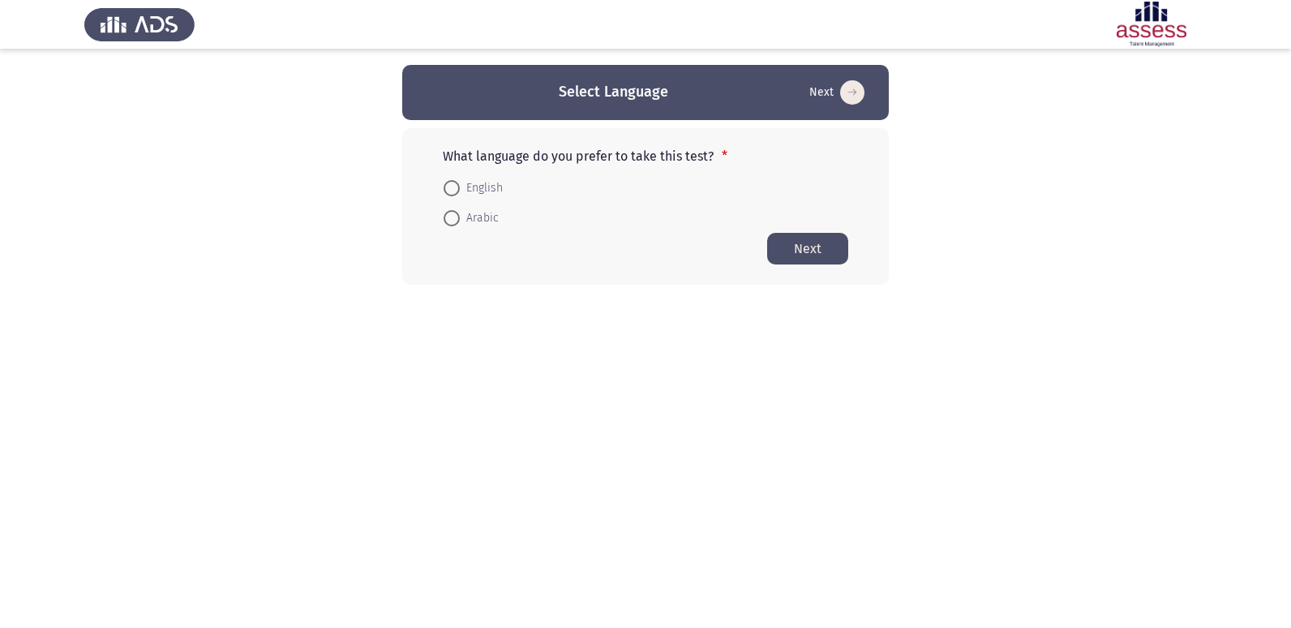
click at [448, 192] on span at bounding box center [452, 188] width 16 height 16
click at [448, 192] on input "English" at bounding box center [452, 188] width 16 height 16
radio input "true"
click at [780, 251] on button "Next" at bounding box center [807, 248] width 81 height 32
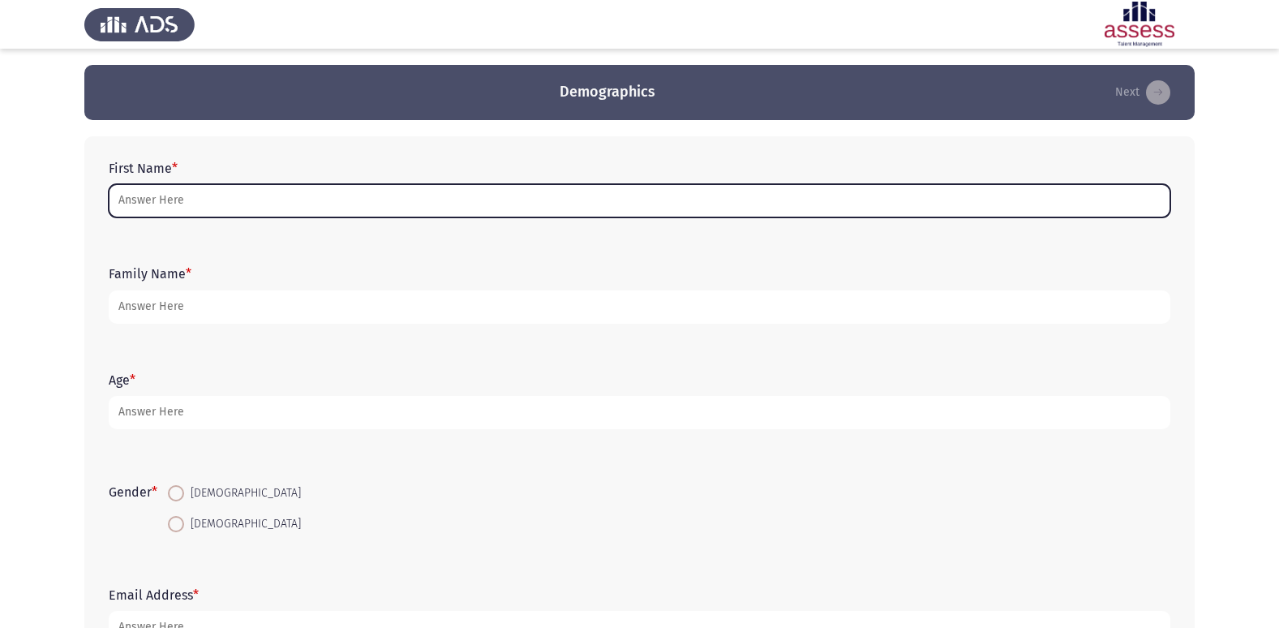
click at [244, 210] on input "First Name *" at bounding box center [640, 200] width 1062 height 33
type input "K"
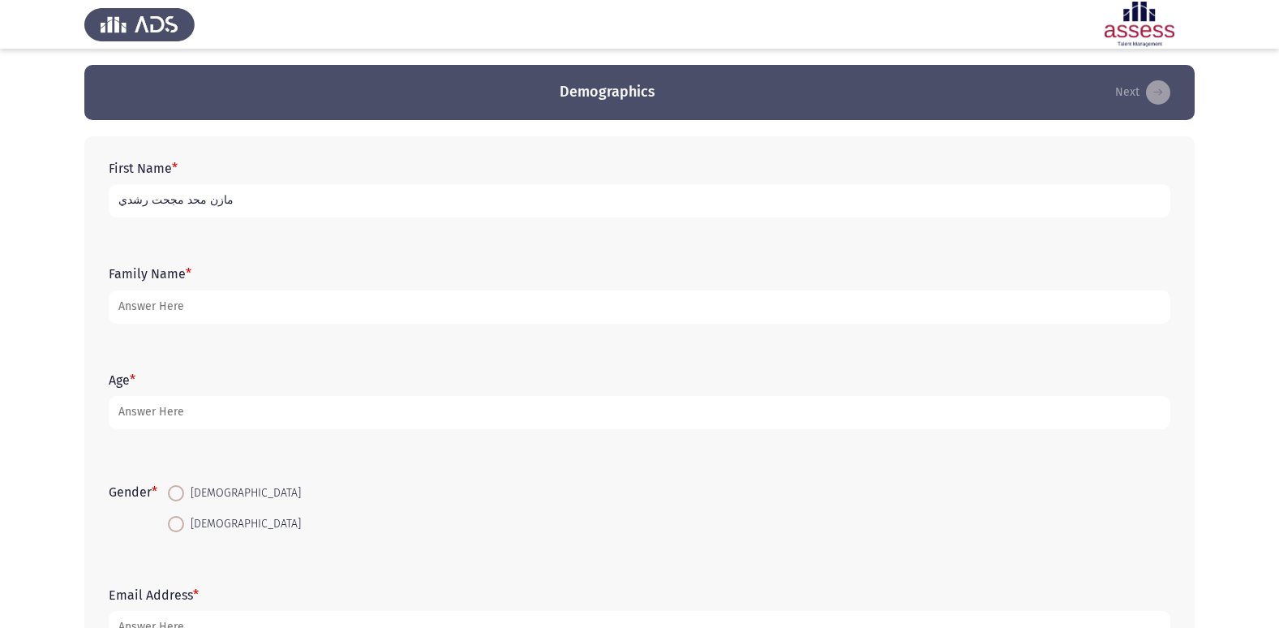
click at [156, 196] on input "مازن محد مجحت رشدي" at bounding box center [640, 200] width 1062 height 33
drag, startPoint x: 222, startPoint y: 199, endPoint x: 101, endPoint y: 214, distance: 122.6
click at [101, 214] on div "First Name * [PERSON_NAME] محد مجدحت رشدي" at bounding box center [640, 188] width 1078 height 73
type input "[PERSON_NAME]"
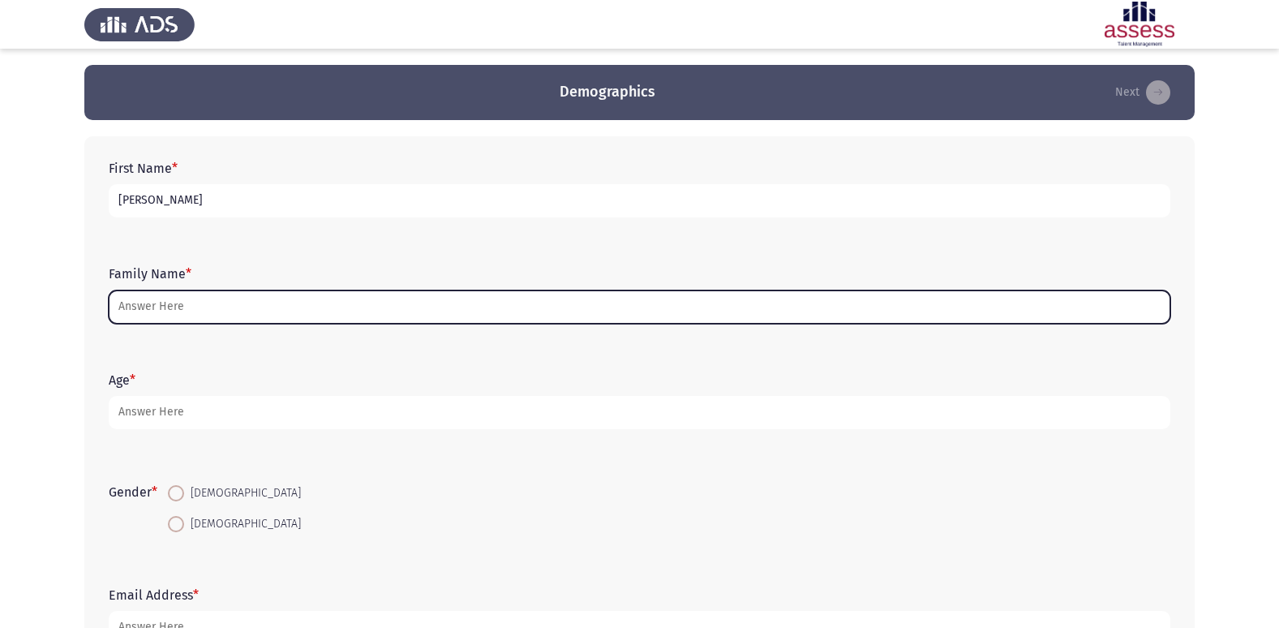
click at [223, 298] on input "Family Name *" at bounding box center [640, 306] width 1062 height 33
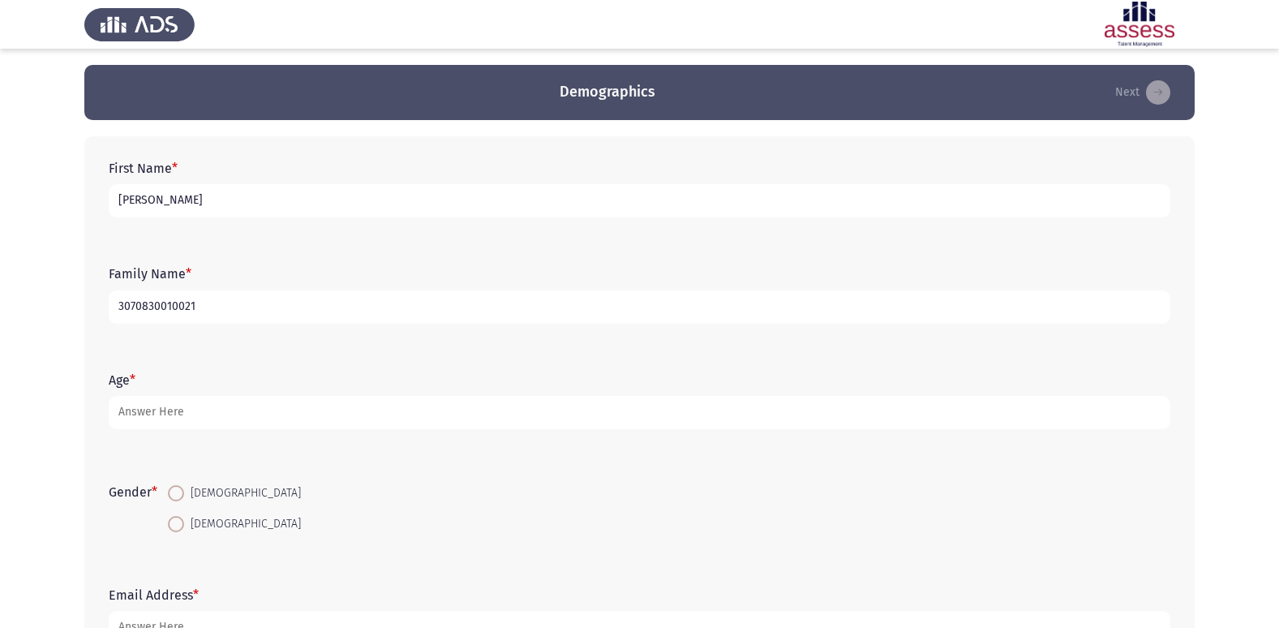
type input "3070830010021"
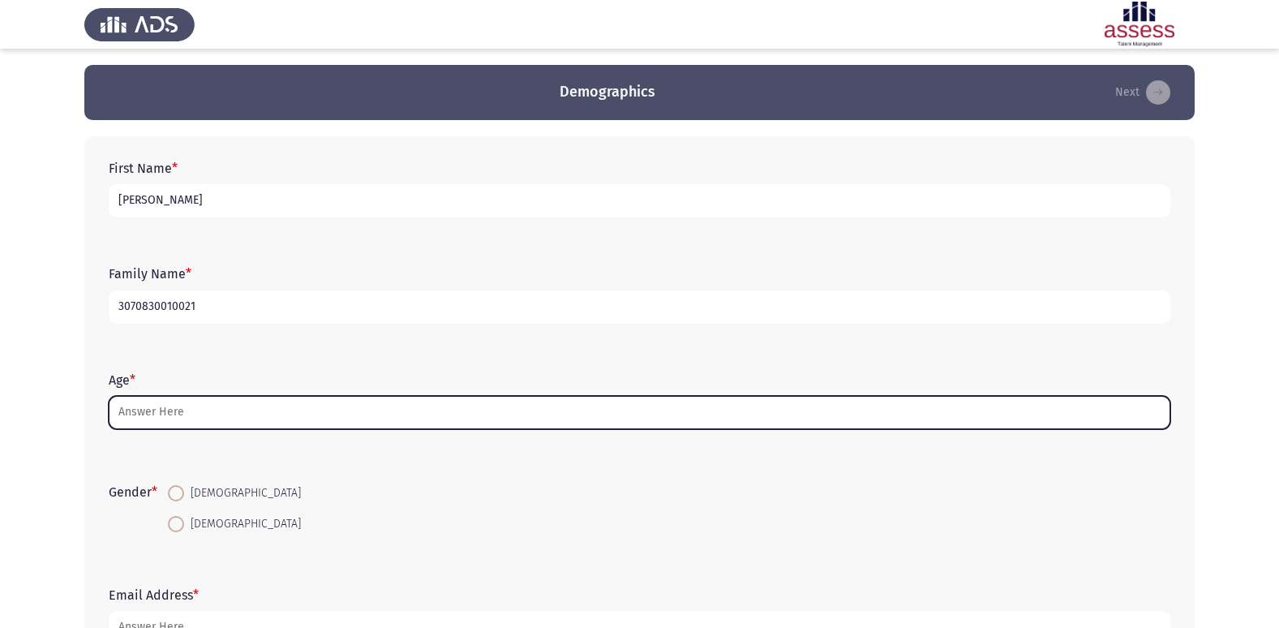
click at [329, 410] on input "Age *" at bounding box center [640, 412] width 1062 height 33
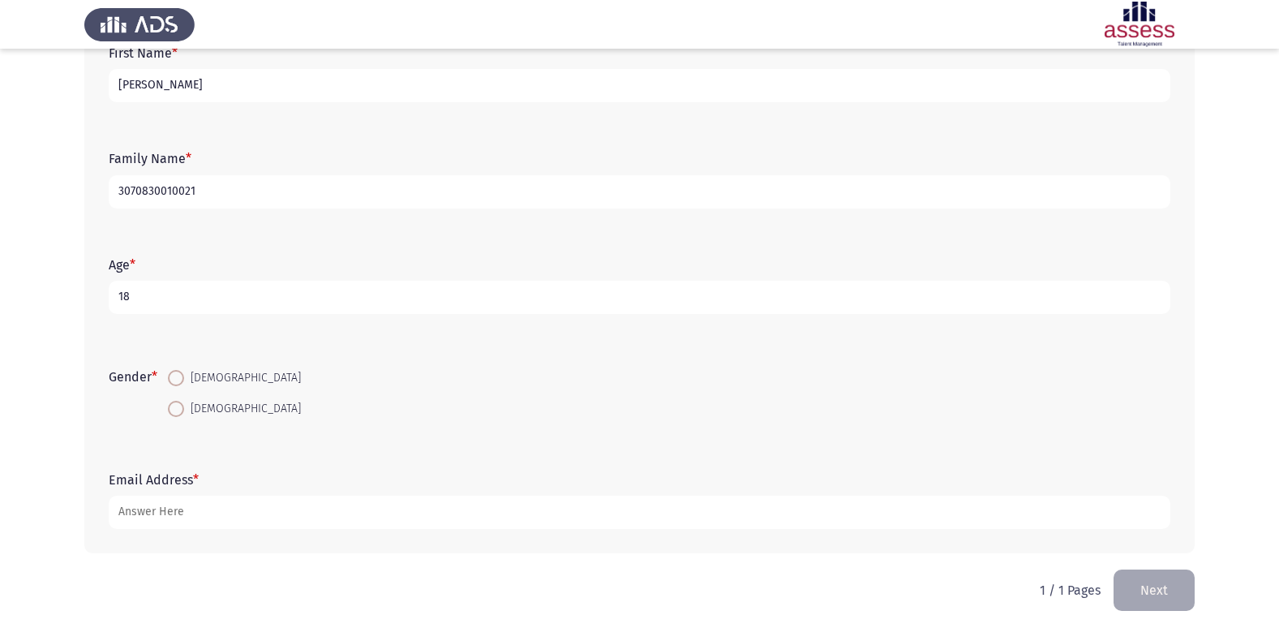
scroll to position [122, 0]
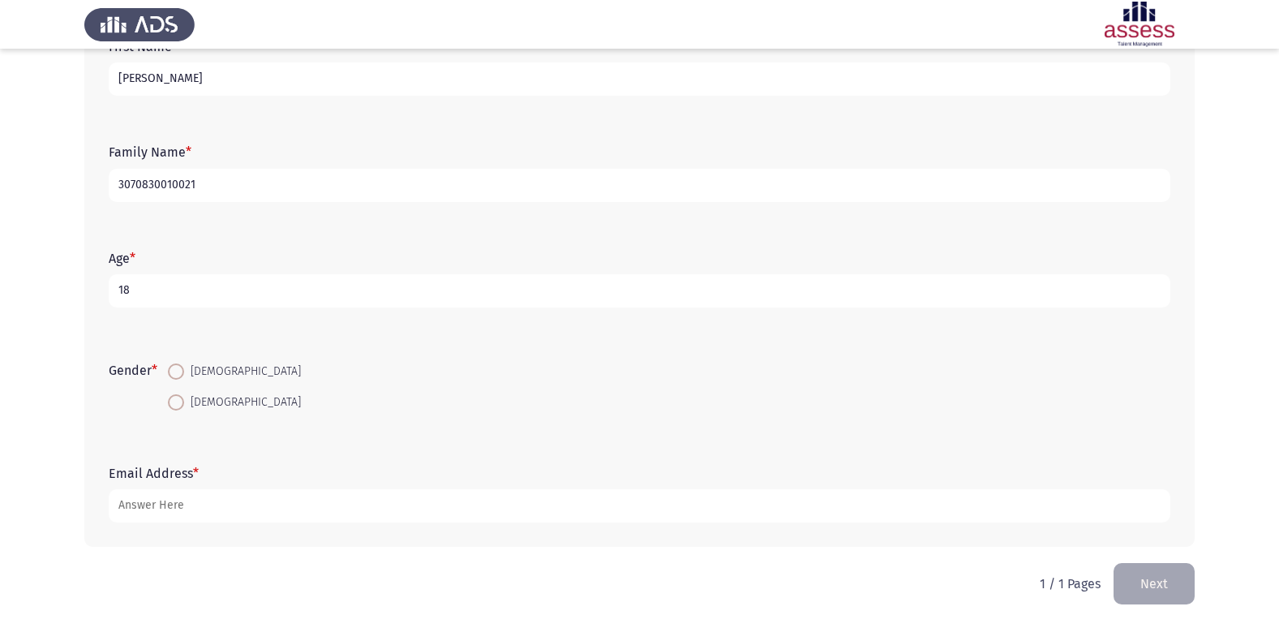
type input "18"
click at [178, 375] on span at bounding box center [176, 371] width 16 height 16
click at [178, 375] on input "[DEMOGRAPHIC_DATA]" at bounding box center [176, 371] width 16 height 16
radio input "true"
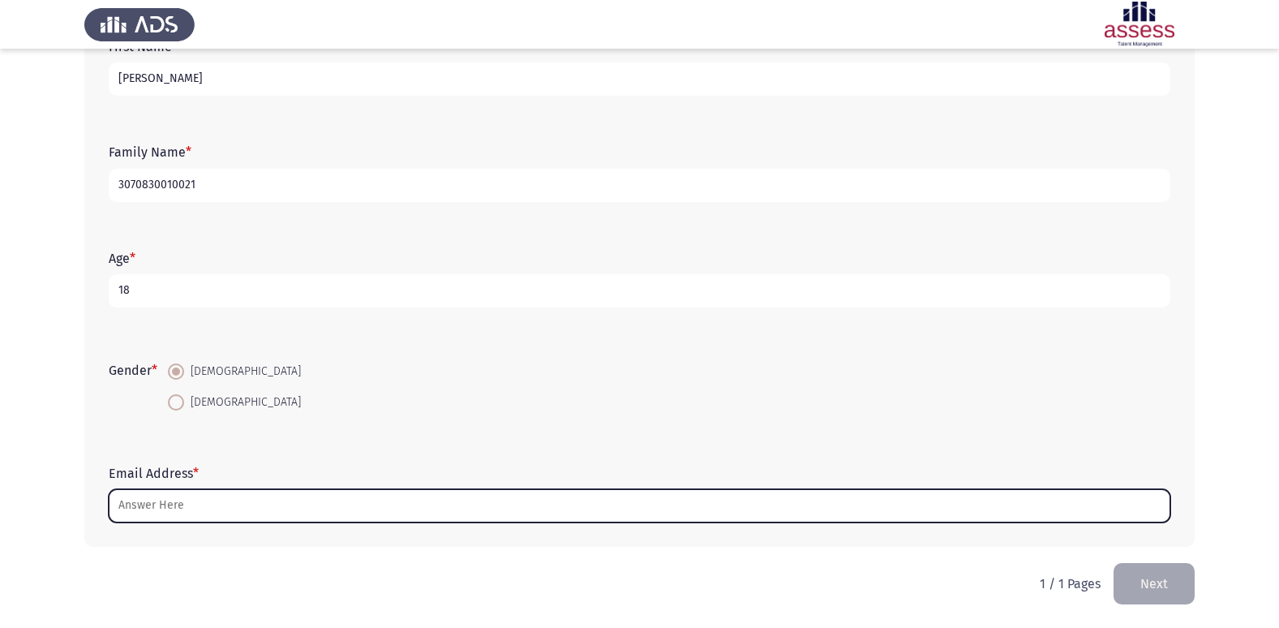
click at [212, 496] on input "Email Address *" at bounding box center [640, 505] width 1062 height 33
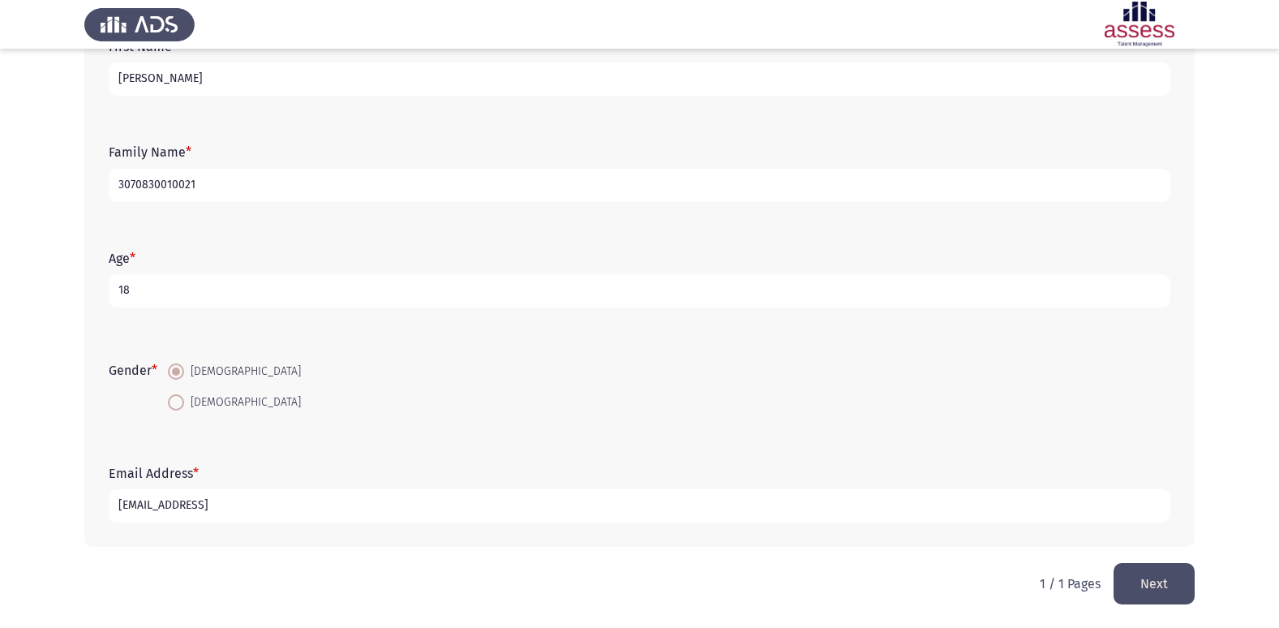
drag, startPoint x: 217, startPoint y: 496, endPoint x: 87, endPoint y: 513, distance: 131.6
click at [87, 513] on div "First Name * [PERSON_NAME] Family Name * 3070830010021 Age * [DEMOGRAPHIC_DATA]…" at bounding box center [639, 281] width 1110 height 532
type input "[EMAIL_ADDRESS][DOMAIN_NAME]"
click at [1151, 601] on button "Next" at bounding box center [1153, 583] width 81 height 41
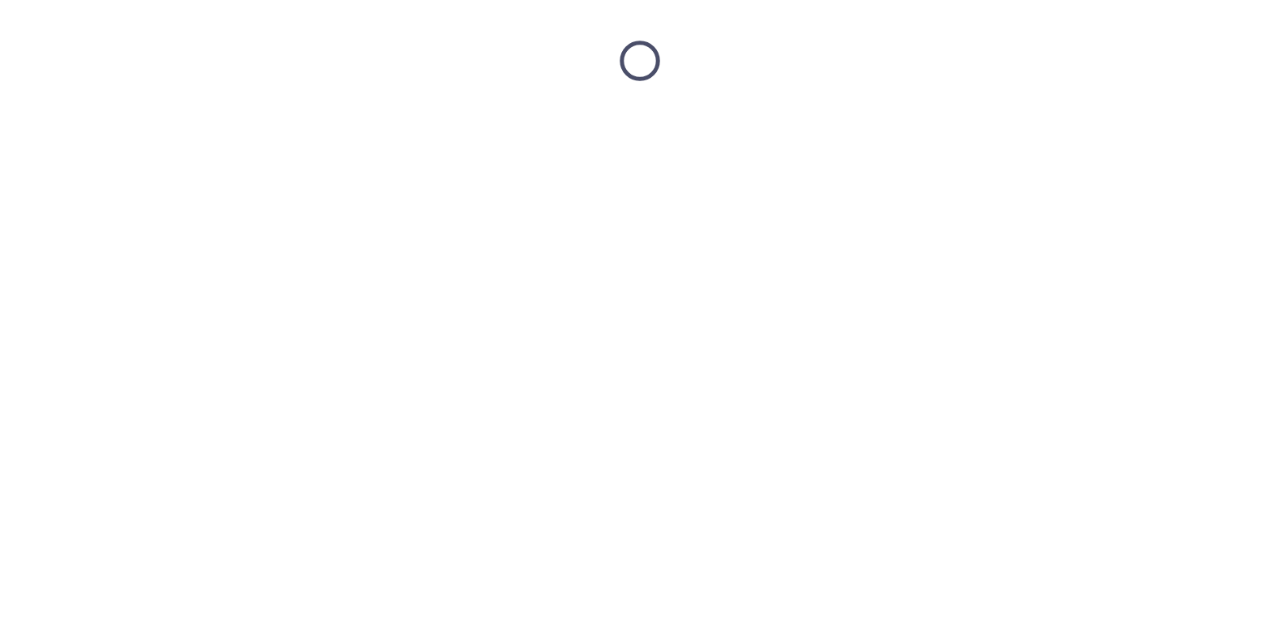
scroll to position [0, 0]
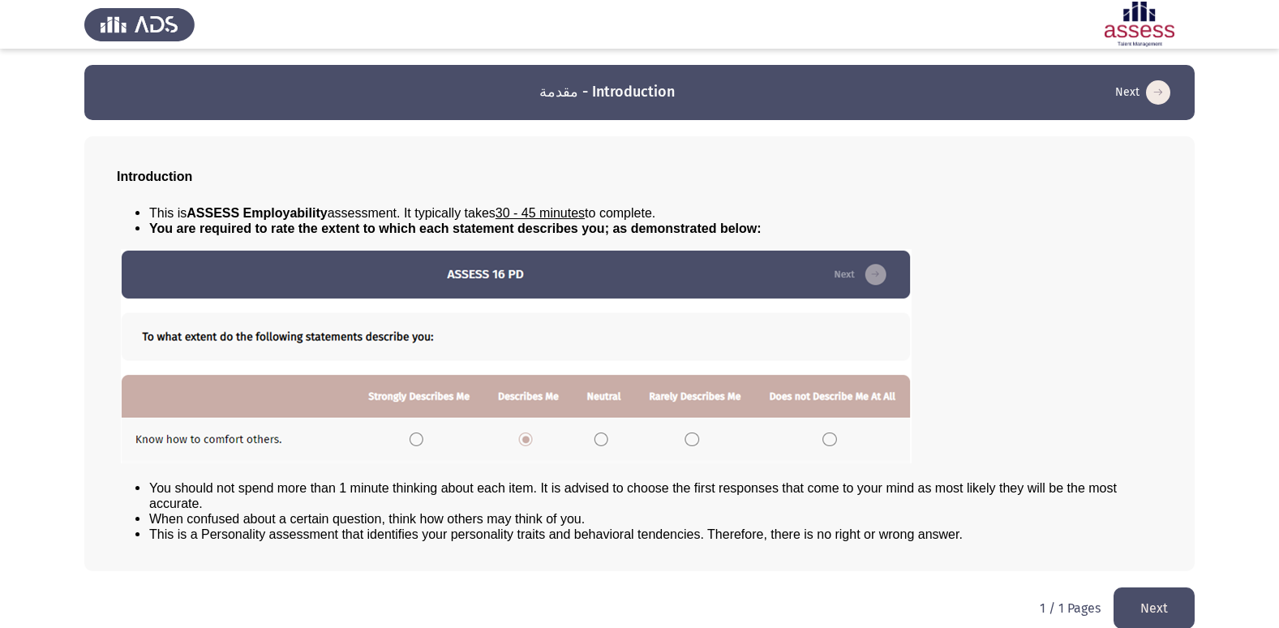
click at [1143, 607] on button "Next" at bounding box center [1153, 607] width 81 height 41
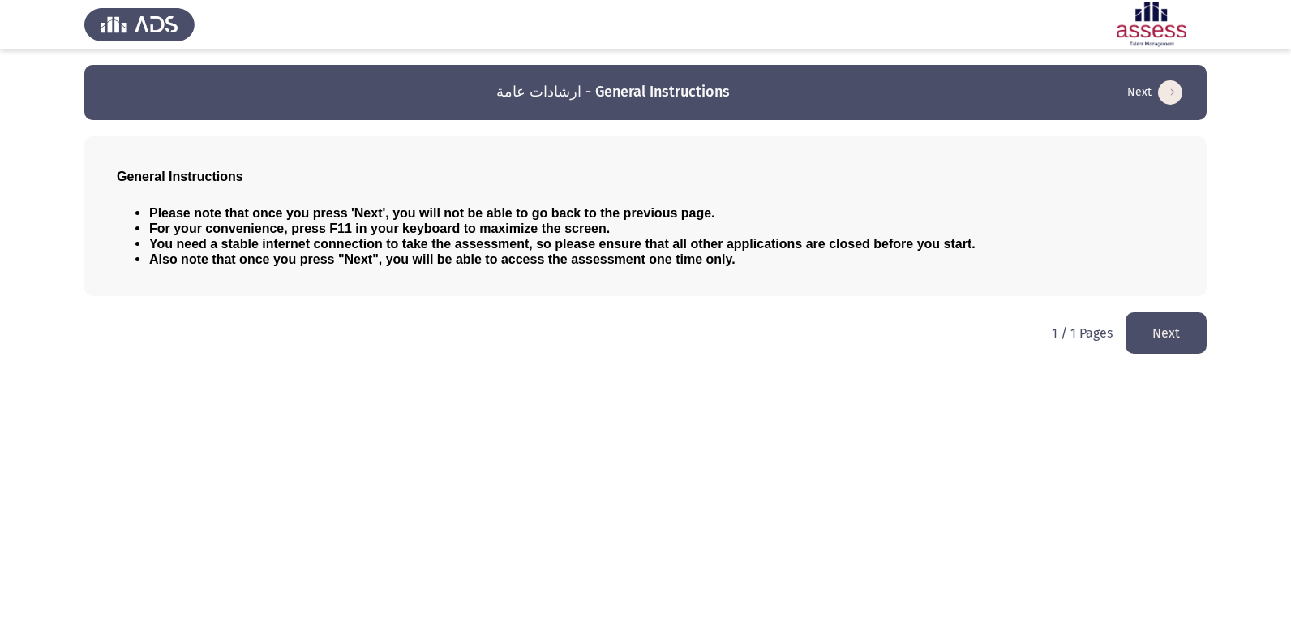
click at [1164, 337] on button "Next" at bounding box center [1166, 332] width 81 height 41
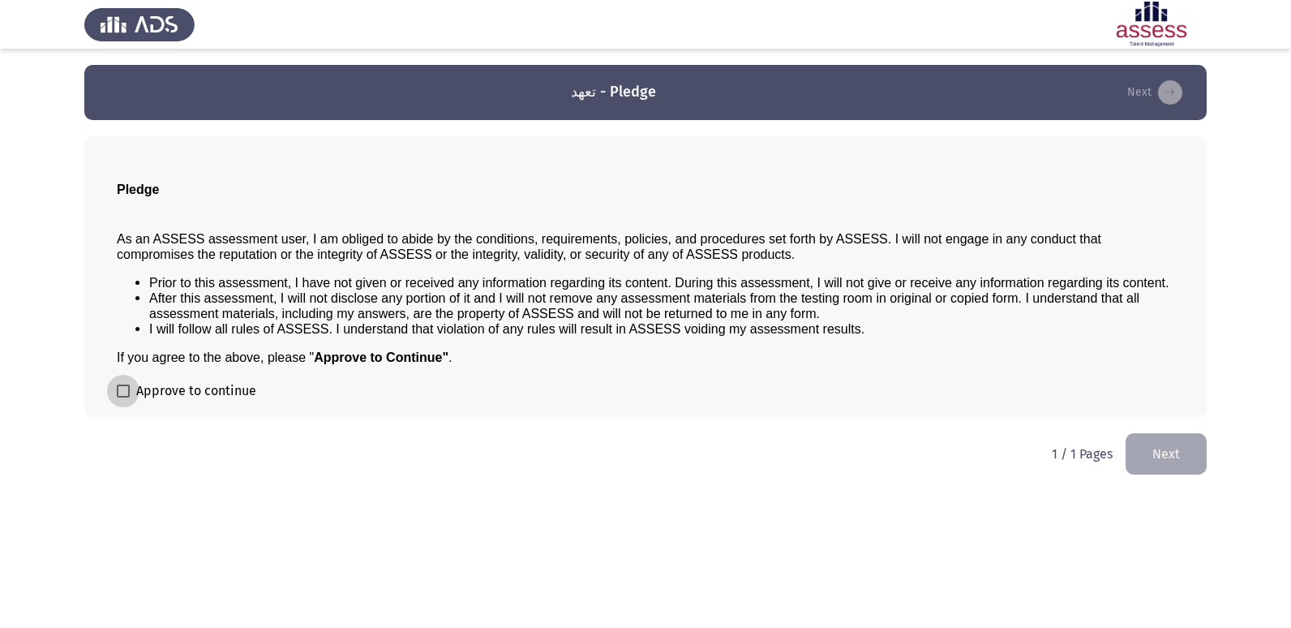
click at [121, 392] on span at bounding box center [123, 390] width 13 height 13
click at [122, 397] on input "Approve to continue" at bounding box center [122, 397] width 1 height 1
checkbox input "true"
click at [1152, 455] on button "Next" at bounding box center [1166, 453] width 81 height 41
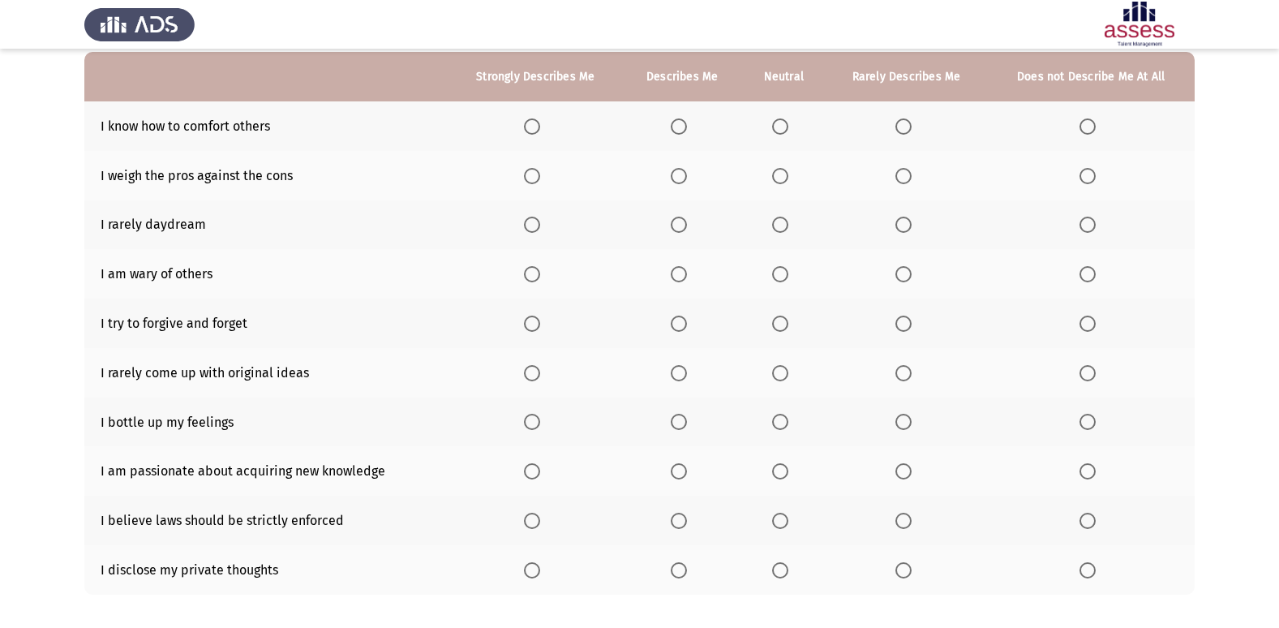
scroll to position [81, 0]
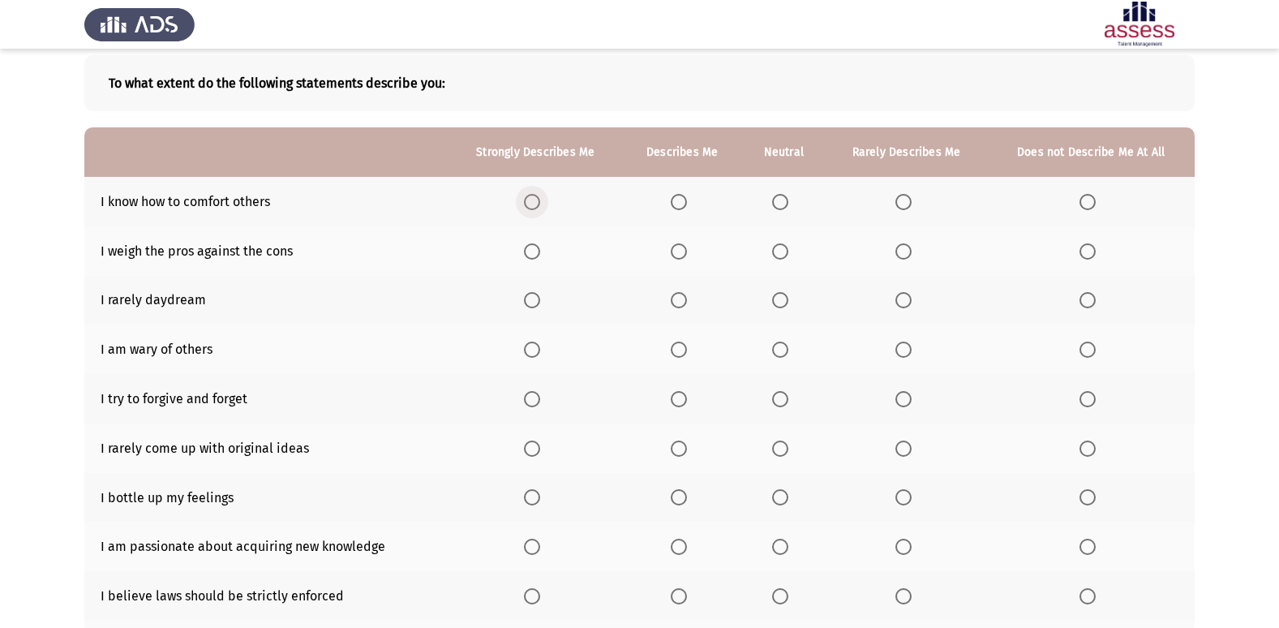
click at [532, 204] on span "Select an option" at bounding box center [532, 202] width 16 height 16
click at [532, 204] on input "Select an option" at bounding box center [532, 202] width 16 height 16
click at [537, 255] on span "Select an option" at bounding box center [532, 251] width 16 height 16
click at [537, 255] on input "Select an option" at bounding box center [532, 251] width 16 height 16
click at [680, 254] on span "Select an option" at bounding box center [679, 251] width 16 height 16
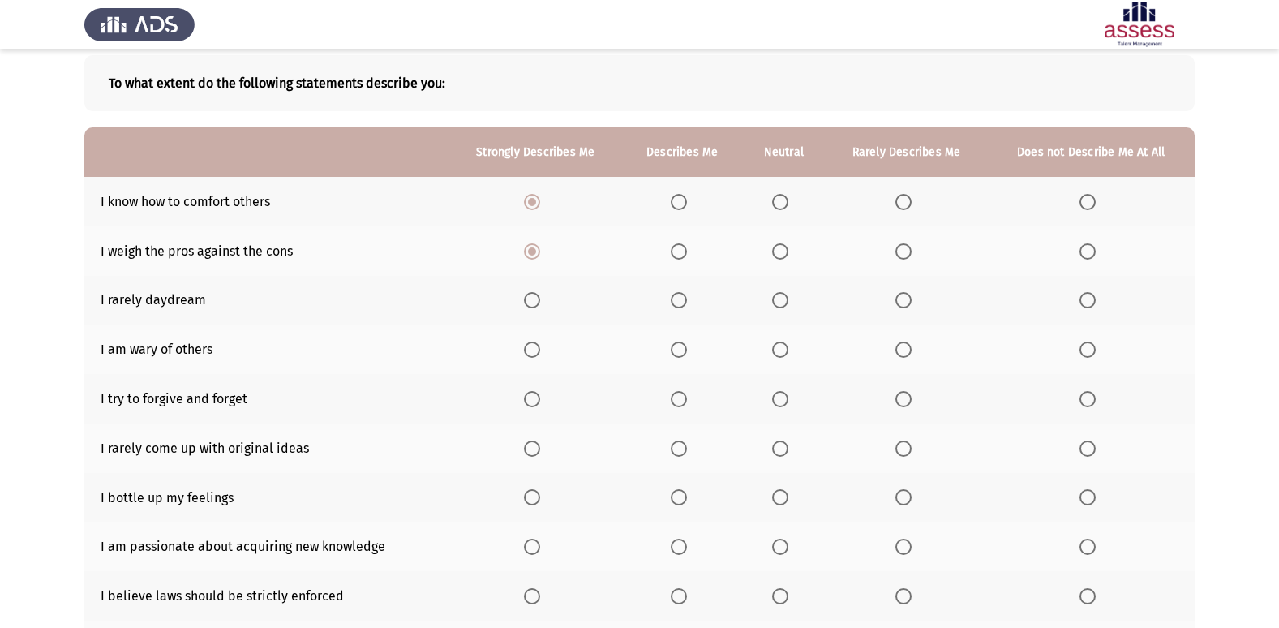
click at [680, 254] on input "Select an option" at bounding box center [679, 251] width 16 height 16
click at [778, 302] on span "Select an option" at bounding box center [780, 300] width 16 height 16
click at [778, 302] on input "Select an option" at bounding box center [780, 300] width 16 height 16
click at [680, 355] on span "Select an option" at bounding box center [679, 349] width 16 height 16
click at [680, 355] on input "Select an option" at bounding box center [679, 349] width 16 height 16
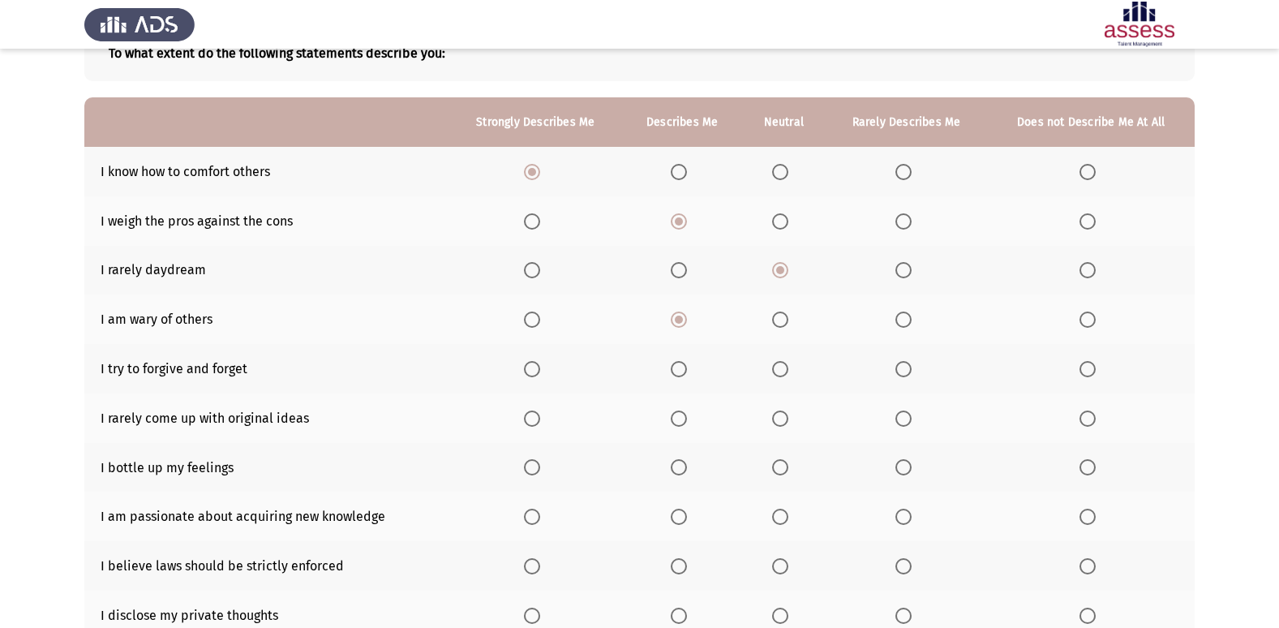
scroll to position [162, 0]
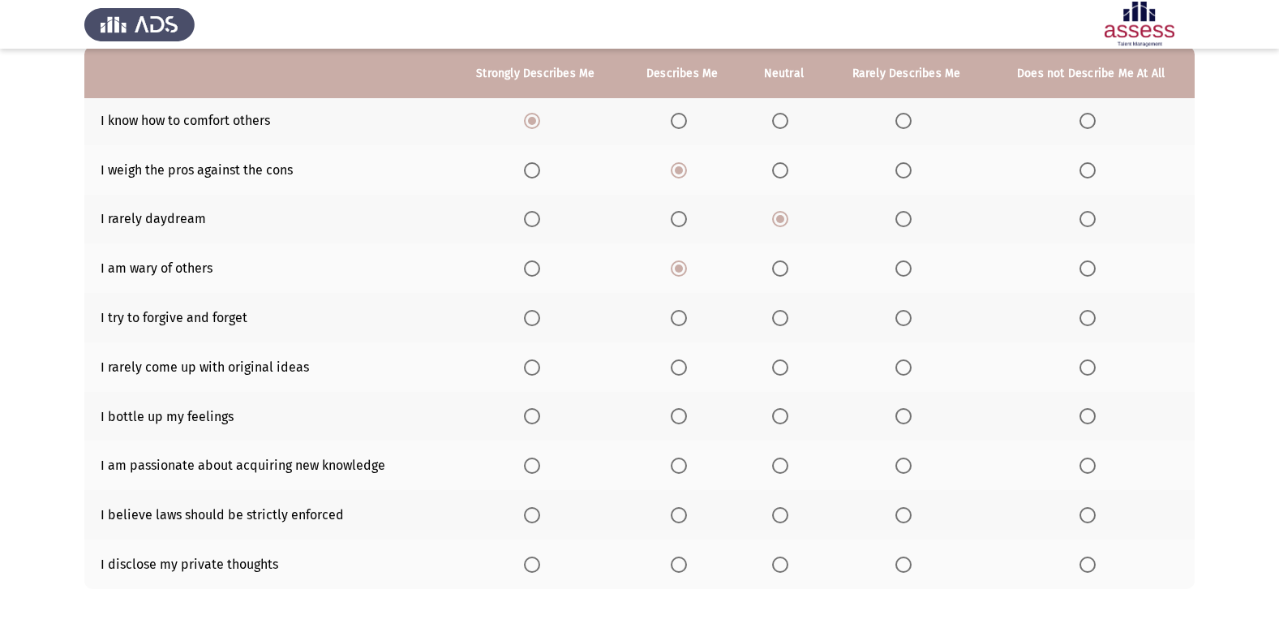
click at [529, 320] on span "Select an option" at bounding box center [532, 318] width 16 height 16
click at [529, 320] on input "Select an option" at bounding box center [532, 318] width 16 height 16
click at [786, 318] on span "Select an option" at bounding box center [780, 318] width 16 height 16
click at [786, 318] on input "Select an option" at bounding box center [780, 318] width 16 height 16
click at [1086, 367] on span "Select an option" at bounding box center [1087, 367] width 16 height 16
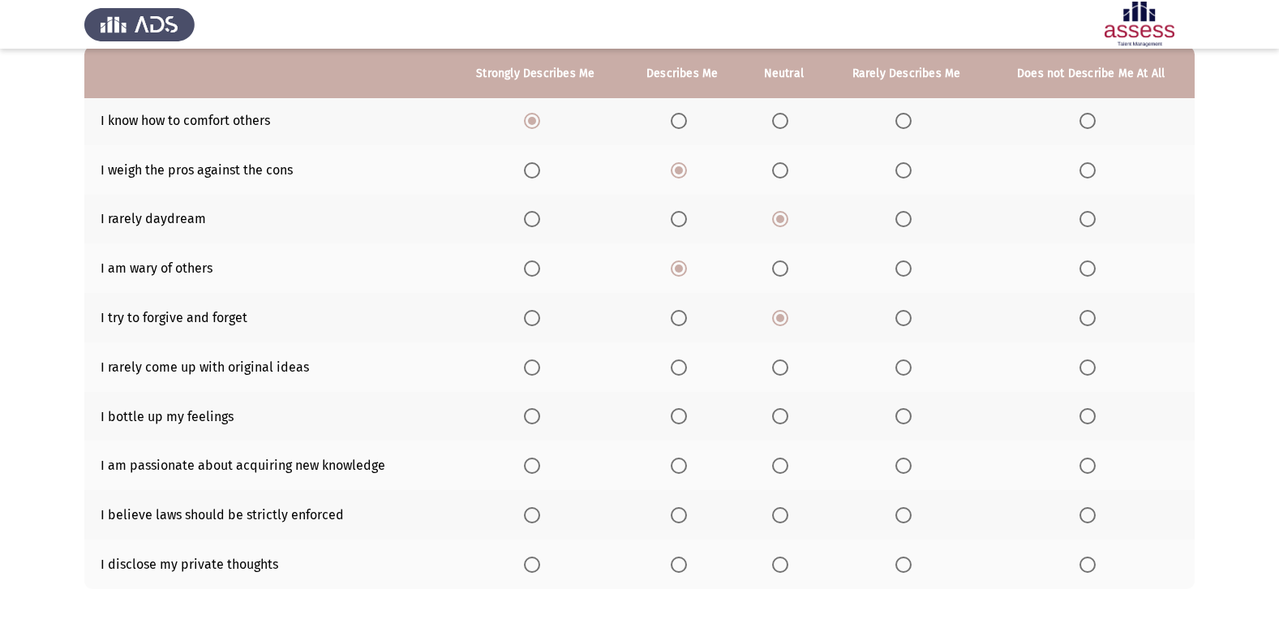
click at [1086, 367] on input "Select an option" at bounding box center [1087, 367] width 16 height 16
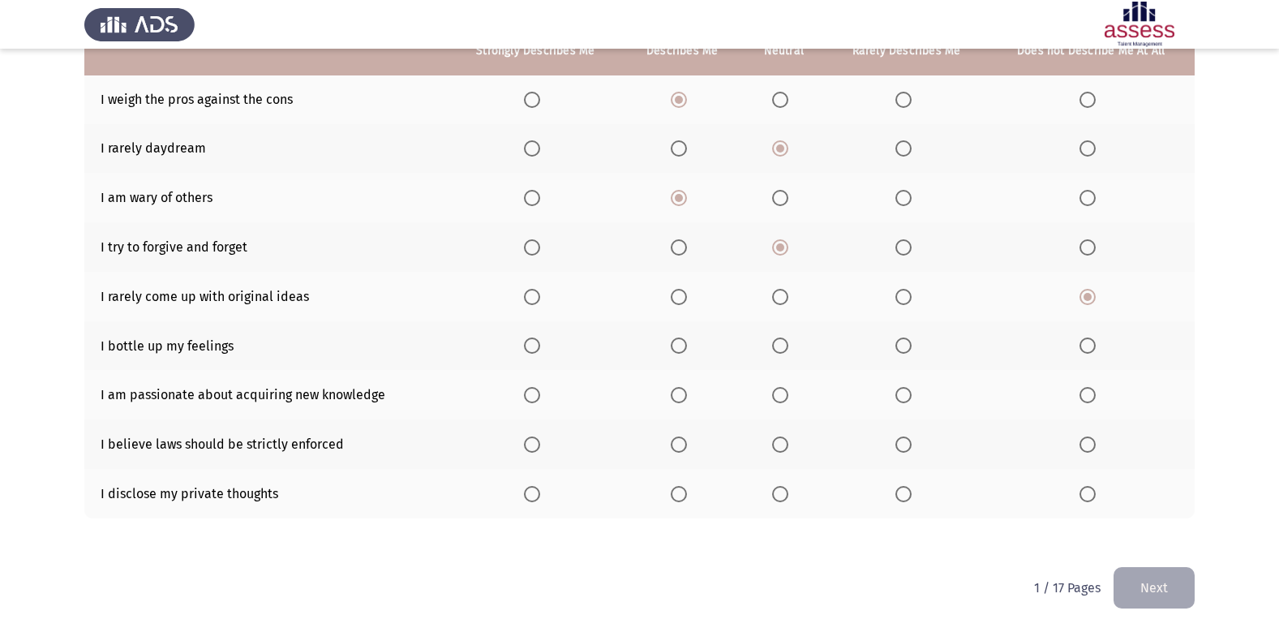
scroll to position [237, 0]
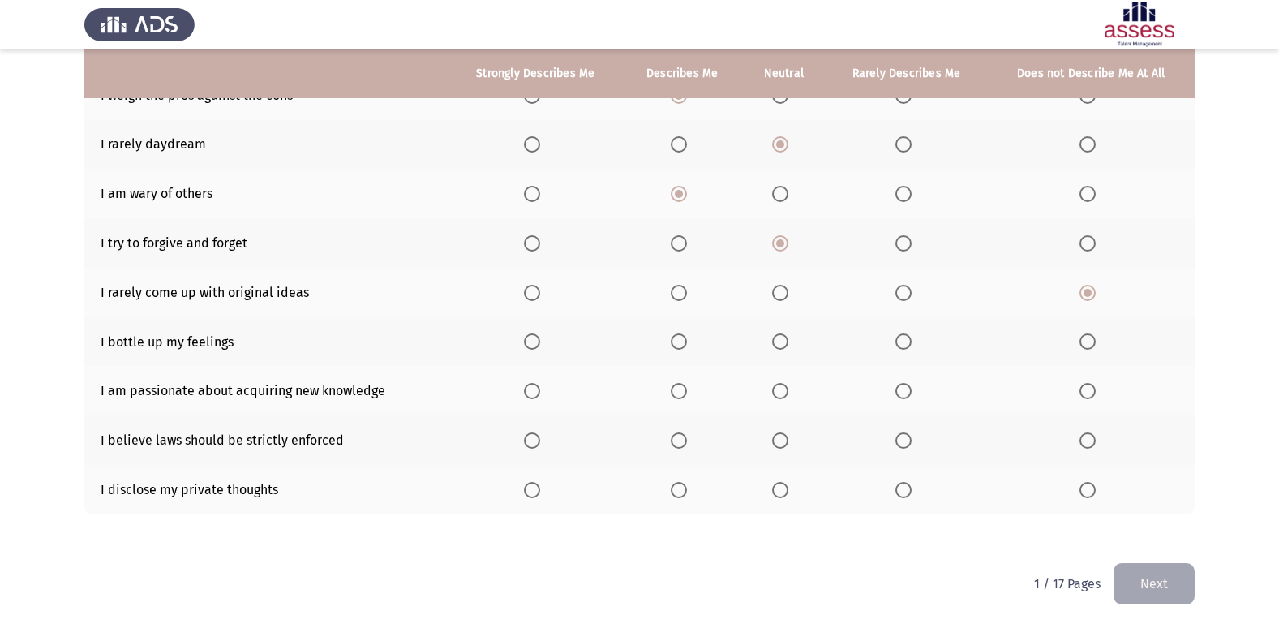
click at [681, 341] on span "Select an option" at bounding box center [679, 341] width 16 height 16
click at [681, 341] on input "Select an option" at bounding box center [679, 341] width 16 height 16
click at [534, 397] on span "Select an option" at bounding box center [532, 391] width 16 height 16
click at [534, 397] on input "Select an option" at bounding box center [532, 391] width 16 height 16
click at [539, 444] on span "Select an option" at bounding box center [532, 440] width 16 height 16
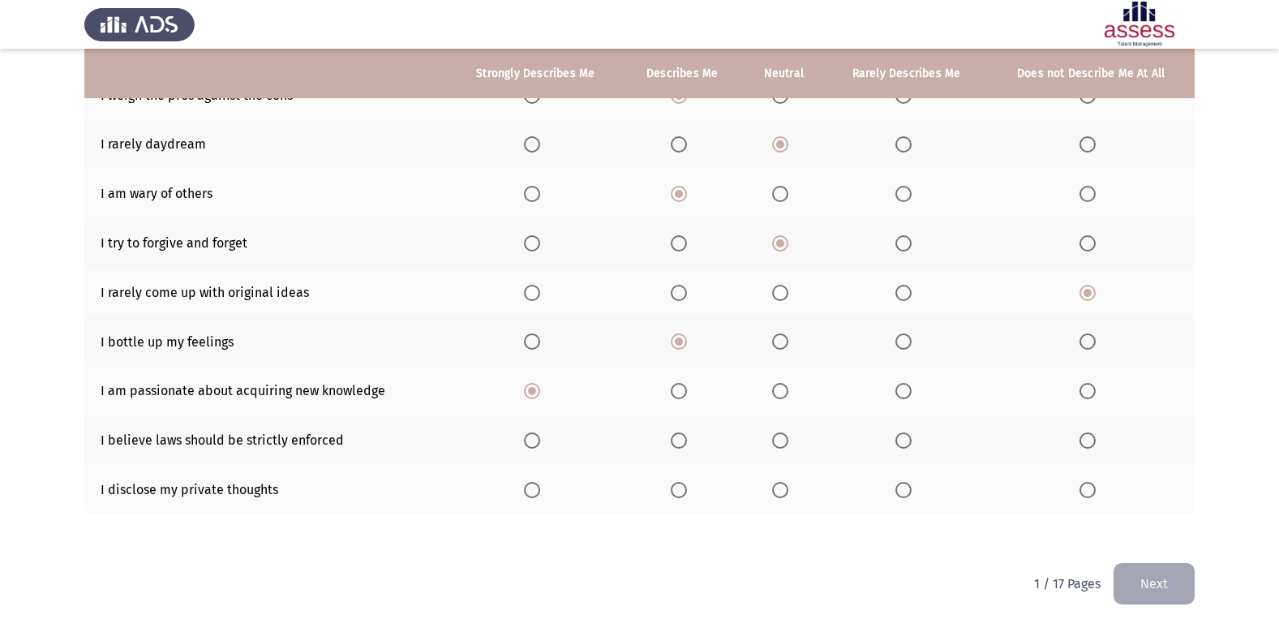
click at [539, 444] on input "Select an option" at bounding box center [532, 440] width 16 height 16
click at [684, 487] on span "Select an option" at bounding box center [679, 490] width 16 height 16
click at [684, 487] on input "Select an option" at bounding box center [679, 490] width 16 height 16
click at [1140, 584] on button "Next" at bounding box center [1153, 583] width 81 height 41
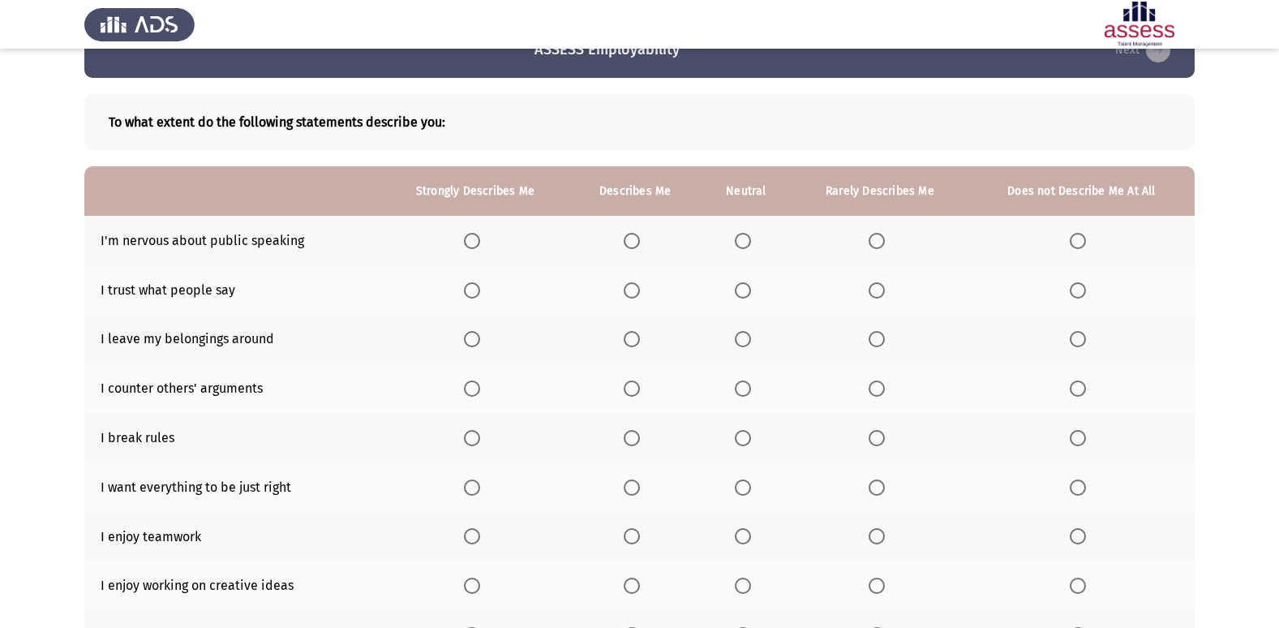
scroll to position [81, 0]
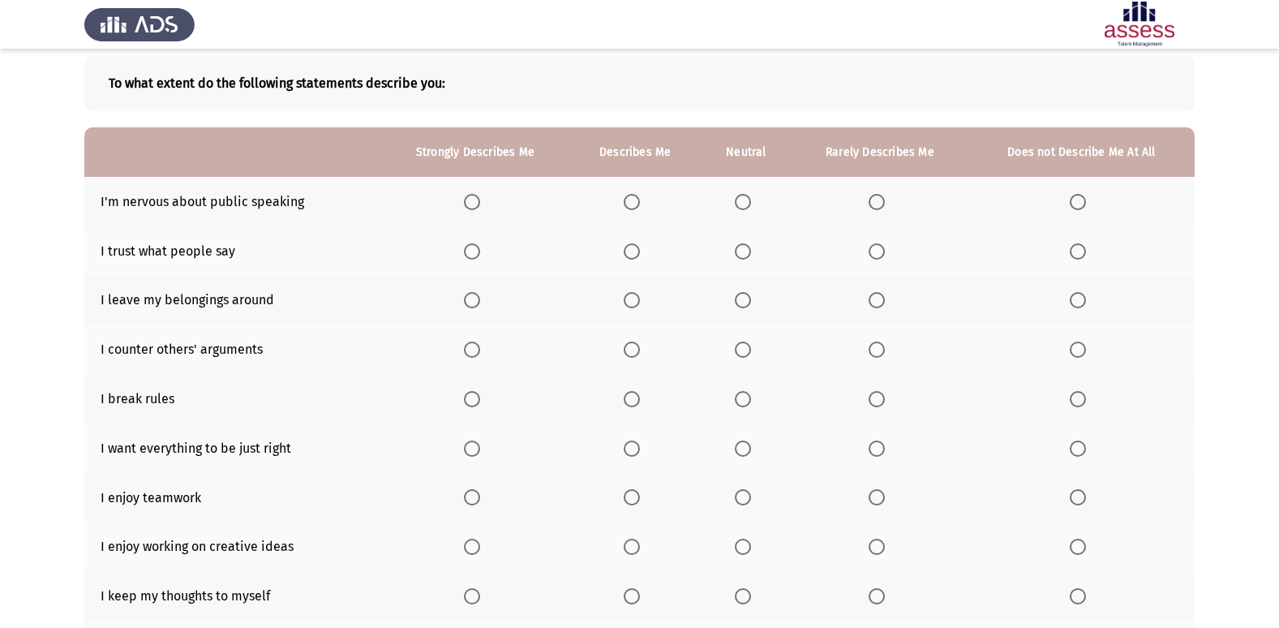
click at [1081, 207] on span "Select an option" at bounding box center [1078, 202] width 16 height 16
click at [1081, 207] on input "Select an option" at bounding box center [1078, 202] width 16 height 16
click at [748, 250] on span "Select an option" at bounding box center [743, 251] width 16 height 16
click at [748, 250] on input "Select an option" at bounding box center [743, 251] width 16 height 16
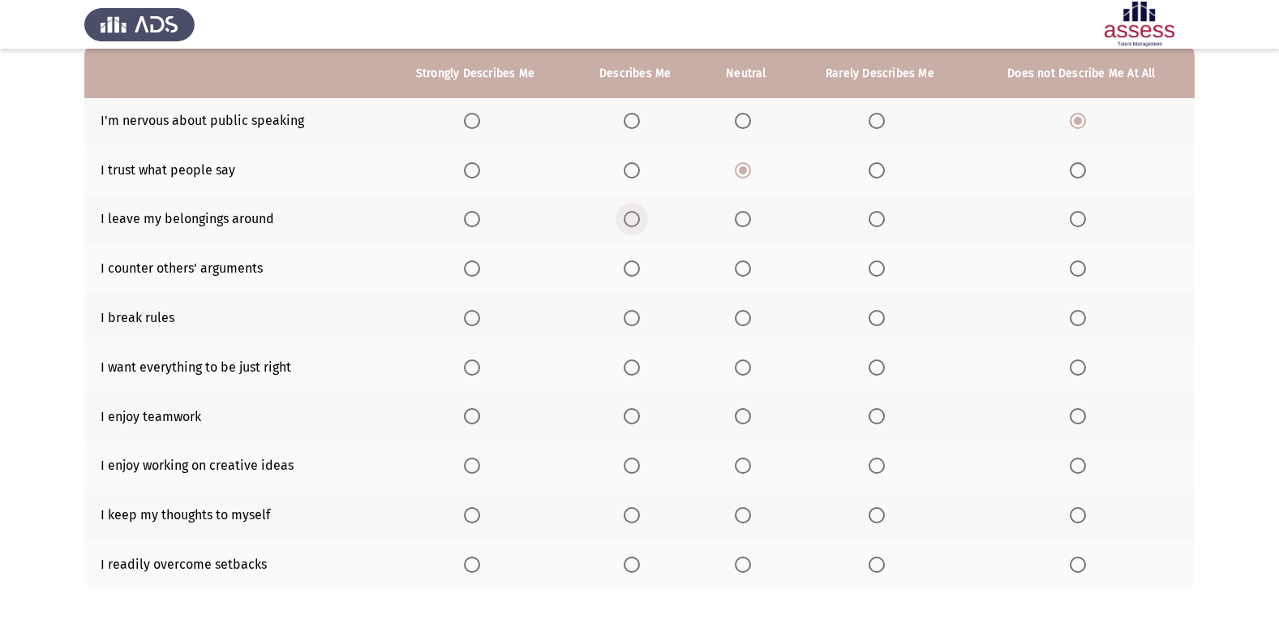
click at [633, 221] on span "Select an option" at bounding box center [632, 219] width 16 height 16
click at [633, 221] on input "Select an option" at bounding box center [632, 219] width 16 height 16
click at [633, 270] on span "Select an option" at bounding box center [632, 268] width 16 height 16
click at [633, 270] on input "Select an option" at bounding box center [632, 268] width 16 height 16
click at [1080, 325] on span "Select an option" at bounding box center [1078, 318] width 16 height 16
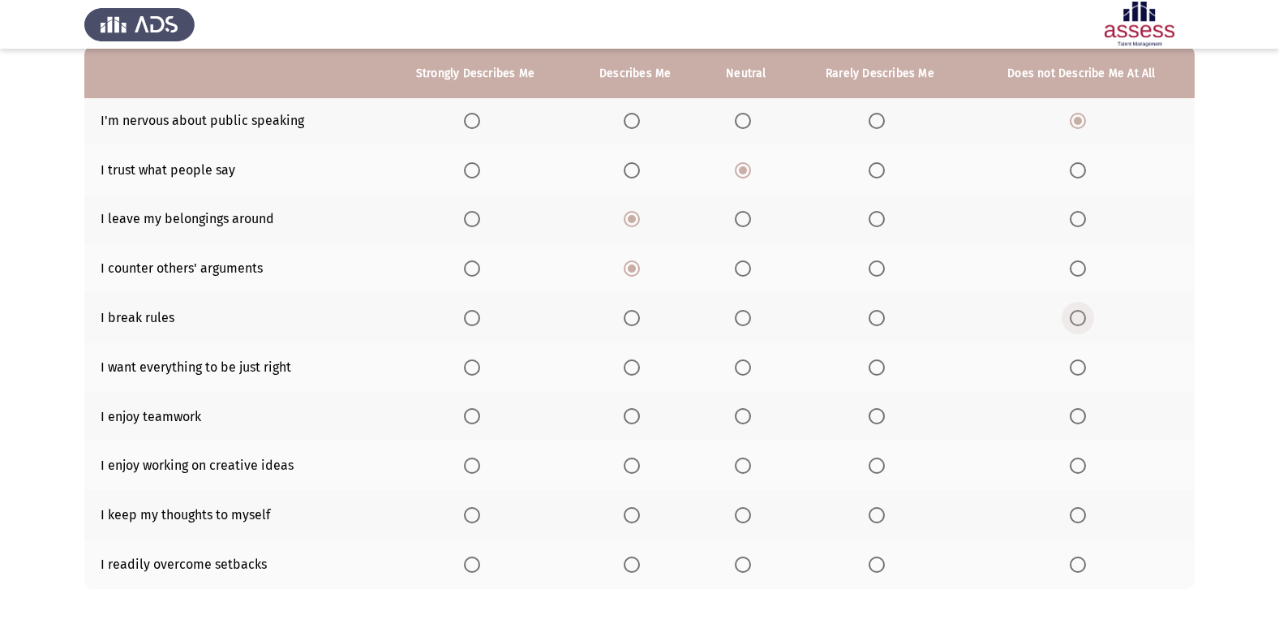
click at [1080, 325] on input "Select an option" at bounding box center [1078, 318] width 16 height 16
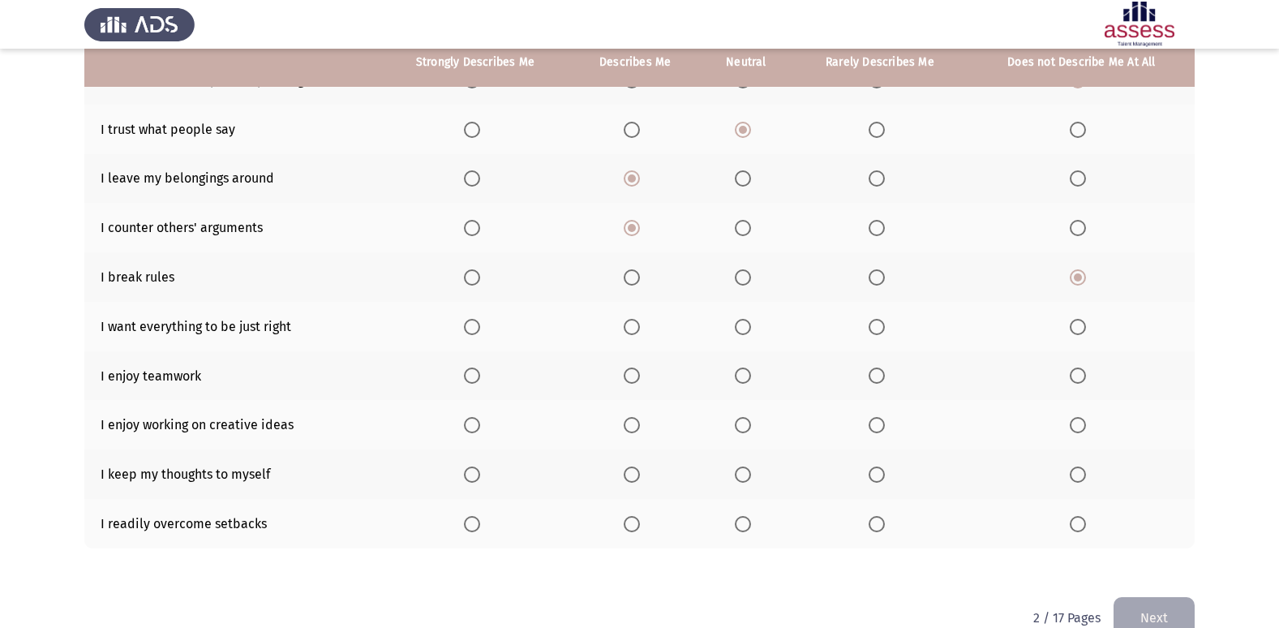
scroll to position [237, 0]
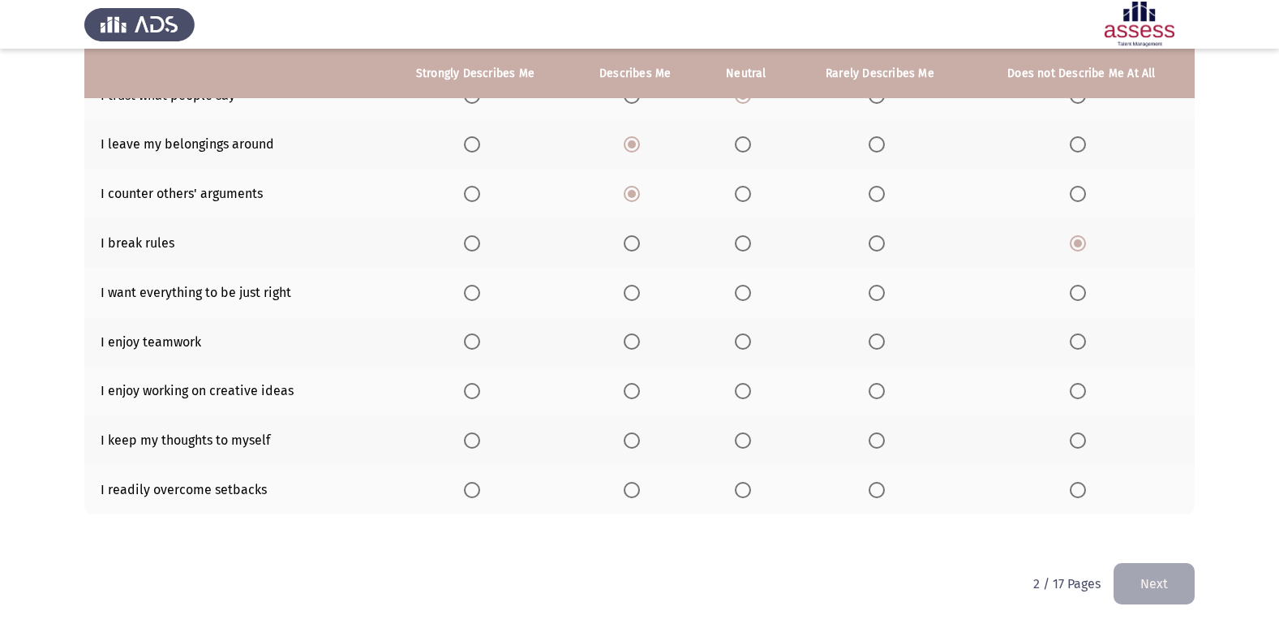
click at [480, 295] on span "Select an option" at bounding box center [472, 293] width 16 height 16
click at [480, 295] on input "Select an option" at bounding box center [472, 293] width 16 height 16
click at [472, 341] on span "Select an option" at bounding box center [472, 341] width 0 height 0
click at [474, 341] on input "Select an option" at bounding box center [472, 341] width 16 height 16
click at [477, 392] on span "Select an option" at bounding box center [472, 391] width 16 height 16
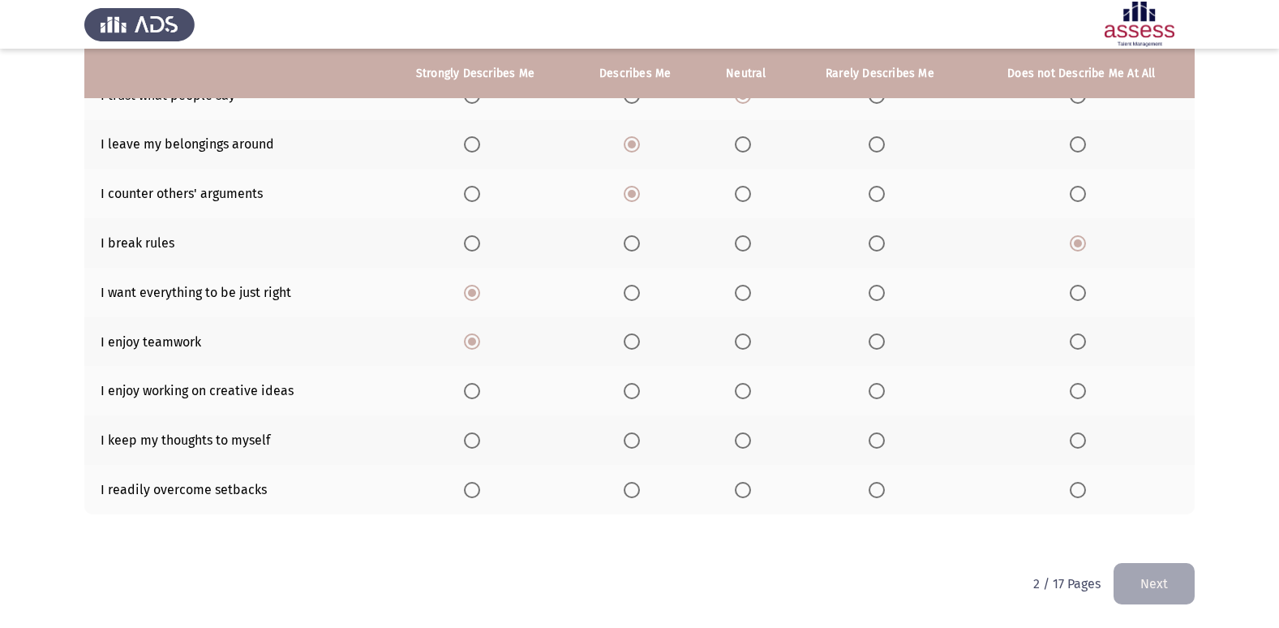
click at [477, 392] on input "Select an option" at bounding box center [472, 391] width 16 height 16
click at [736, 439] on span "Select an option" at bounding box center [743, 440] width 16 height 16
click at [736, 439] on input "Select an option" at bounding box center [743, 440] width 16 height 16
click at [639, 491] on span "Select an option" at bounding box center [632, 490] width 16 height 16
click at [639, 491] on input "Select an option" at bounding box center [632, 490] width 16 height 16
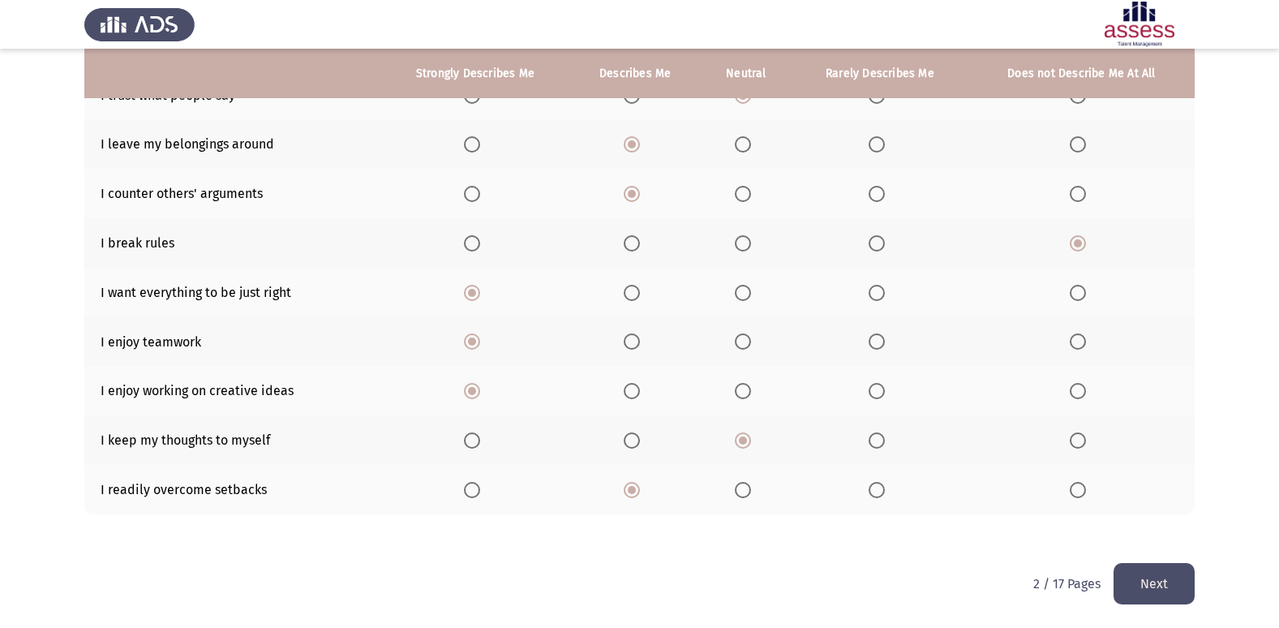
click at [1134, 583] on button "Next" at bounding box center [1153, 583] width 81 height 41
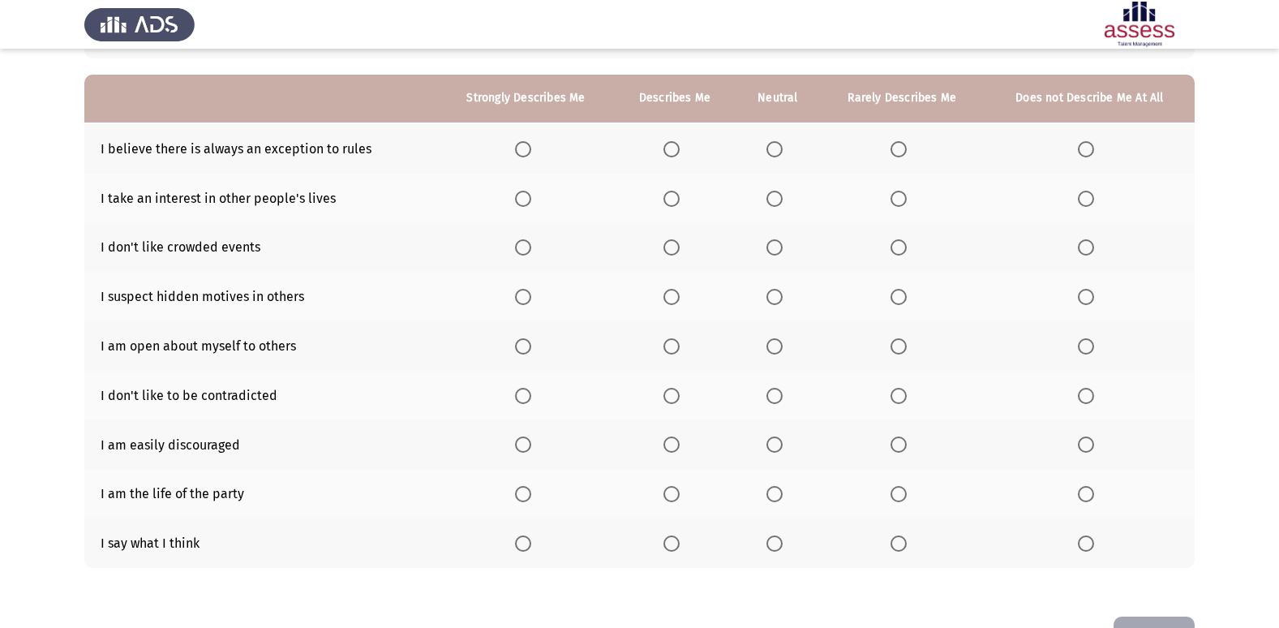
scroll to position [162, 0]
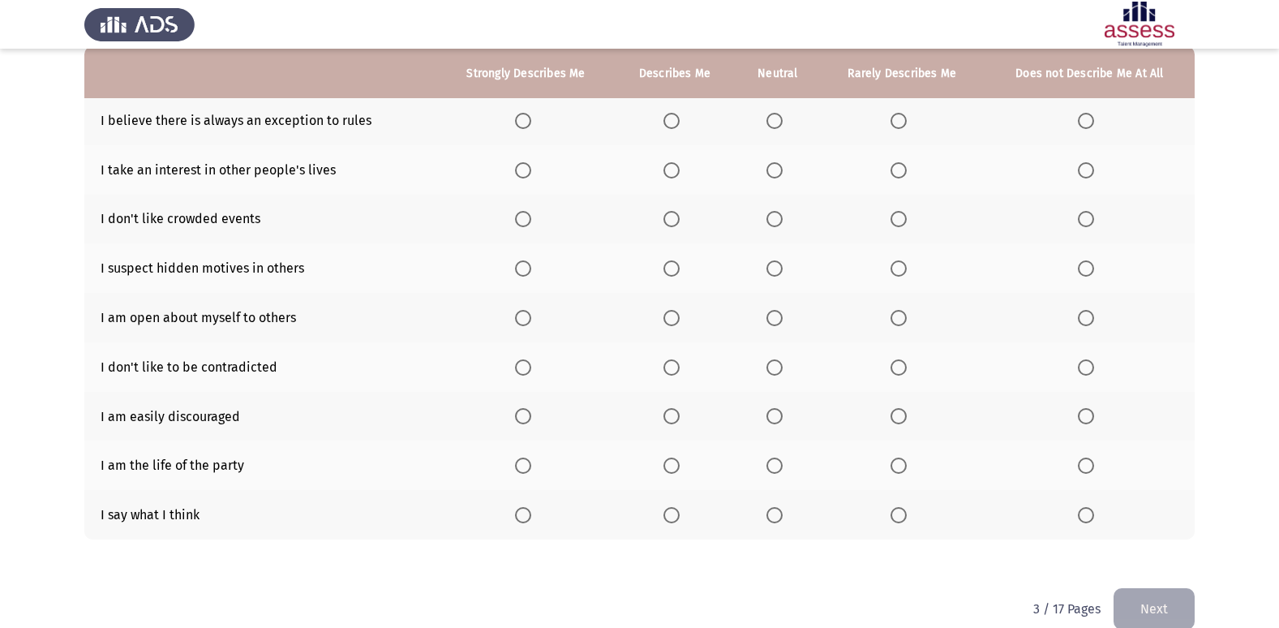
click at [900, 122] on span "Select an option" at bounding box center [898, 121] width 16 height 16
click at [900, 122] on input "Select an option" at bounding box center [898, 121] width 16 height 16
click at [522, 175] on span "Select an option" at bounding box center [523, 170] width 16 height 16
click at [522, 175] on input "Select an option" at bounding box center [523, 170] width 16 height 16
click at [667, 218] on span "Select an option" at bounding box center [671, 219] width 16 height 16
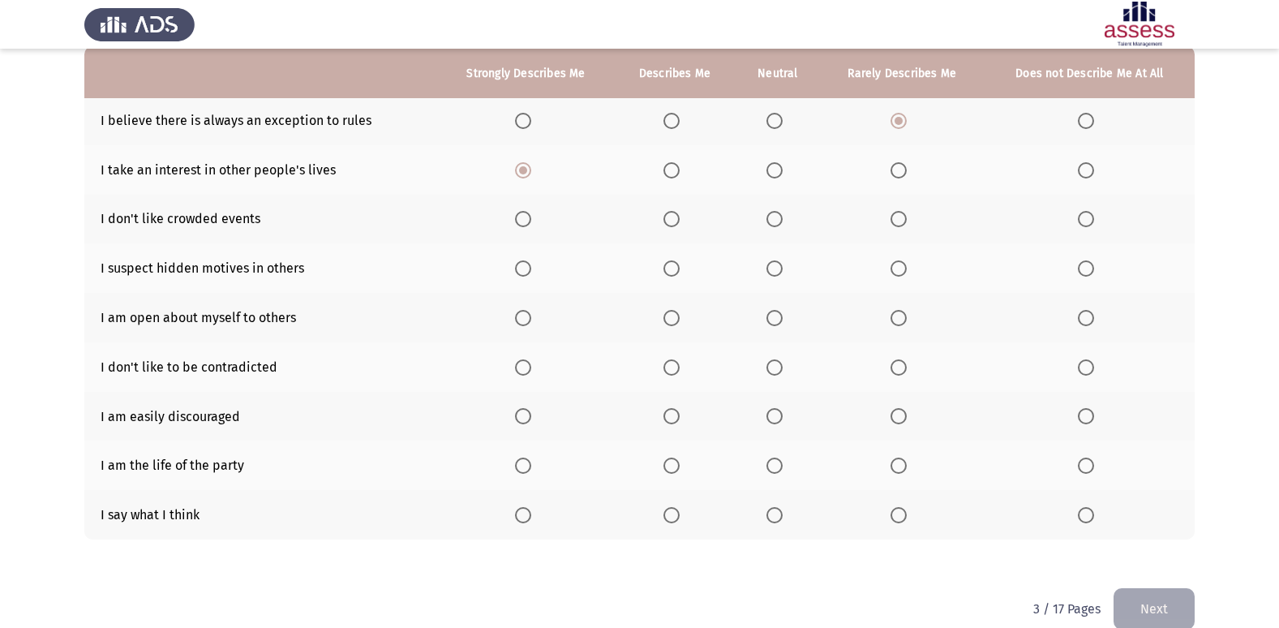
click at [667, 218] on input "Select an option" at bounding box center [671, 219] width 16 height 16
click at [676, 273] on span "Select an option" at bounding box center [671, 268] width 16 height 16
click at [676, 273] on input "Select an option" at bounding box center [671, 268] width 16 height 16
click at [671, 319] on span "Select an option" at bounding box center [671, 318] width 16 height 16
click at [671, 319] on input "Select an option" at bounding box center [671, 318] width 16 height 16
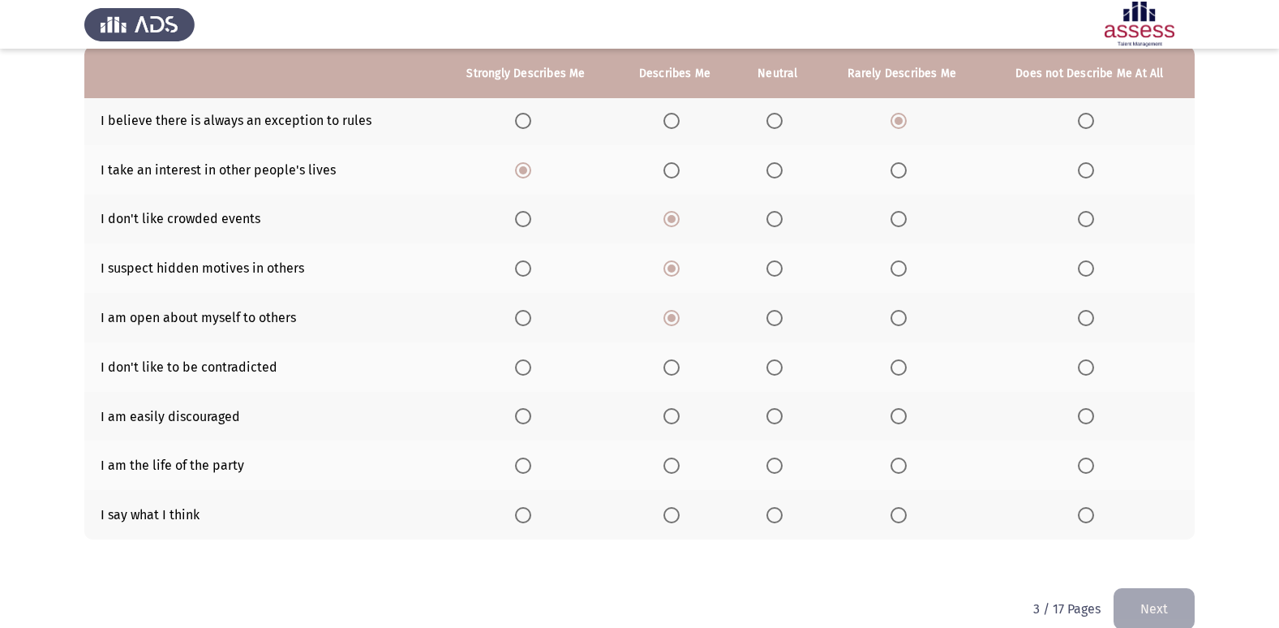
click at [672, 365] on span "Select an option" at bounding box center [671, 367] width 16 height 16
click at [672, 365] on input "Select an option" at bounding box center [671, 367] width 16 height 16
click at [1085, 424] on span "Select an option" at bounding box center [1086, 416] width 16 height 16
click at [1085, 424] on input "Select an option" at bounding box center [1086, 416] width 16 height 16
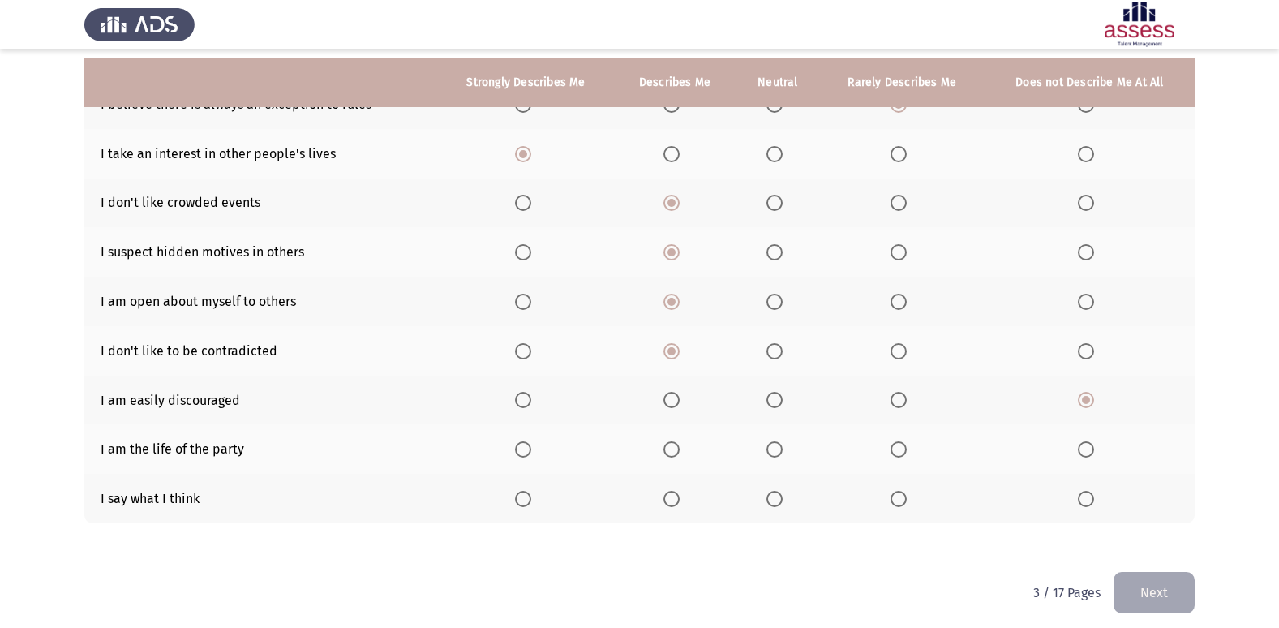
scroll to position [187, 0]
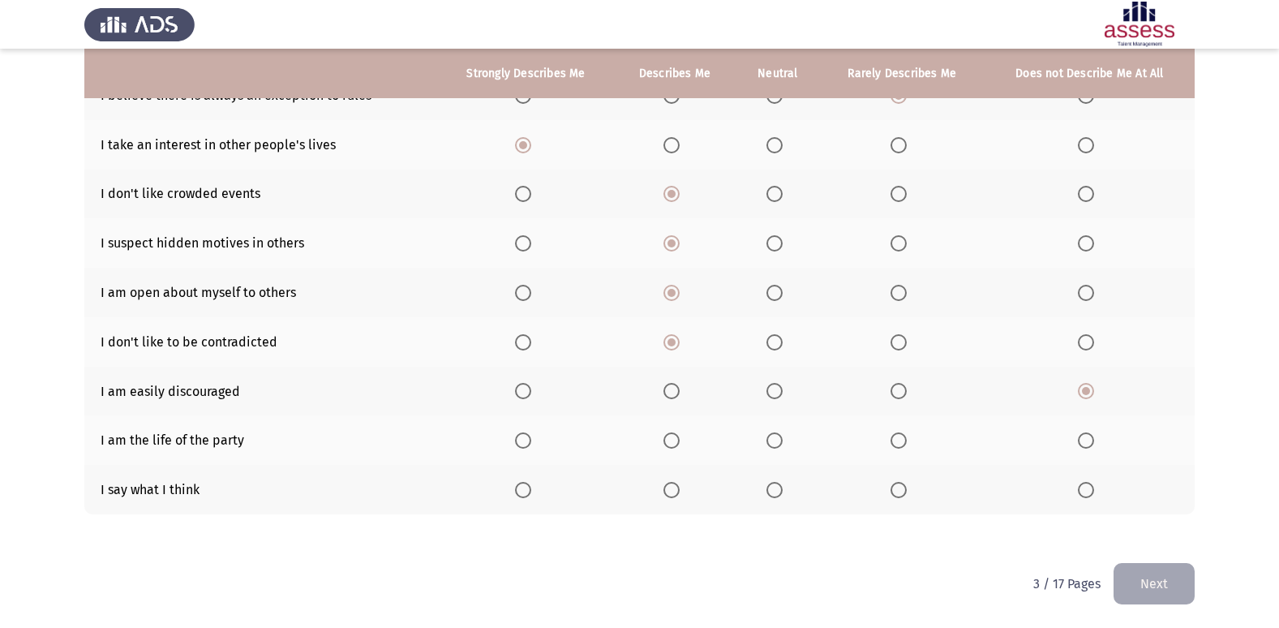
click at [904, 435] on span "Select an option" at bounding box center [898, 440] width 16 height 16
click at [904, 435] on input "Select an option" at bounding box center [898, 440] width 16 height 16
click at [671, 495] on span "Select an option" at bounding box center [671, 490] width 16 height 16
click at [671, 495] on input "Select an option" at bounding box center [671, 490] width 16 height 16
click at [772, 492] on span "Select an option" at bounding box center [774, 490] width 16 height 16
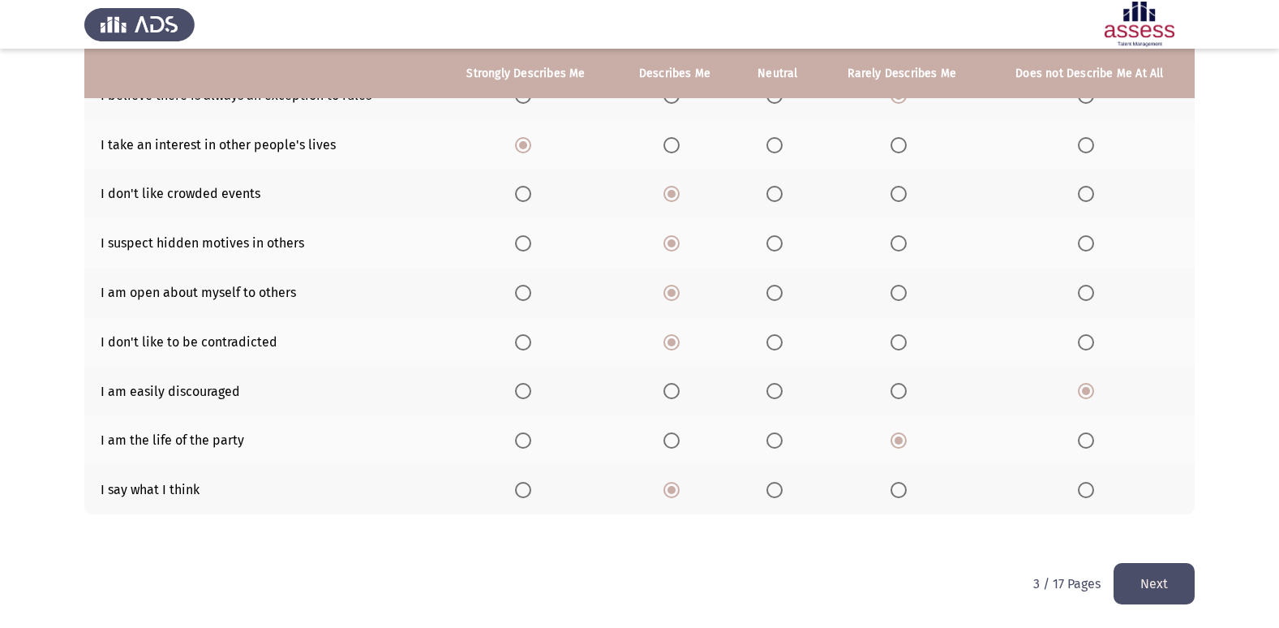
click at [772, 492] on input "Select an option" at bounding box center [774, 490] width 16 height 16
click at [1136, 589] on button "Next" at bounding box center [1153, 583] width 81 height 41
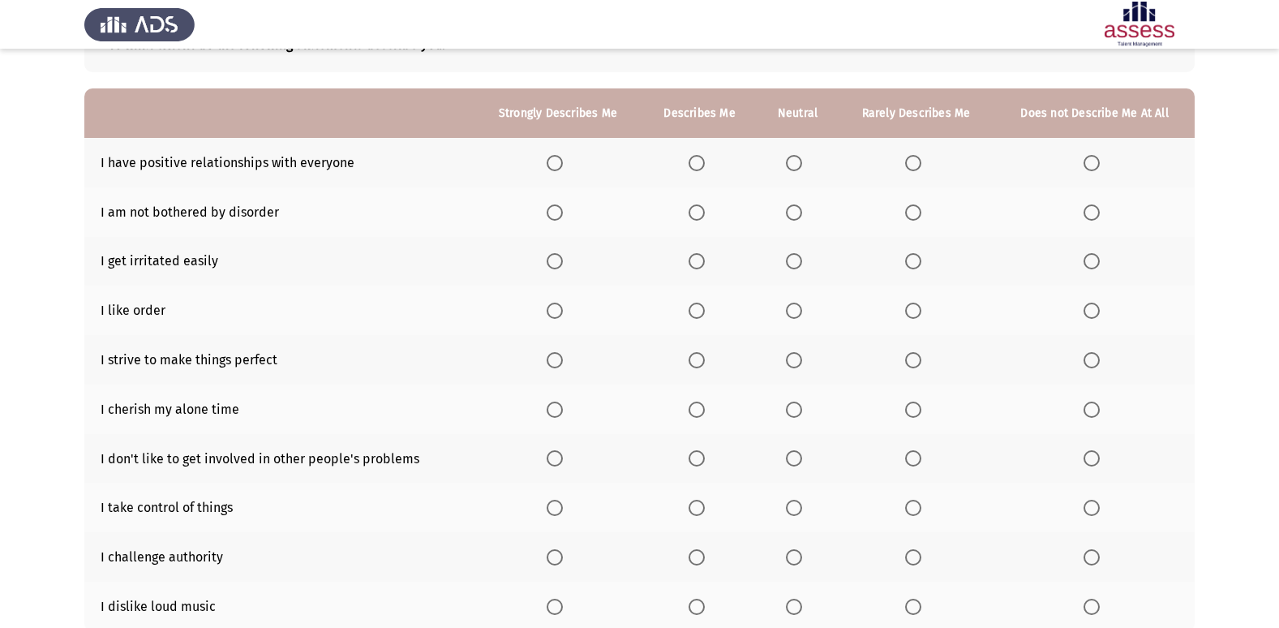
scroll to position [162, 0]
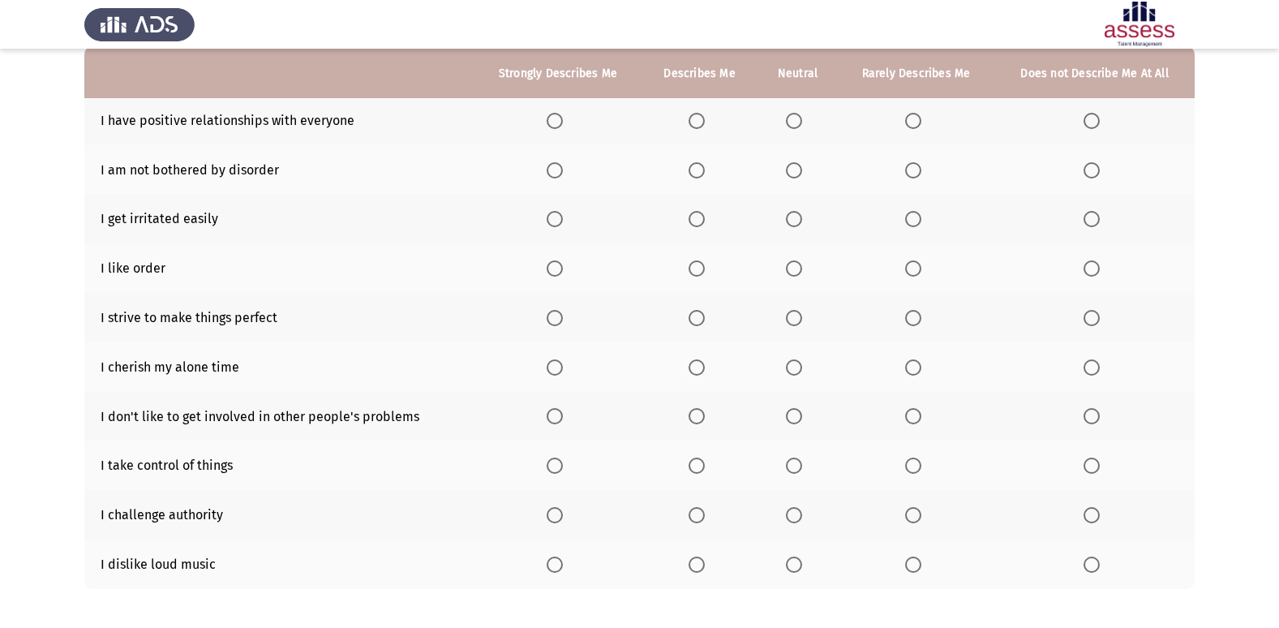
click at [554, 122] on span "Select an option" at bounding box center [555, 121] width 16 height 16
click at [554, 122] on input "Select an option" at bounding box center [555, 121] width 16 height 16
click at [555, 167] on span "Select an option" at bounding box center [555, 170] width 16 height 16
click at [555, 167] on input "Select an option" at bounding box center [555, 170] width 16 height 16
click at [912, 223] on span "Select an option" at bounding box center [913, 219] width 16 height 16
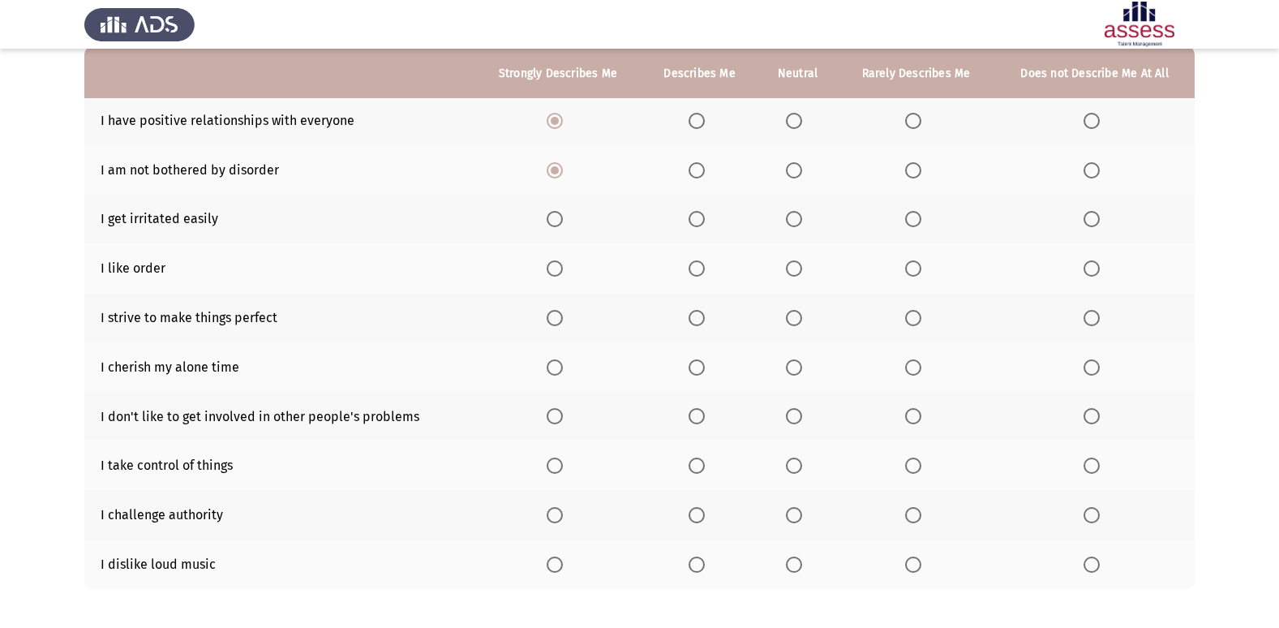
click at [912, 223] on input "Select an option" at bounding box center [913, 219] width 16 height 16
click at [555, 269] on span "Select an option" at bounding box center [555, 268] width 16 height 16
click at [555, 269] on input "Select an option" at bounding box center [555, 268] width 16 height 16
click at [557, 315] on span "Select an option" at bounding box center [555, 318] width 16 height 16
click at [557, 315] on input "Select an option" at bounding box center [555, 318] width 16 height 16
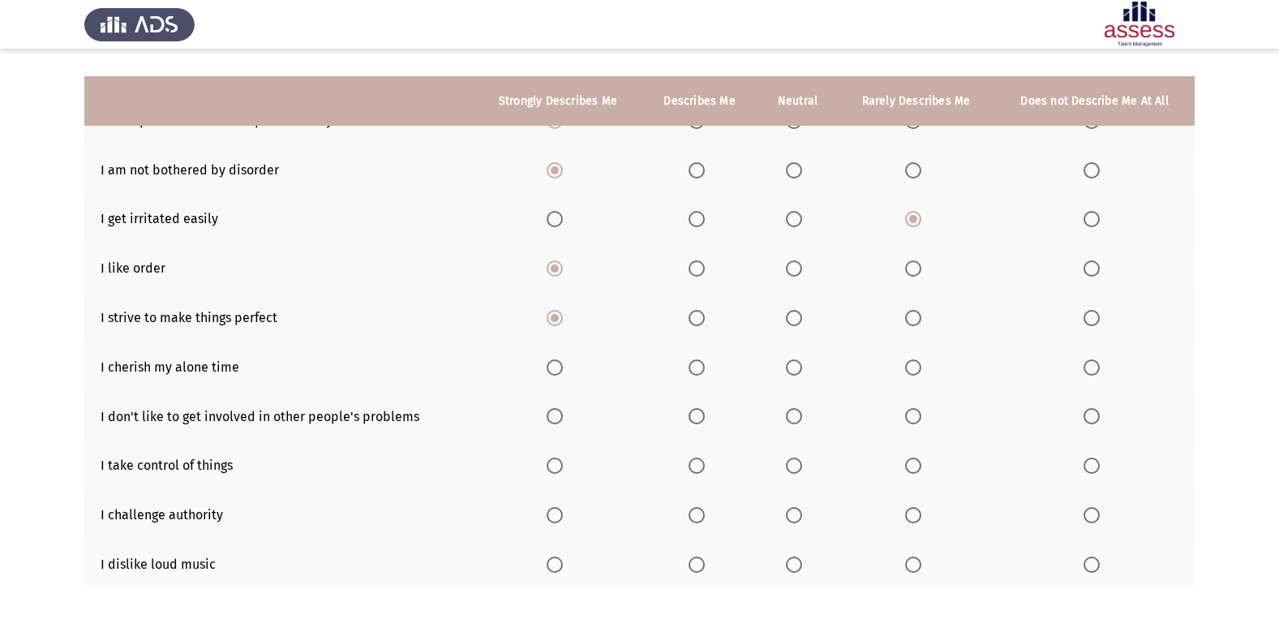
scroll to position [237, 0]
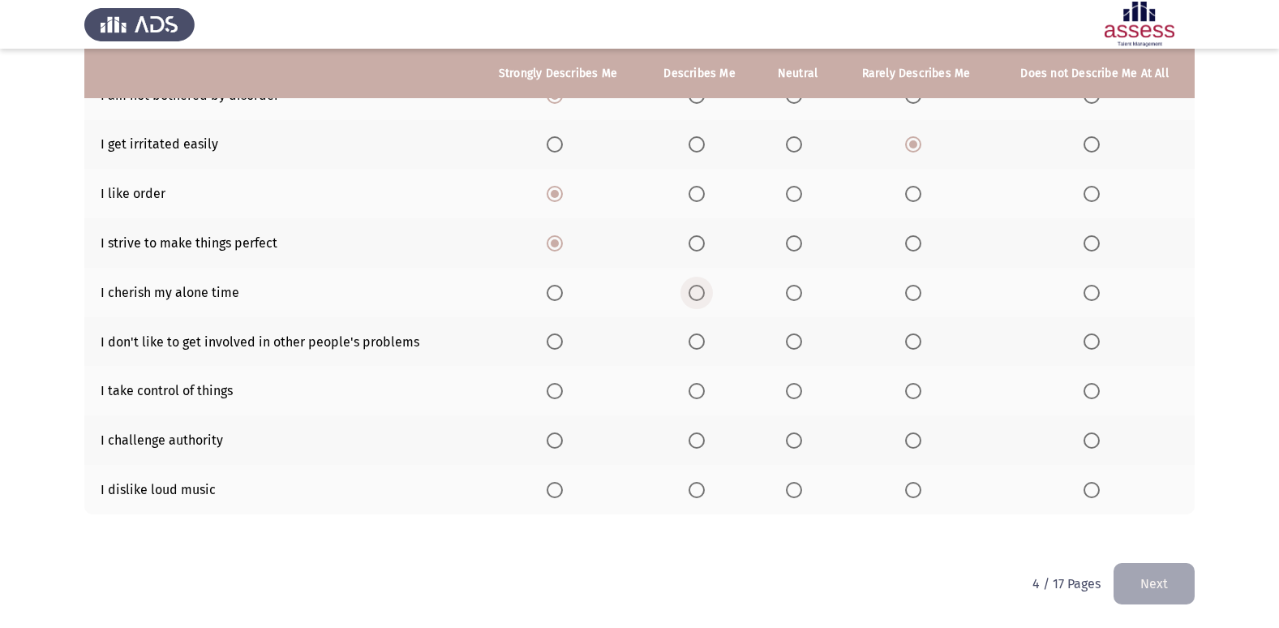
click at [698, 298] on span "Select an option" at bounding box center [696, 293] width 16 height 16
click at [698, 298] on input "Select an option" at bounding box center [696, 293] width 16 height 16
click at [798, 345] on span "Select an option" at bounding box center [794, 341] width 16 height 16
click at [798, 345] on input "Select an option" at bounding box center [794, 341] width 16 height 16
click at [693, 395] on span "Select an option" at bounding box center [696, 391] width 16 height 16
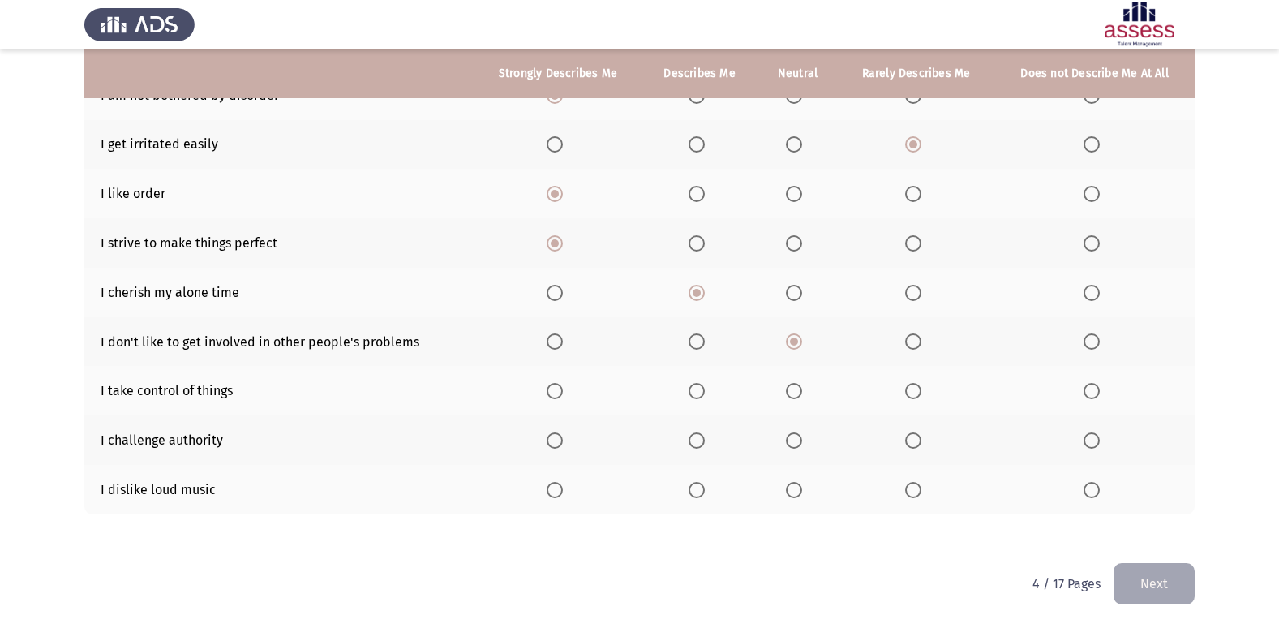
click at [693, 395] on input "Select an option" at bounding box center [696, 391] width 16 height 16
click at [1097, 440] on span "Select an option" at bounding box center [1091, 440] width 16 height 16
click at [1097, 440] on input "Select an option" at bounding box center [1091, 440] width 16 height 16
click at [911, 494] on span "Select an option" at bounding box center [913, 490] width 16 height 16
click at [911, 494] on input "Select an option" at bounding box center [913, 490] width 16 height 16
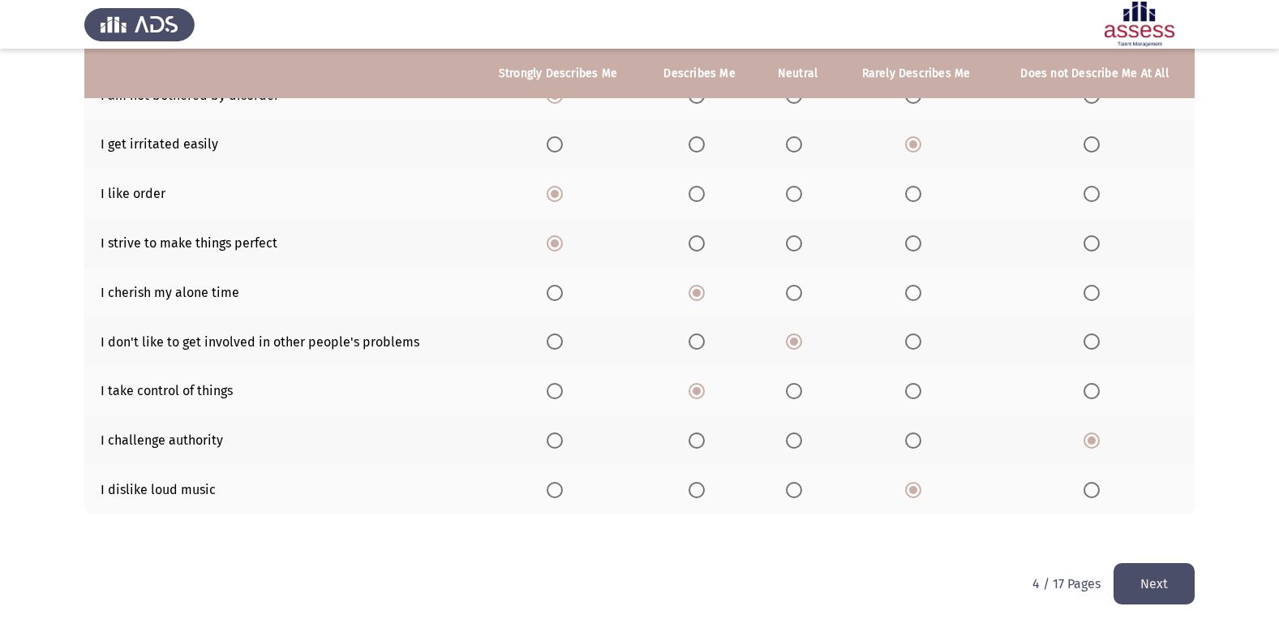
click at [1132, 589] on button "Next" at bounding box center [1153, 583] width 81 height 41
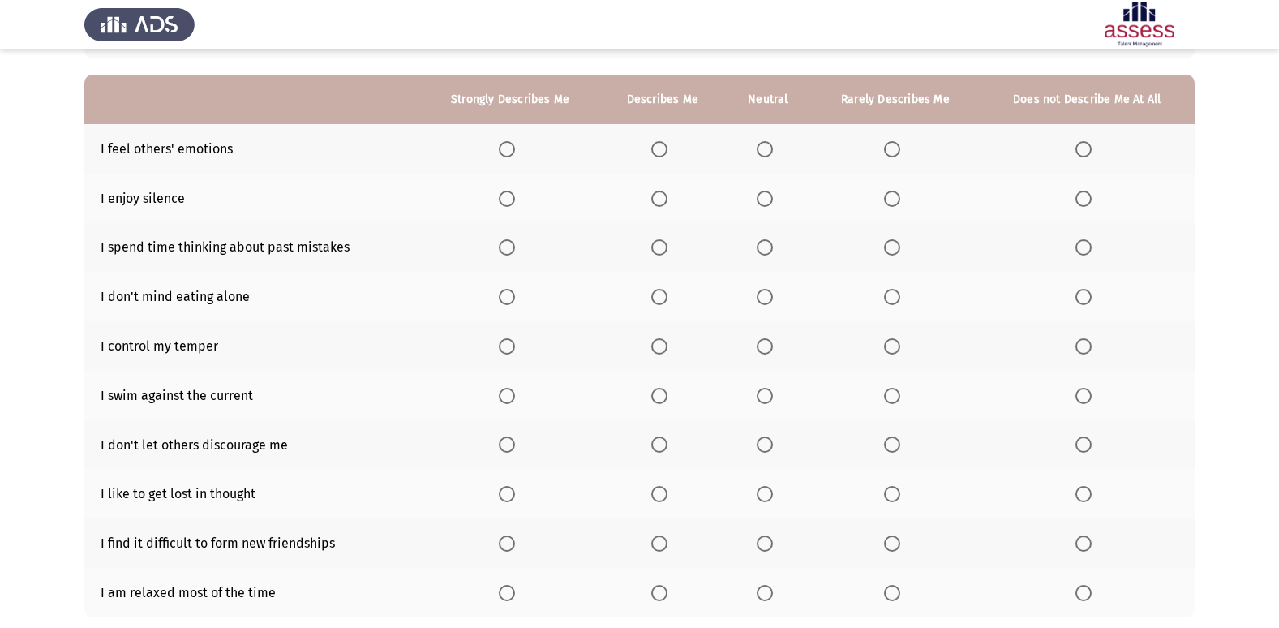
scroll to position [162, 0]
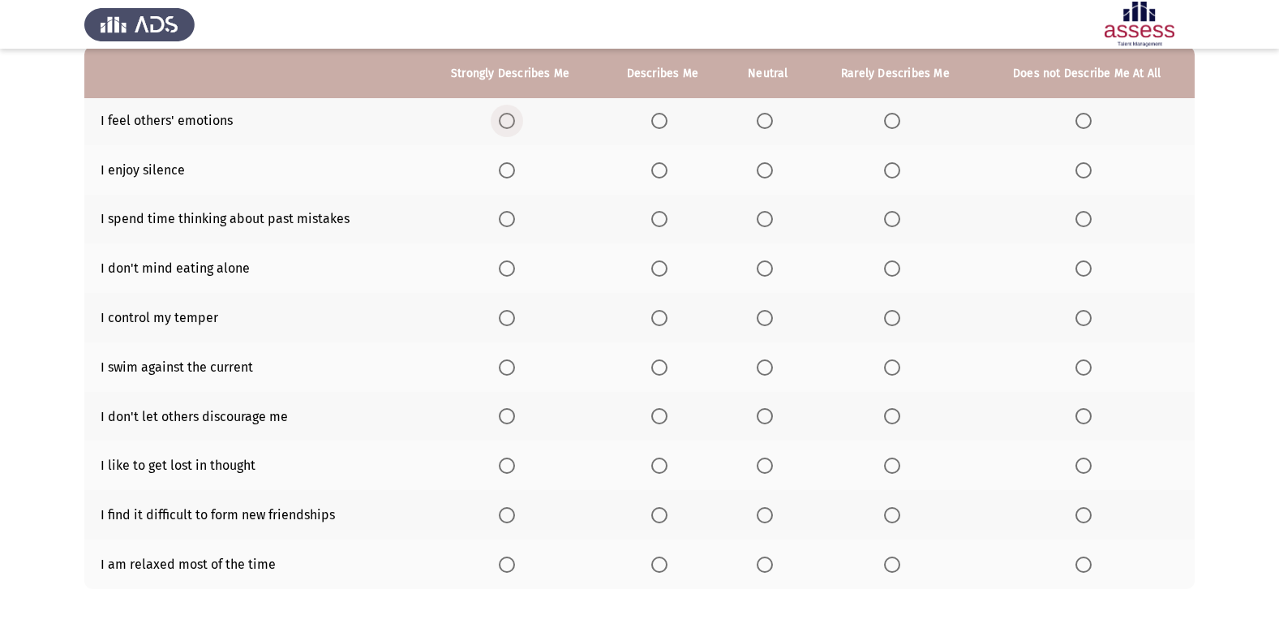
click at [514, 123] on span "Select an option" at bounding box center [507, 121] width 16 height 16
click at [514, 123] on input "Select an option" at bounding box center [507, 121] width 16 height 16
click at [656, 165] on span "Select an option" at bounding box center [659, 170] width 16 height 16
click at [656, 165] on input "Select an option" at bounding box center [659, 170] width 16 height 16
click at [770, 219] on span "Select an option" at bounding box center [765, 219] width 16 height 16
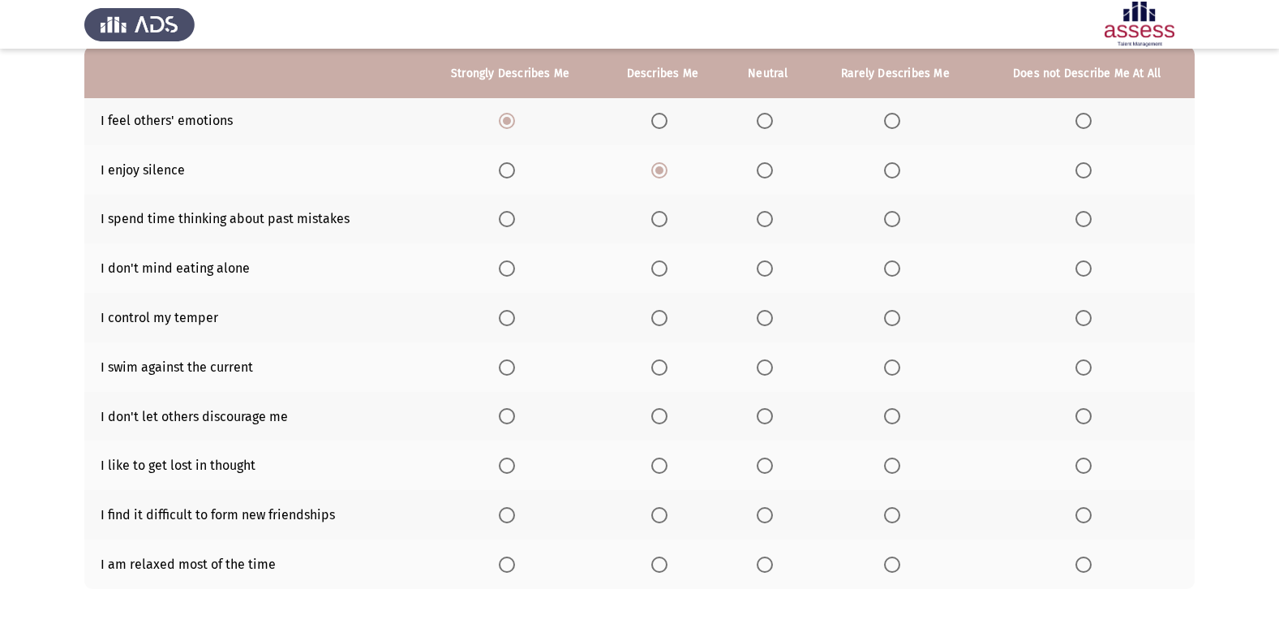
click at [770, 219] on input "Select an option" at bounding box center [765, 219] width 16 height 16
click at [509, 267] on span "Select an option" at bounding box center [507, 268] width 16 height 16
click at [509, 267] on input "Select an option" at bounding box center [507, 268] width 16 height 16
click at [663, 322] on span "Select an option" at bounding box center [659, 318] width 16 height 16
click at [663, 322] on input "Select an option" at bounding box center [659, 318] width 16 height 16
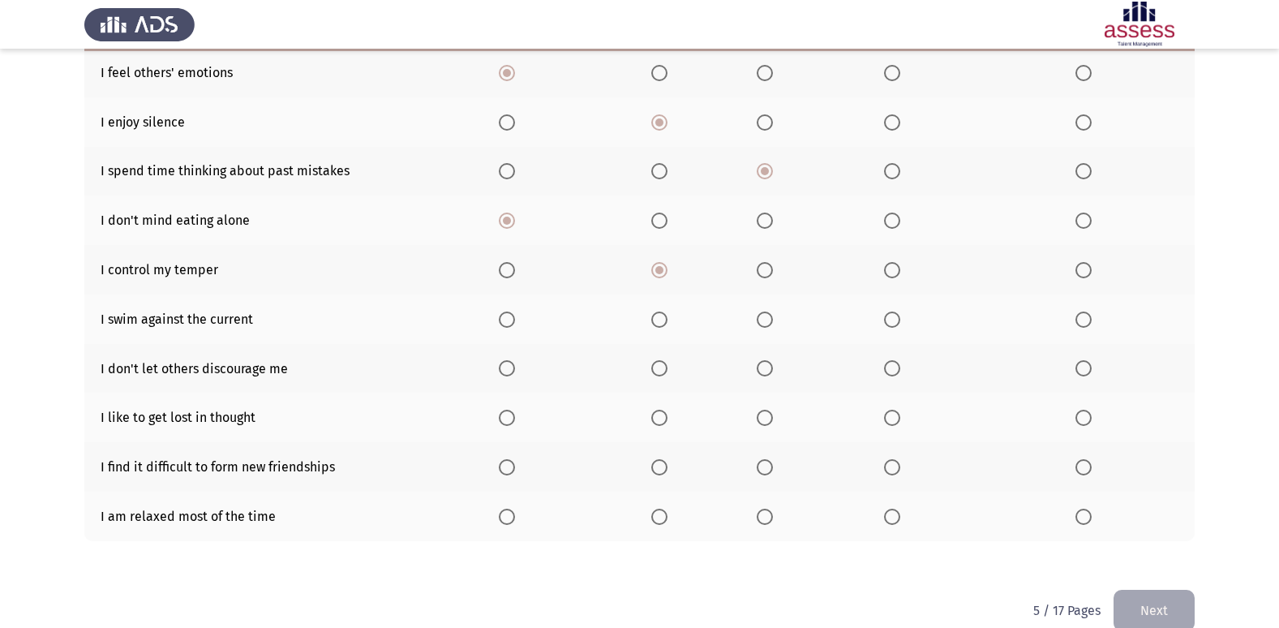
scroll to position [237, 0]
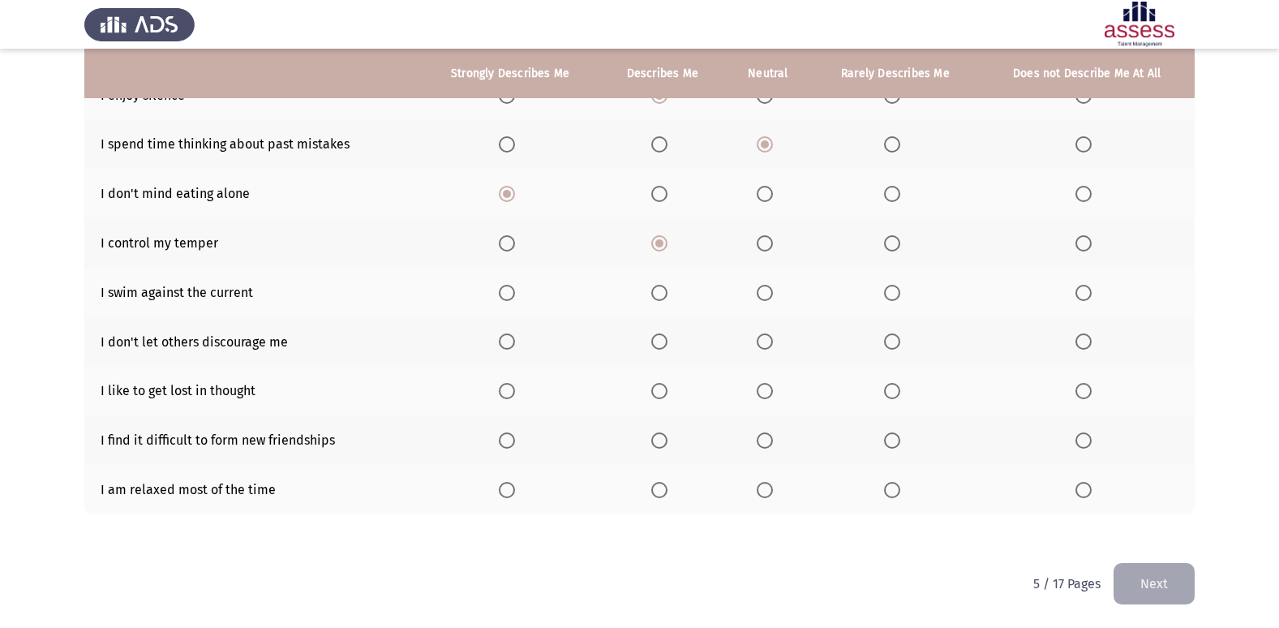
click at [659, 293] on span "Select an option" at bounding box center [659, 293] width 0 height 0
click at [660, 293] on input "Select an option" at bounding box center [659, 293] width 16 height 16
click at [511, 342] on span "Select an option" at bounding box center [507, 341] width 16 height 16
click at [511, 342] on input "Select an option" at bounding box center [507, 341] width 16 height 16
click at [888, 397] on span "Select an option" at bounding box center [892, 391] width 16 height 16
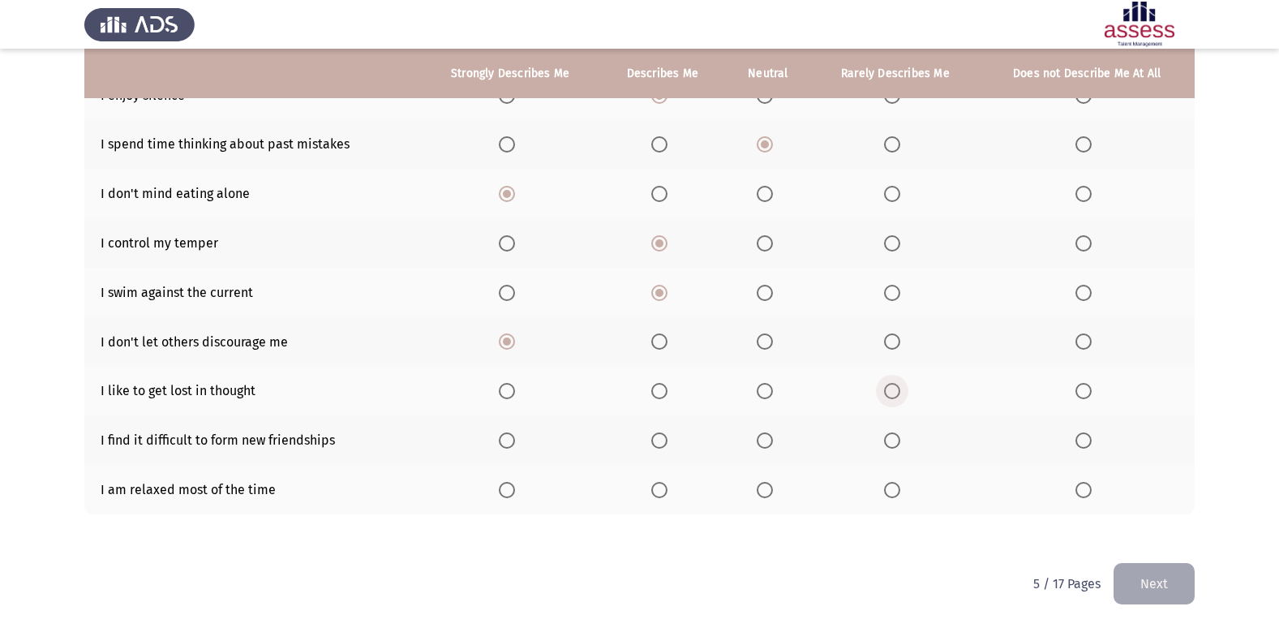
click at [888, 397] on input "Select an option" at bounding box center [892, 391] width 16 height 16
click at [1085, 446] on span "Select an option" at bounding box center [1083, 440] width 16 height 16
click at [1085, 446] on input "Select an option" at bounding box center [1083, 440] width 16 height 16
click at [664, 495] on span "Select an option" at bounding box center [659, 490] width 16 height 16
click at [664, 495] on input "Select an option" at bounding box center [659, 490] width 16 height 16
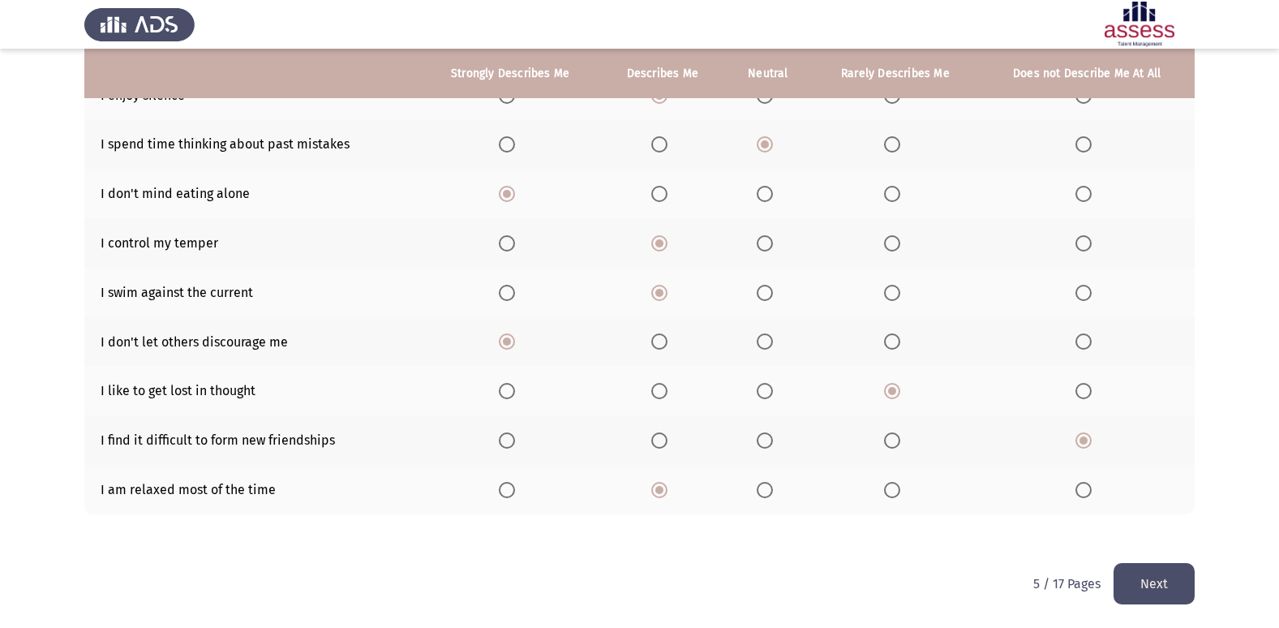
click at [1157, 593] on button "Next" at bounding box center [1153, 583] width 81 height 41
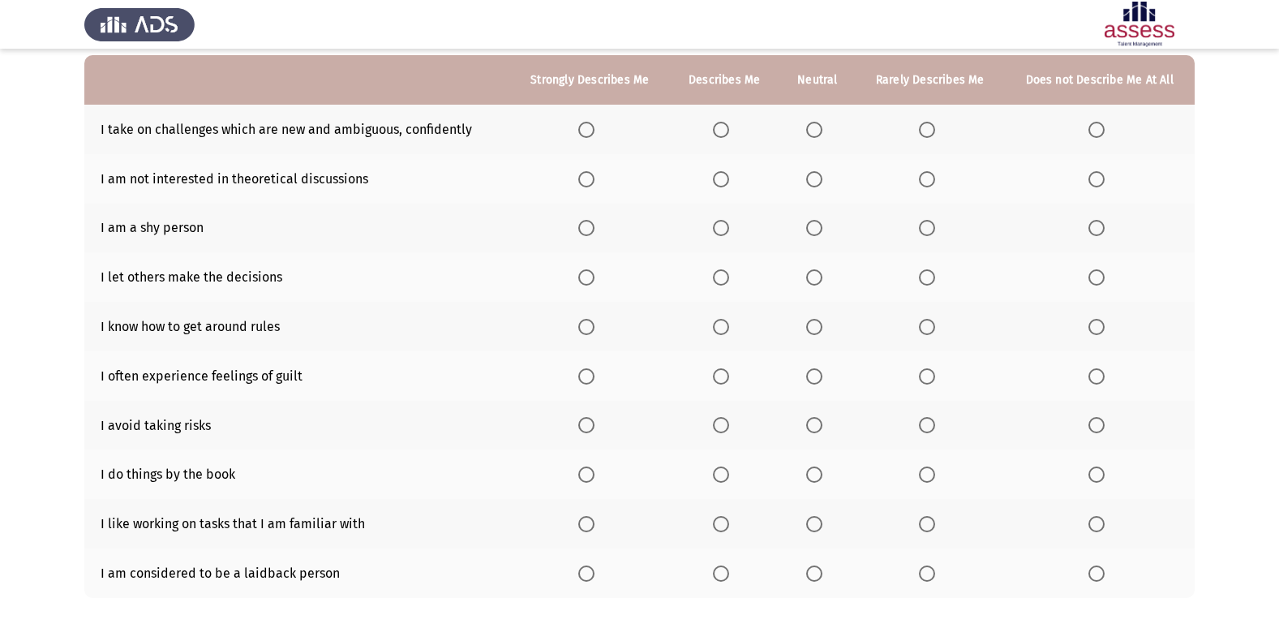
scroll to position [162, 0]
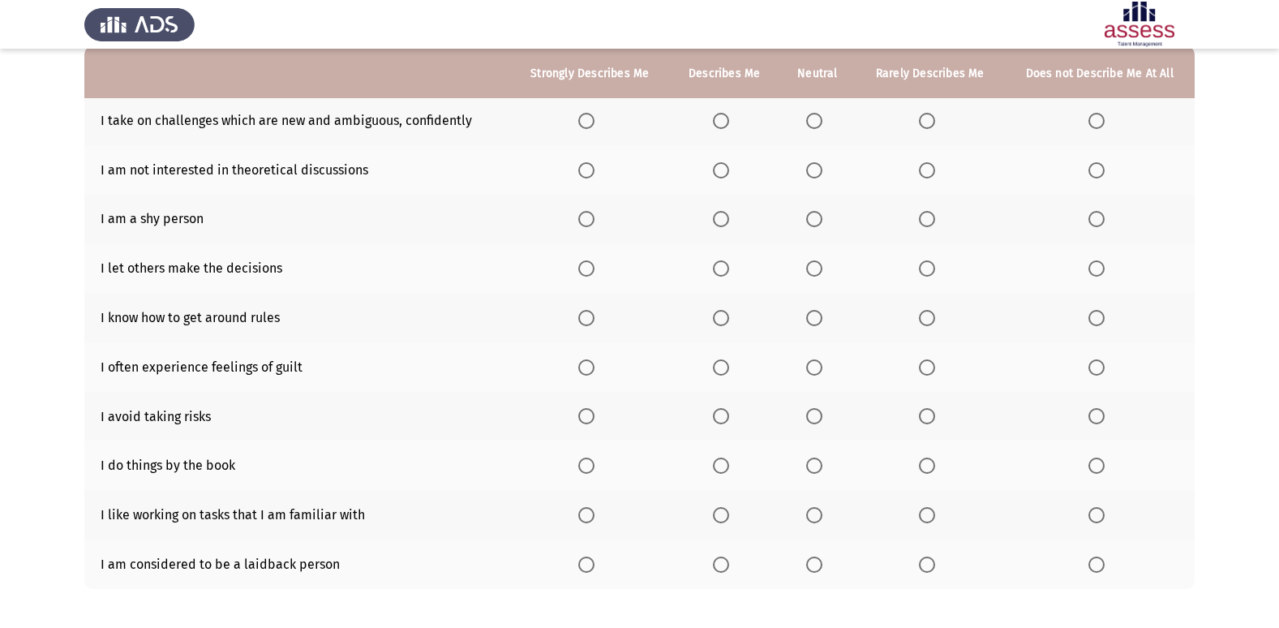
click at [723, 128] on span "Select an option" at bounding box center [721, 121] width 16 height 16
click at [723, 128] on input "Select an option" at bounding box center [721, 121] width 16 height 16
click at [937, 170] on label "Select an option" at bounding box center [930, 170] width 23 height 16
click at [935, 170] on input "Select an option" at bounding box center [927, 170] width 16 height 16
click at [1096, 217] on span "Select an option" at bounding box center [1096, 219] width 16 height 16
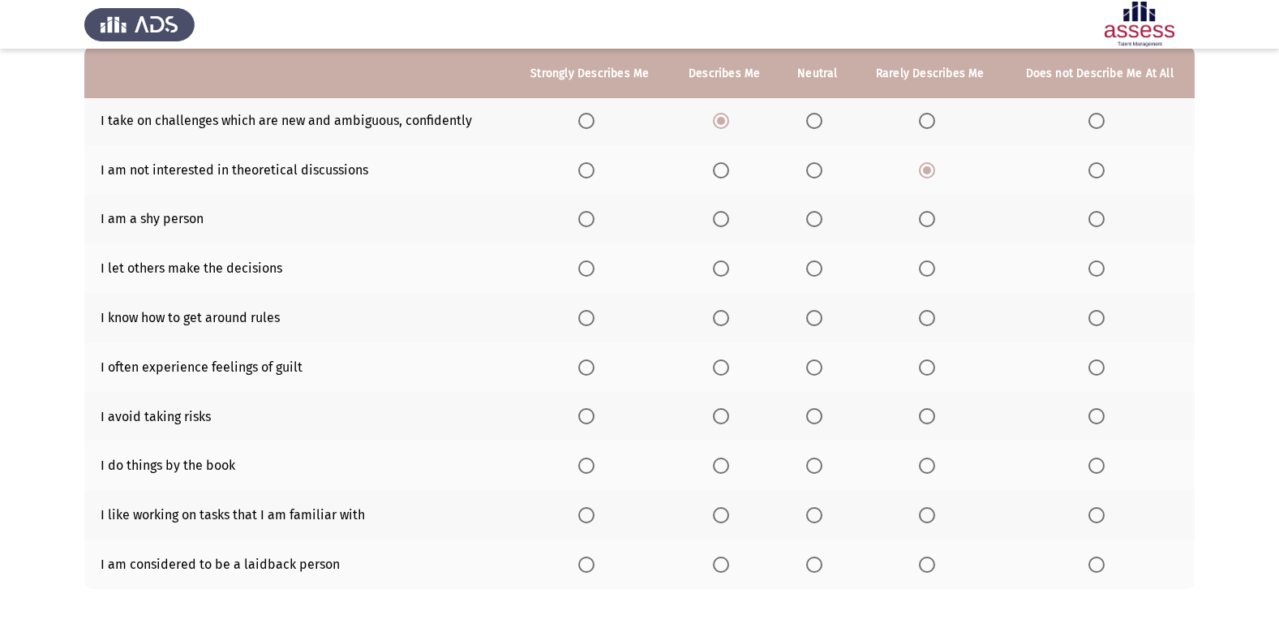
click at [1096, 217] on input "Select an option" at bounding box center [1096, 219] width 16 height 16
click at [933, 223] on span "Select an option" at bounding box center [927, 219] width 16 height 16
click at [933, 223] on input "Select an option" at bounding box center [927, 219] width 16 height 16
click at [927, 272] on span "Select an option" at bounding box center [927, 268] width 16 height 16
click at [927, 272] on input "Select an option" at bounding box center [927, 268] width 16 height 16
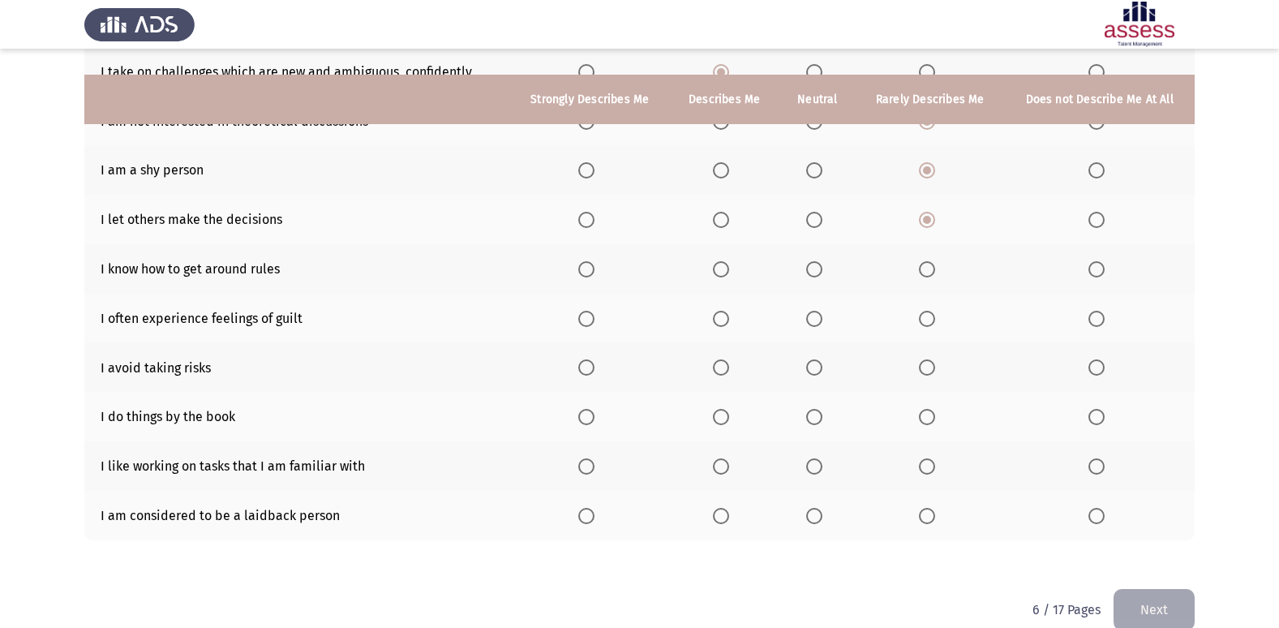
scroll to position [237, 0]
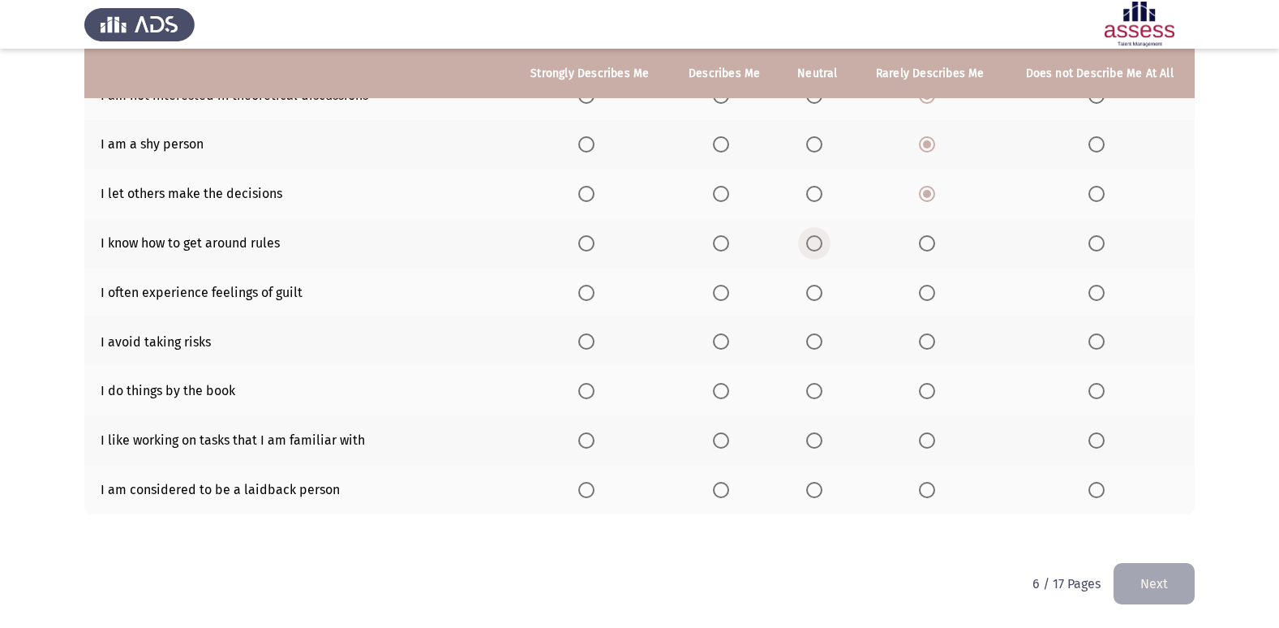
click at [814, 238] on span "Select an option" at bounding box center [814, 243] width 16 height 16
click at [814, 238] on input "Select an option" at bounding box center [814, 243] width 16 height 16
click at [820, 290] on span "Select an option" at bounding box center [814, 293] width 16 height 16
click at [820, 290] on input "Select an option" at bounding box center [814, 293] width 16 height 16
click at [922, 343] on span "Select an option" at bounding box center [927, 341] width 16 height 16
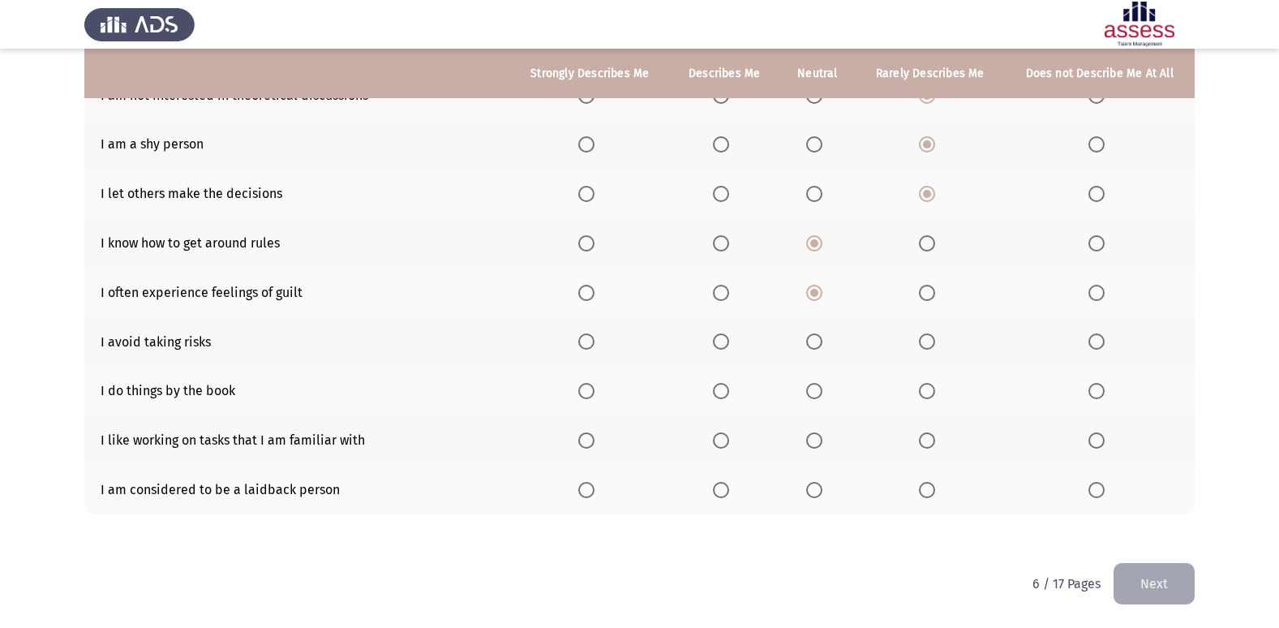
click at [922, 343] on input "Select an option" at bounding box center [927, 341] width 16 height 16
click at [723, 388] on span "Select an option" at bounding box center [721, 391] width 16 height 16
click at [723, 388] on input "Select an option" at bounding box center [721, 391] width 16 height 16
click at [586, 436] on span "Select an option" at bounding box center [586, 440] width 16 height 16
click at [586, 436] on input "Select an option" at bounding box center [586, 440] width 16 height 16
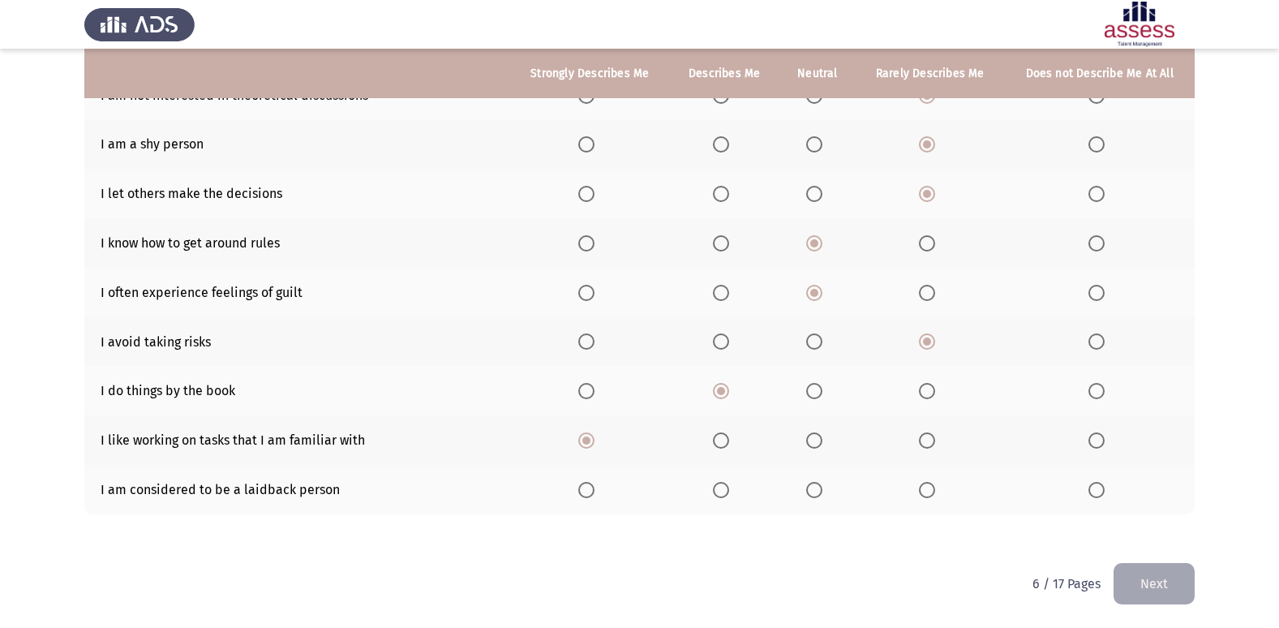
click at [812, 491] on span "Select an option" at bounding box center [814, 490] width 16 height 16
click at [812, 491] on input "Select an option" at bounding box center [814, 490] width 16 height 16
click at [1143, 586] on button "Next" at bounding box center [1153, 583] width 81 height 41
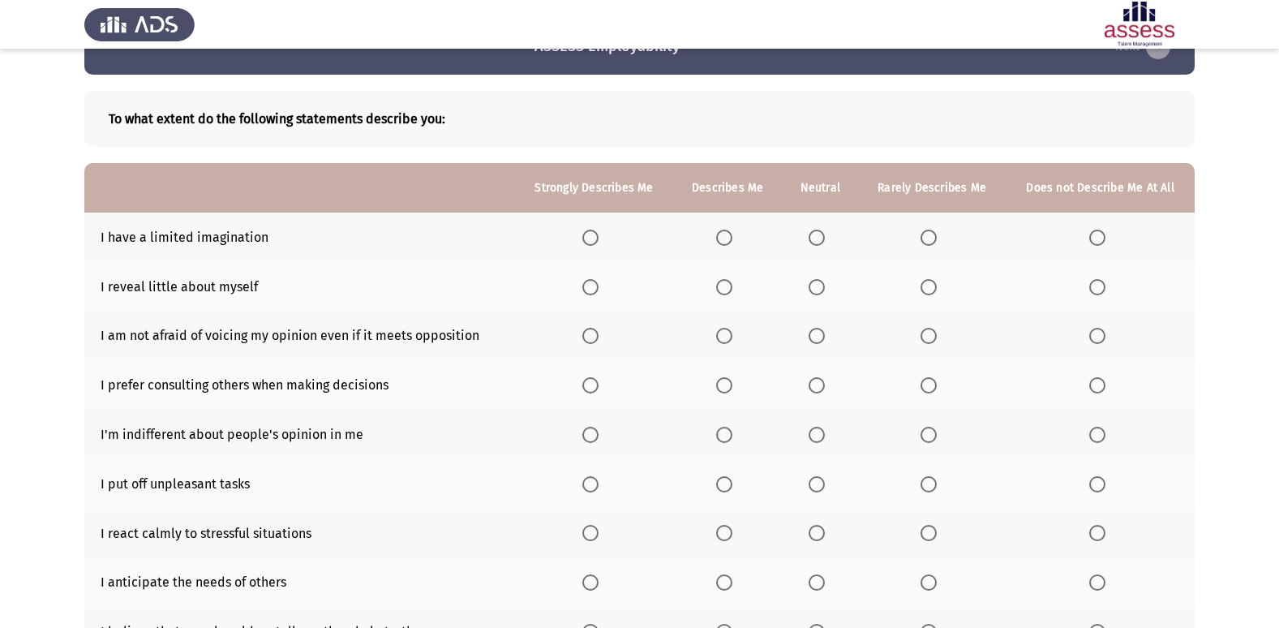
scroll to position [81, 0]
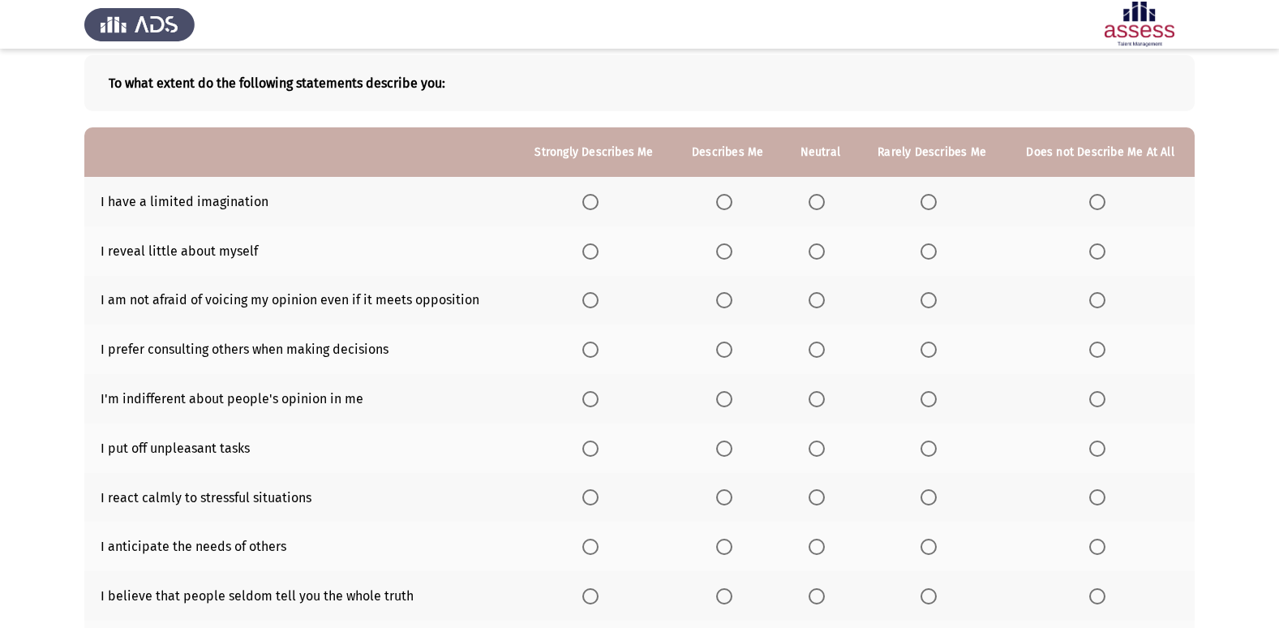
click at [937, 204] on span "Select an option" at bounding box center [928, 202] width 16 height 16
click at [937, 204] on input "Select an option" at bounding box center [928, 202] width 16 height 16
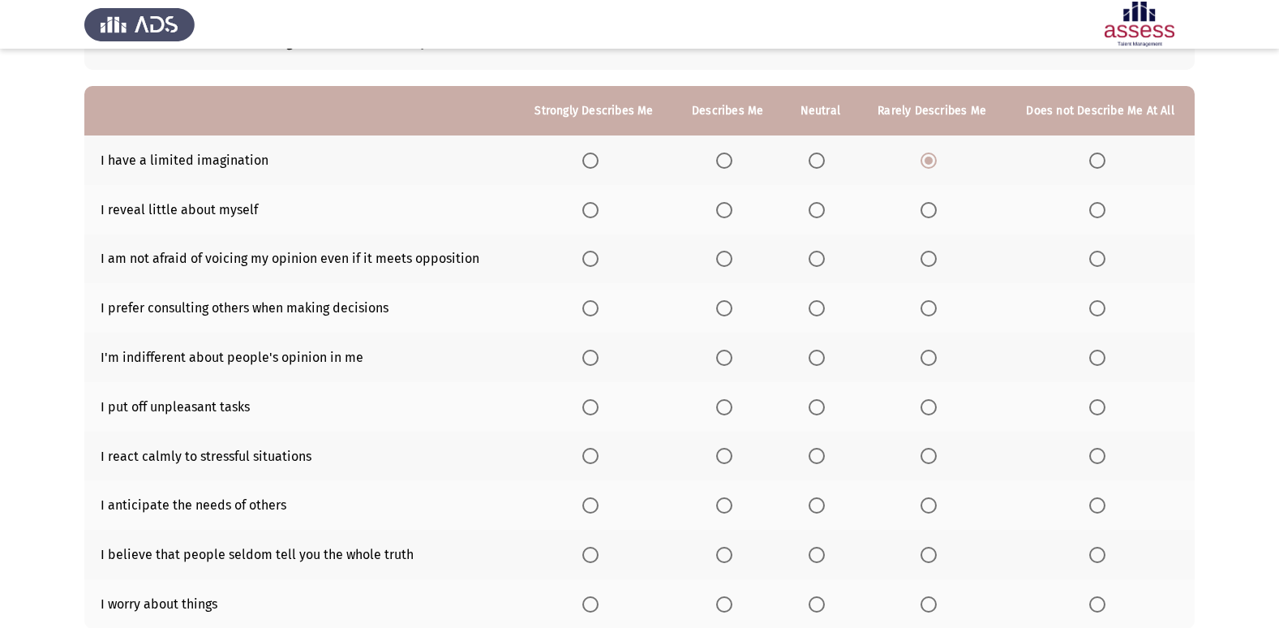
scroll to position [162, 0]
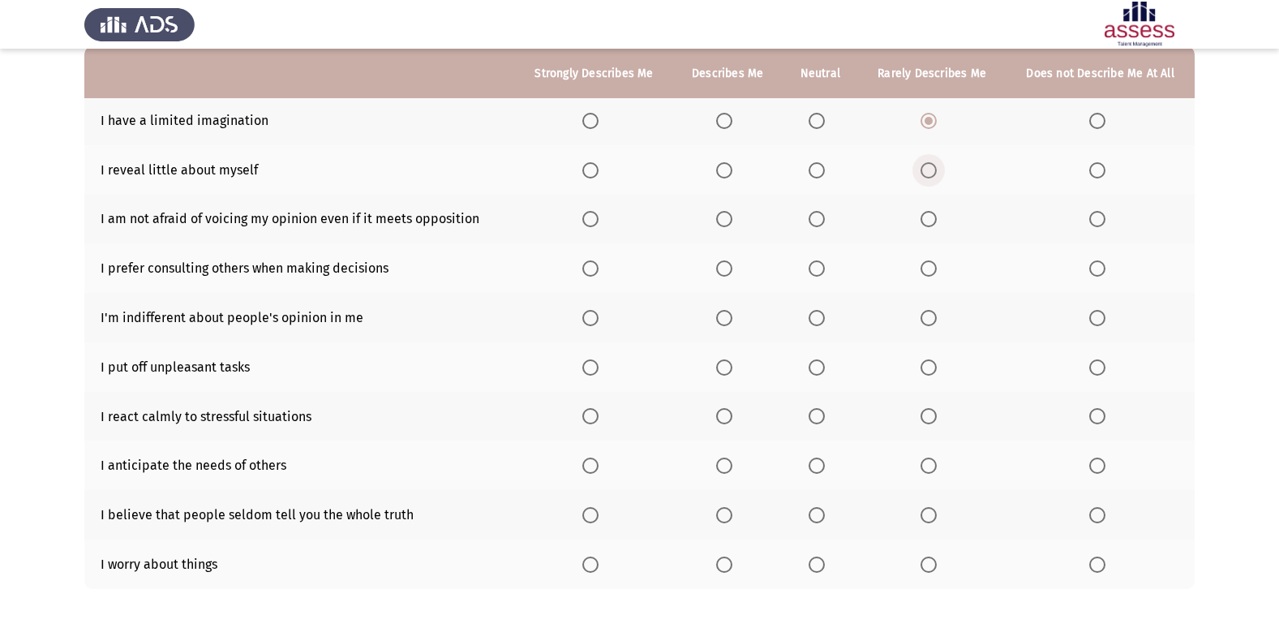
click at [932, 171] on span "Select an option" at bounding box center [928, 170] width 16 height 16
click at [932, 171] on input "Select an option" at bounding box center [928, 170] width 16 height 16
click at [590, 221] on span "Select an option" at bounding box center [590, 219] width 16 height 16
click at [590, 221] on input "Select an option" at bounding box center [590, 219] width 16 height 16
click at [825, 270] on span "Select an option" at bounding box center [817, 268] width 16 height 16
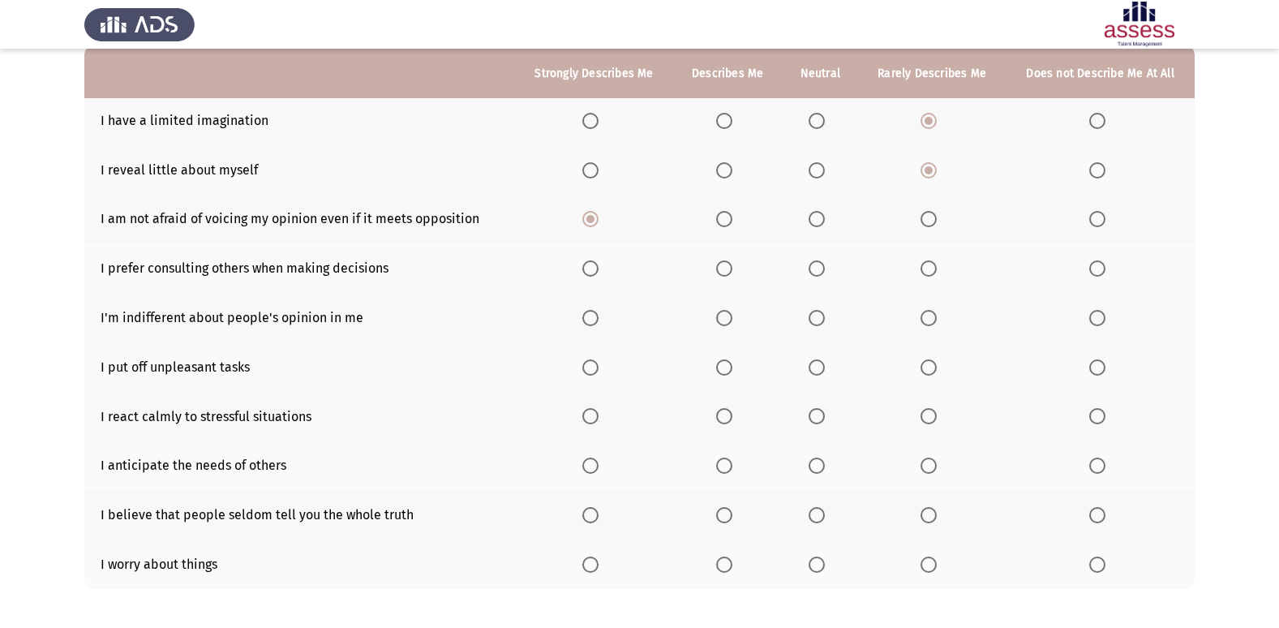
click at [825, 270] on input "Select an option" at bounding box center [817, 268] width 16 height 16
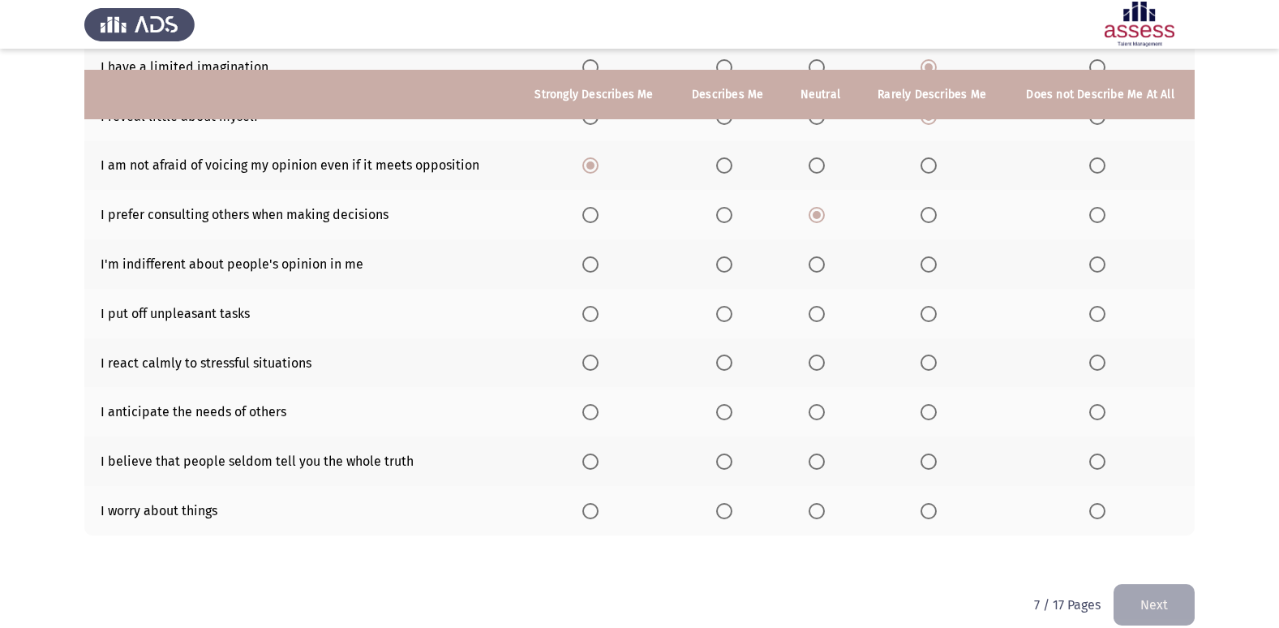
scroll to position [237, 0]
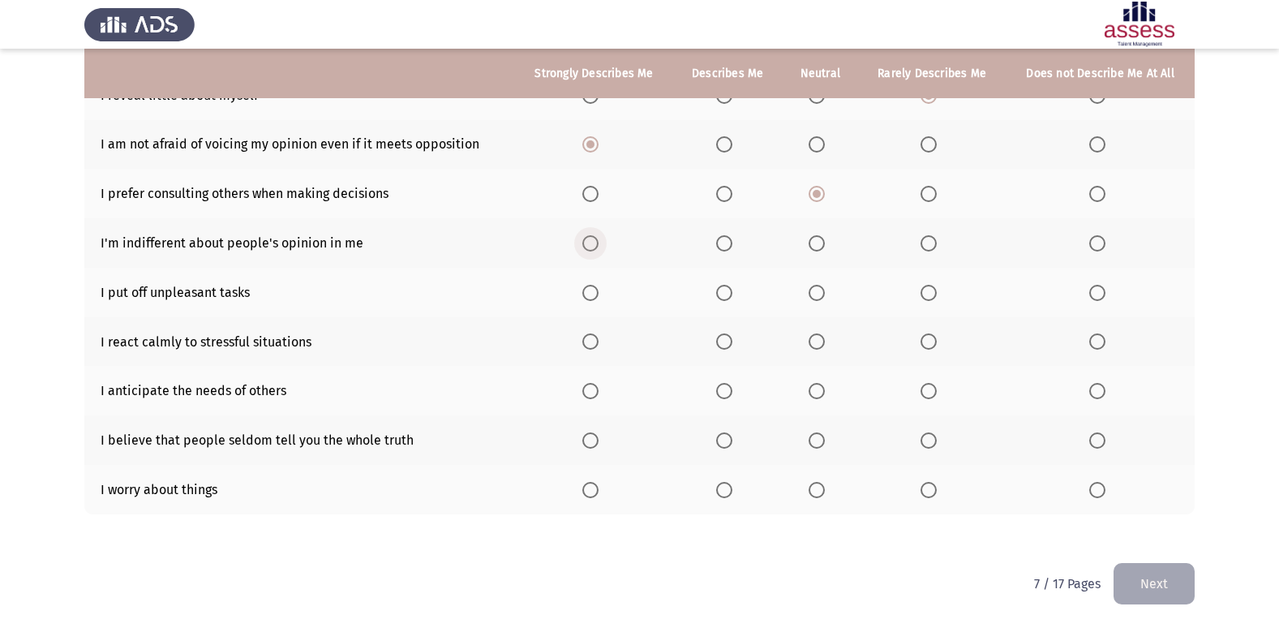
click at [585, 245] on span "Select an option" at bounding box center [590, 243] width 16 height 16
click at [585, 245] on input "Select an option" at bounding box center [590, 243] width 16 height 16
click at [817, 300] on span "Select an option" at bounding box center [817, 293] width 16 height 16
click at [817, 300] on input "Select an option" at bounding box center [817, 293] width 16 height 16
click at [594, 341] on span "Select an option" at bounding box center [590, 341] width 16 height 16
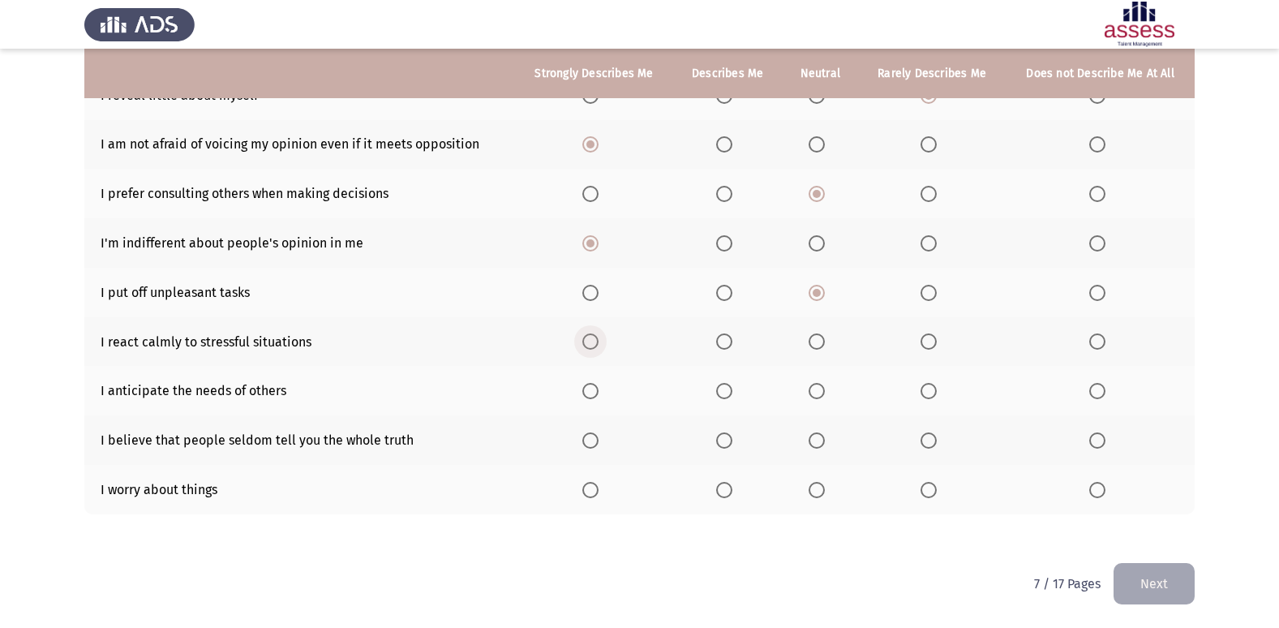
click at [594, 341] on input "Select an option" at bounding box center [590, 341] width 16 height 16
click at [603, 394] on label "Select an option" at bounding box center [593, 391] width 23 height 16
click at [598, 394] on input "Select an option" at bounding box center [590, 391] width 16 height 16
click at [825, 441] on span "Select an option" at bounding box center [817, 440] width 16 height 16
click at [825, 441] on input "Select an option" at bounding box center [817, 440] width 16 height 16
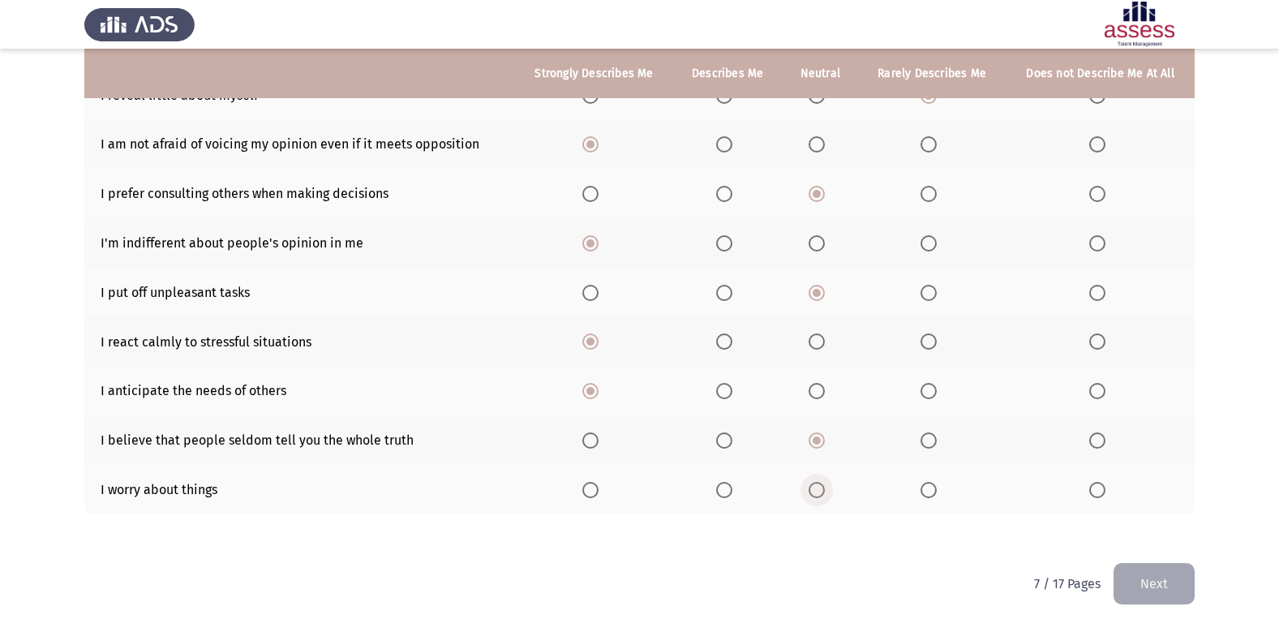
click at [810, 486] on span "Select an option" at bounding box center [817, 490] width 16 height 16
click at [810, 486] on input "Select an option" at bounding box center [817, 490] width 16 height 16
click at [1150, 580] on button "Next" at bounding box center [1153, 583] width 81 height 41
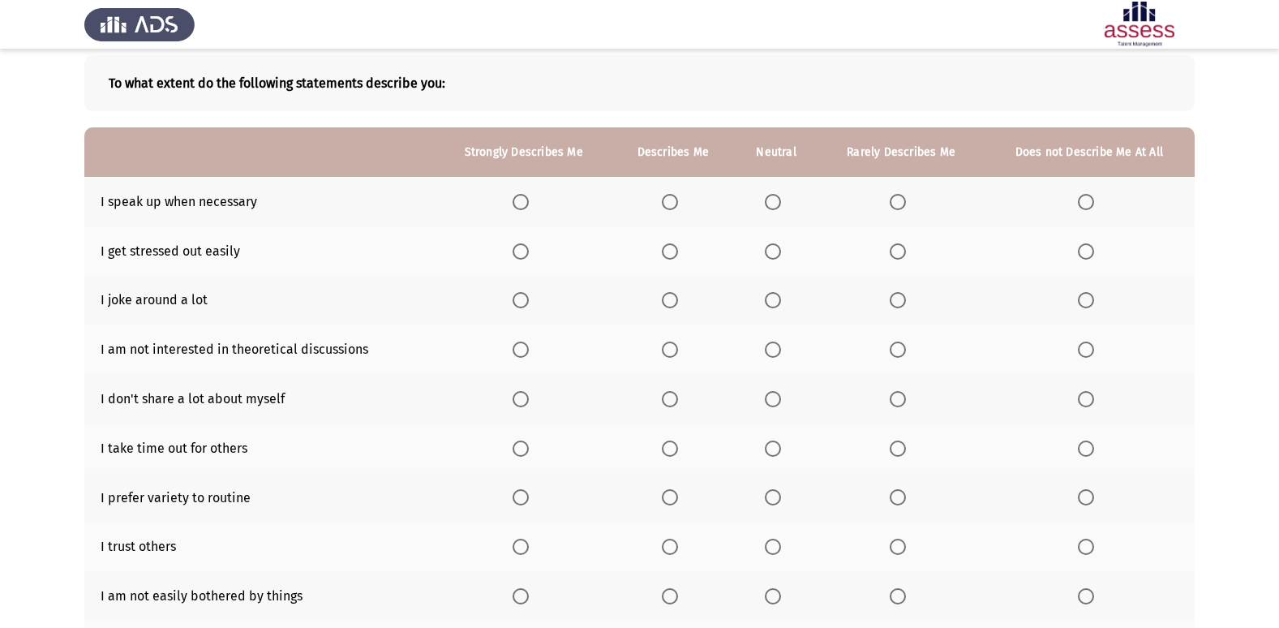
scroll to position [162, 0]
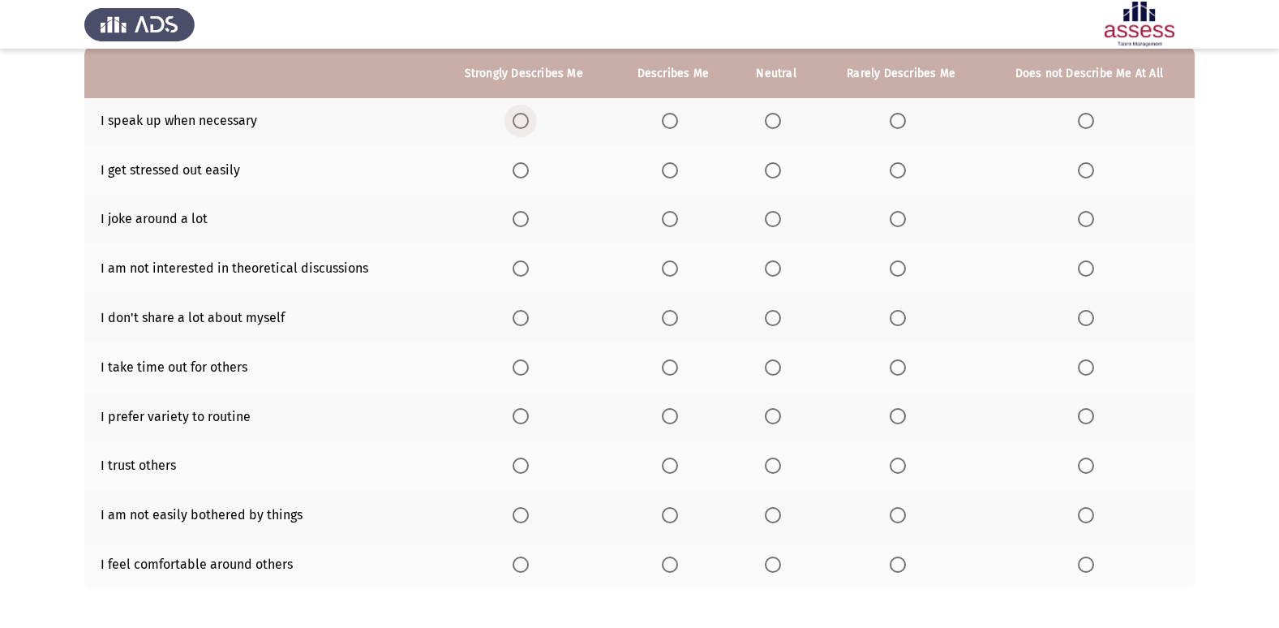
click at [522, 123] on span "Select an option" at bounding box center [521, 121] width 16 height 16
click at [522, 123] on input "Select an option" at bounding box center [521, 121] width 16 height 16
click at [897, 172] on span "Select an option" at bounding box center [898, 170] width 16 height 16
click at [897, 172] on input "Select an option" at bounding box center [898, 170] width 16 height 16
click at [529, 224] on span "Select an option" at bounding box center [521, 219] width 16 height 16
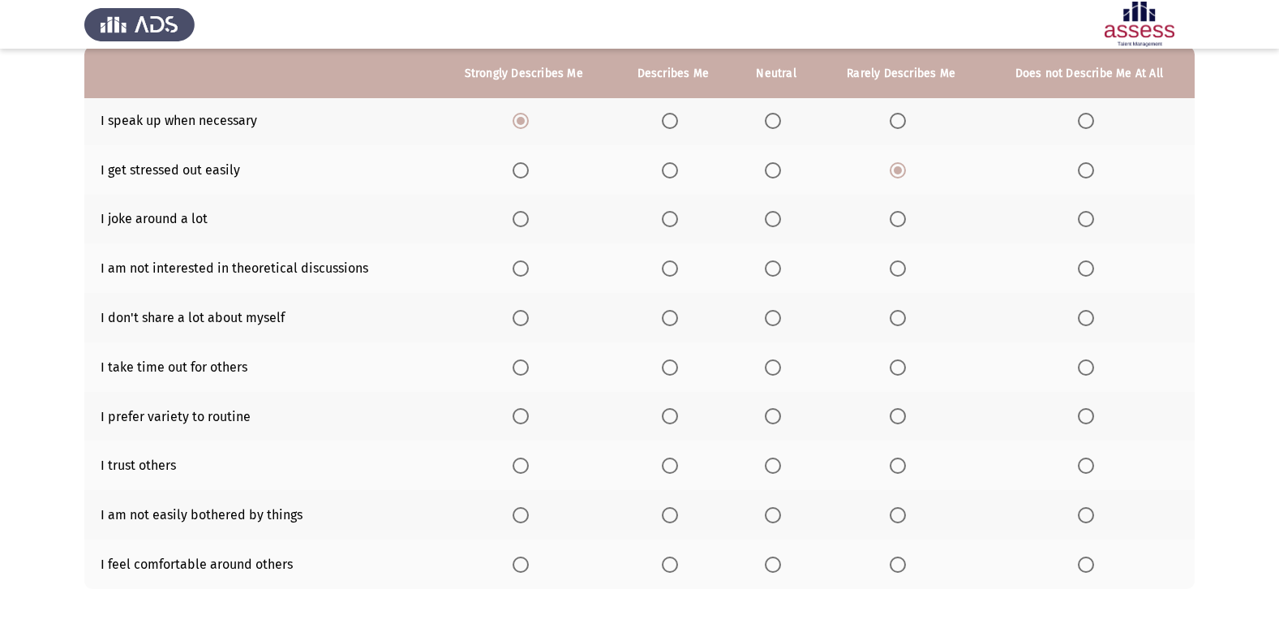
click at [529, 224] on input "Select an option" at bounding box center [521, 219] width 16 height 16
click at [899, 267] on span "Select an option" at bounding box center [898, 268] width 16 height 16
click at [899, 267] on input "Select an option" at bounding box center [898, 268] width 16 height 16
click at [902, 324] on span "Select an option" at bounding box center [898, 318] width 16 height 16
click at [902, 324] on input "Select an option" at bounding box center [898, 318] width 16 height 16
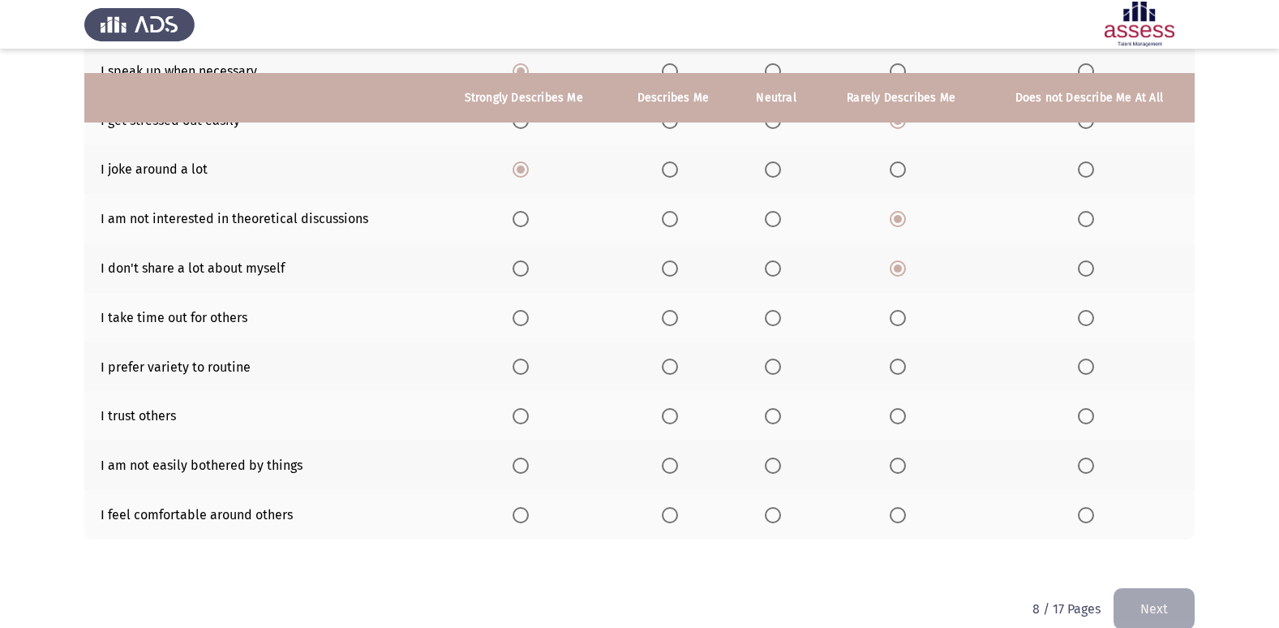
scroll to position [237, 0]
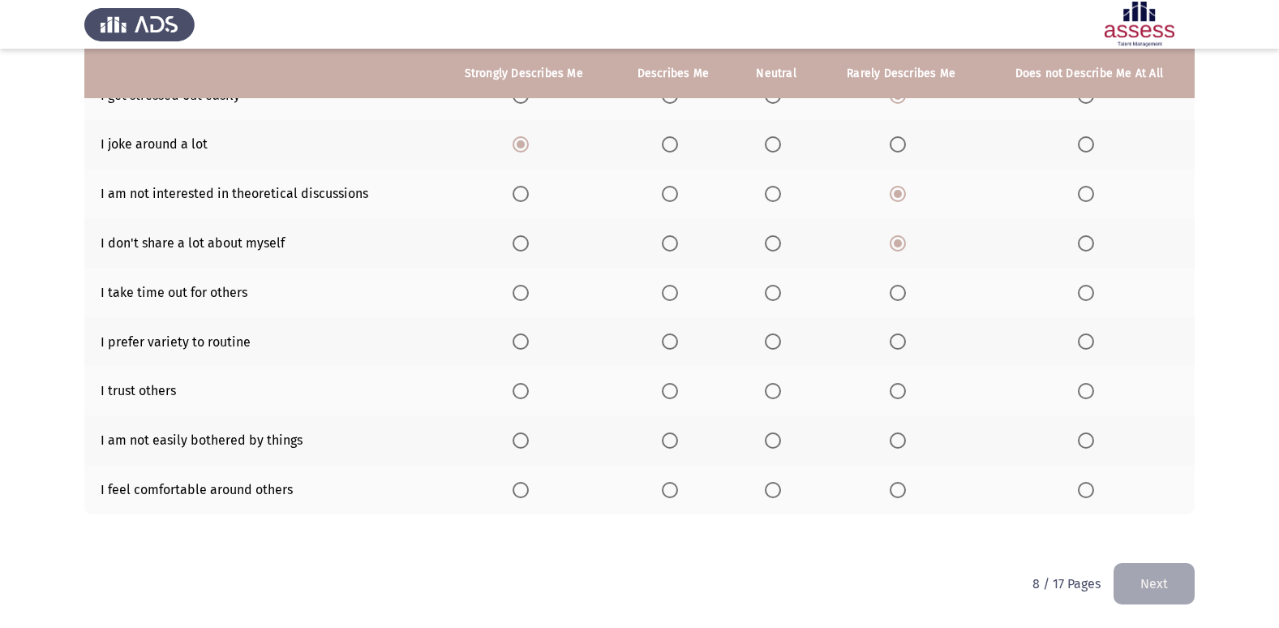
click at [774, 298] on span "Select an option" at bounding box center [773, 293] width 16 height 16
click at [774, 298] on input "Select an option" at bounding box center [773, 293] width 16 height 16
click at [521, 345] on span "Select an option" at bounding box center [521, 341] width 16 height 16
click at [521, 345] on input "Select an option" at bounding box center [521, 341] width 16 height 16
click at [771, 392] on span "Select an option" at bounding box center [773, 391] width 16 height 16
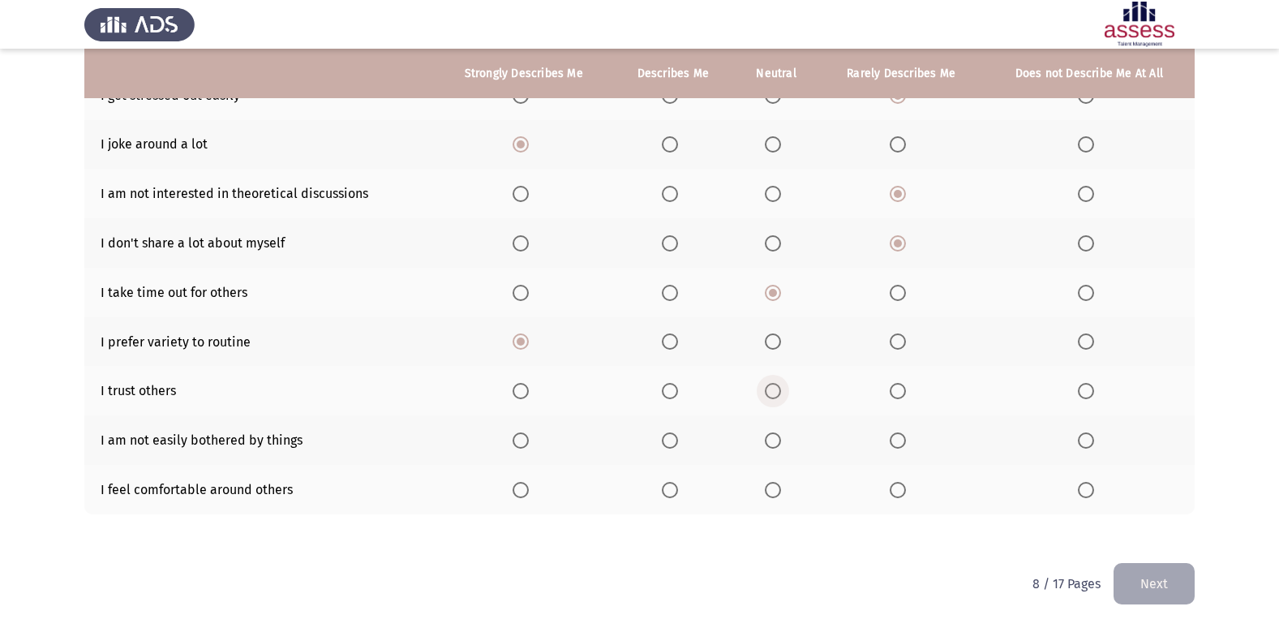
click at [771, 392] on input "Select an option" at bounding box center [773, 391] width 16 height 16
click at [673, 448] on span "Select an option" at bounding box center [670, 440] width 16 height 16
click at [673, 448] on input "Select an option" at bounding box center [670, 440] width 16 height 16
click at [525, 488] on span "Select an option" at bounding box center [521, 490] width 16 height 16
click at [525, 488] on input "Select an option" at bounding box center [521, 490] width 16 height 16
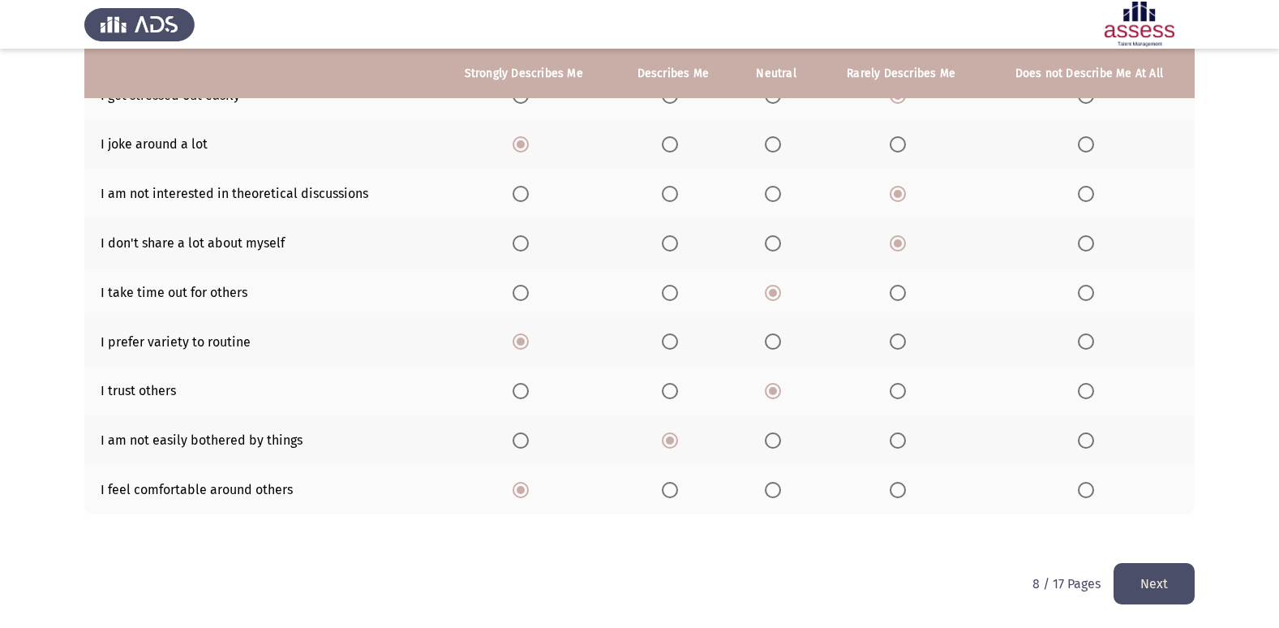
click at [1148, 584] on button "Next" at bounding box center [1153, 583] width 81 height 41
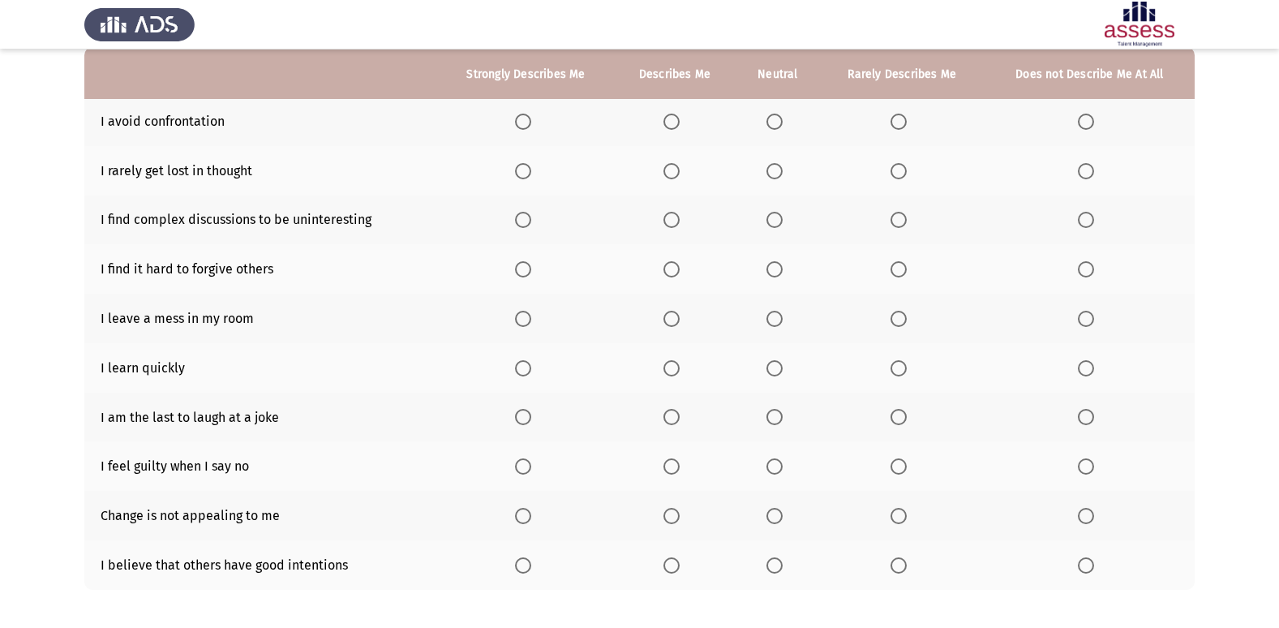
scroll to position [162, 0]
click at [669, 122] on span "Select an option" at bounding box center [671, 121] width 16 height 16
click at [669, 122] on input "Select an option" at bounding box center [671, 121] width 16 height 16
click at [526, 174] on span "Select an option" at bounding box center [523, 170] width 16 height 16
click at [526, 174] on input "Select an option" at bounding box center [523, 170] width 16 height 16
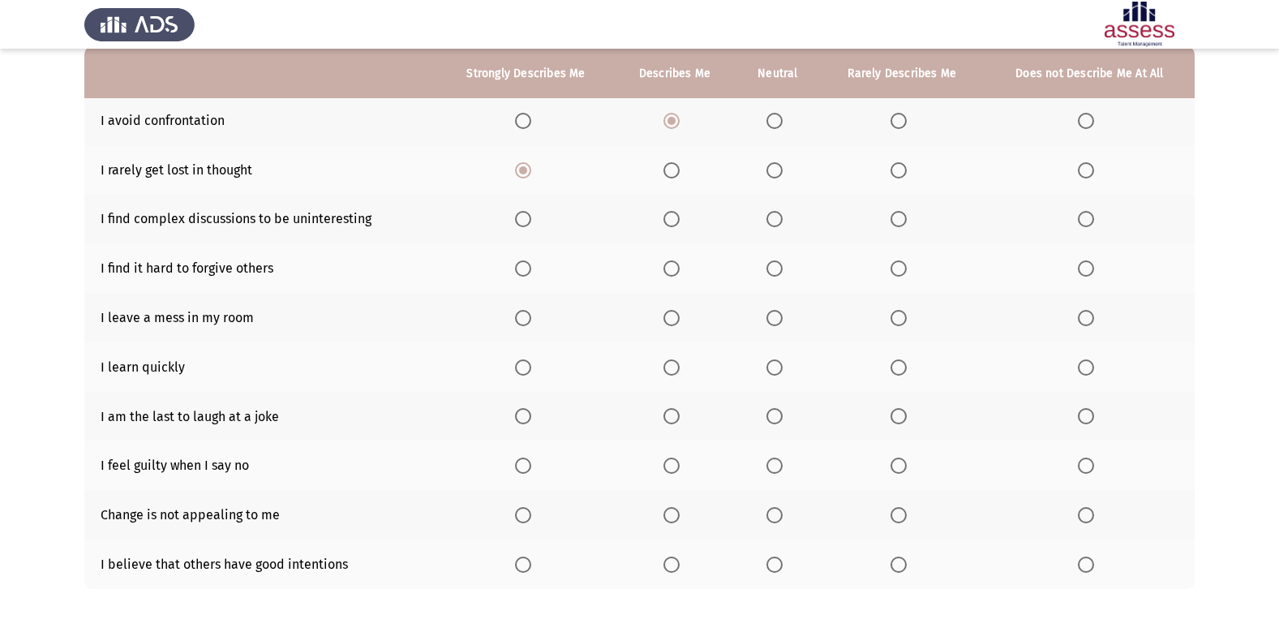
click at [1090, 220] on span "Select an option" at bounding box center [1086, 219] width 16 height 16
click at [1090, 220] on input "Select an option" at bounding box center [1086, 219] width 16 height 16
click at [671, 272] on span "Select an option" at bounding box center [671, 268] width 16 height 16
click at [671, 272] on input "Select an option" at bounding box center [671, 268] width 16 height 16
click at [779, 267] on span "Select an option" at bounding box center [774, 268] width 16 height 16
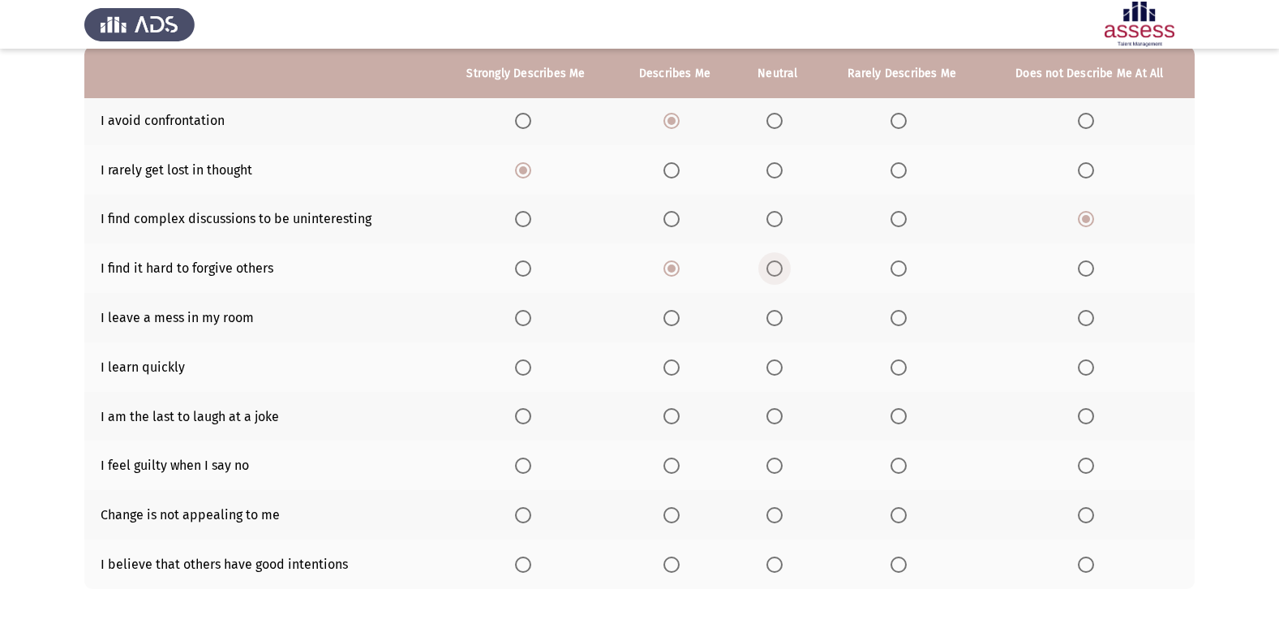
click at [779, 267] on input "Select an option" at bounding box center [774, 268] width 16 height 16
click at [1087, 315] on span "Select an option" at bounding box center [1086, 318] width 16 height 16
click at [1087, 315] on input "Select an option" at bounding box center [1086, 318] width 16 height 16
click at [528, 371] on span "Select an option" at bounding box center [523, 367] width 16 height 16
click at [528, 371] on input "Select an option" at bounding box center [523, 367] width 16 height 16
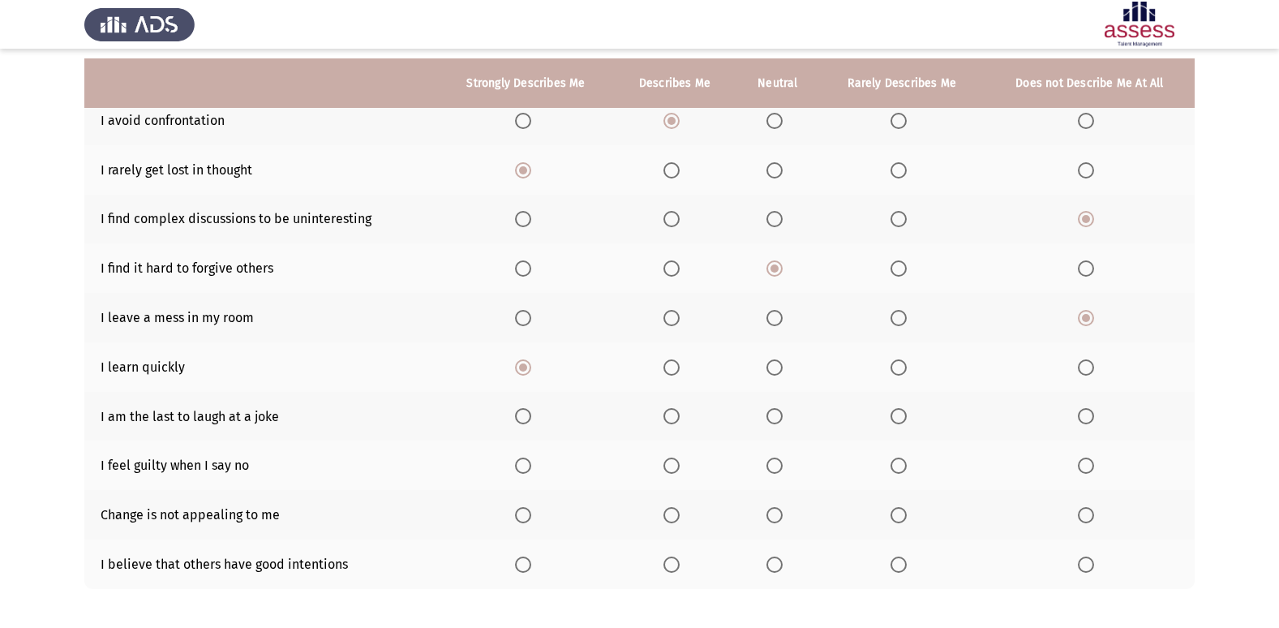
scroll to position [237, 0]
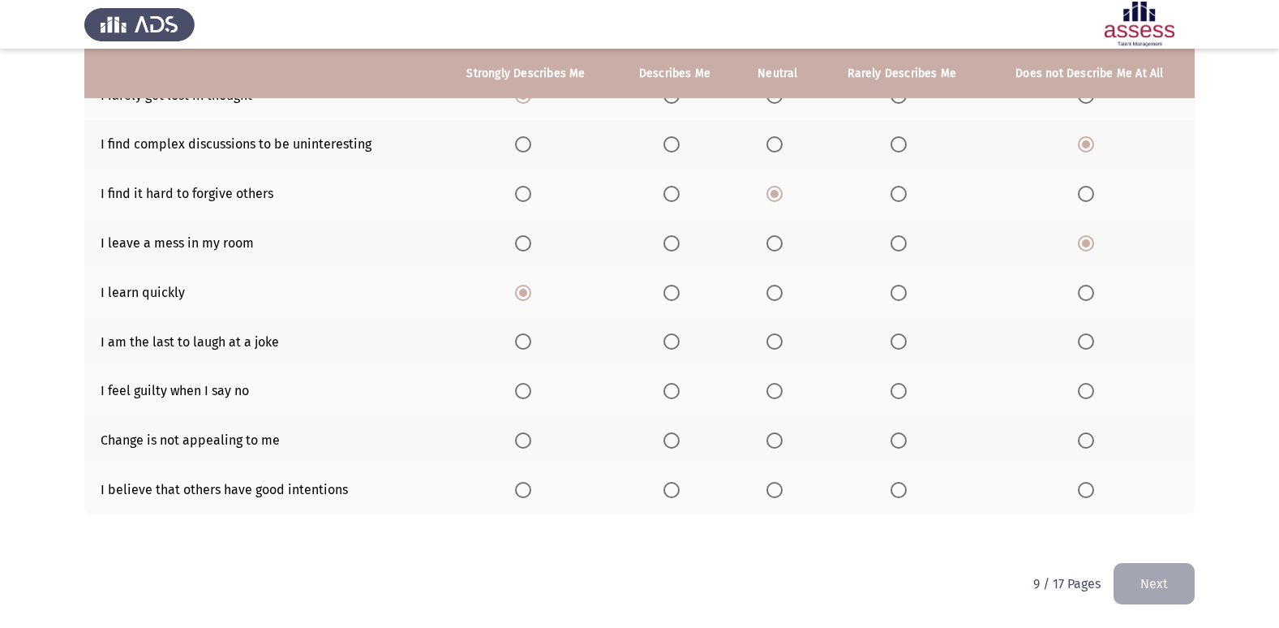
click at [1087, 336] on span "Select an option" at bounding box center [1086, 341] width 16 height 16
click at [1087, 336] on input "Select an option" at bounding box center [1086, 341] width 16 height 16
click at [772, 393] on span "Select an option" at bounding box center [774, 391] width 16 height 16
click at [772, 393] on input "Select an option" at bounding box center [774, 391] width 16 height 16
click at [907, 395] on span "Select an option" at bounding box center [898, 391] width 16 height 16
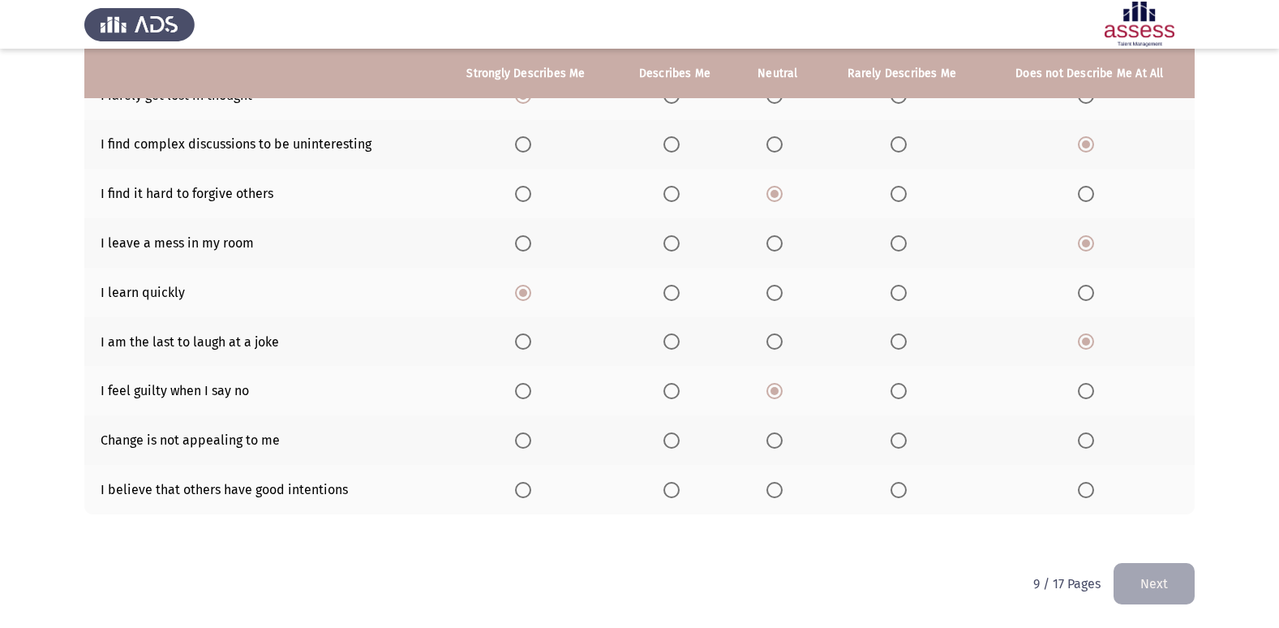
click at [907, 395] on input "Select an option" at bounding box center [898, 391] width 16 height 16
click at [907, 438] on span "Select an option" at bounding box center [898, 440] width 16 height 16
click at [907, 438] on input "Select an option" at bounding box center [898, 440] width 16 height 16
click at [892, 497] on span "Select an option" at bounding box center [898, 490] width 16 height 16
click at [892, 497] on input "Select an option" at bounding box center [898, 490] width 16 height 16
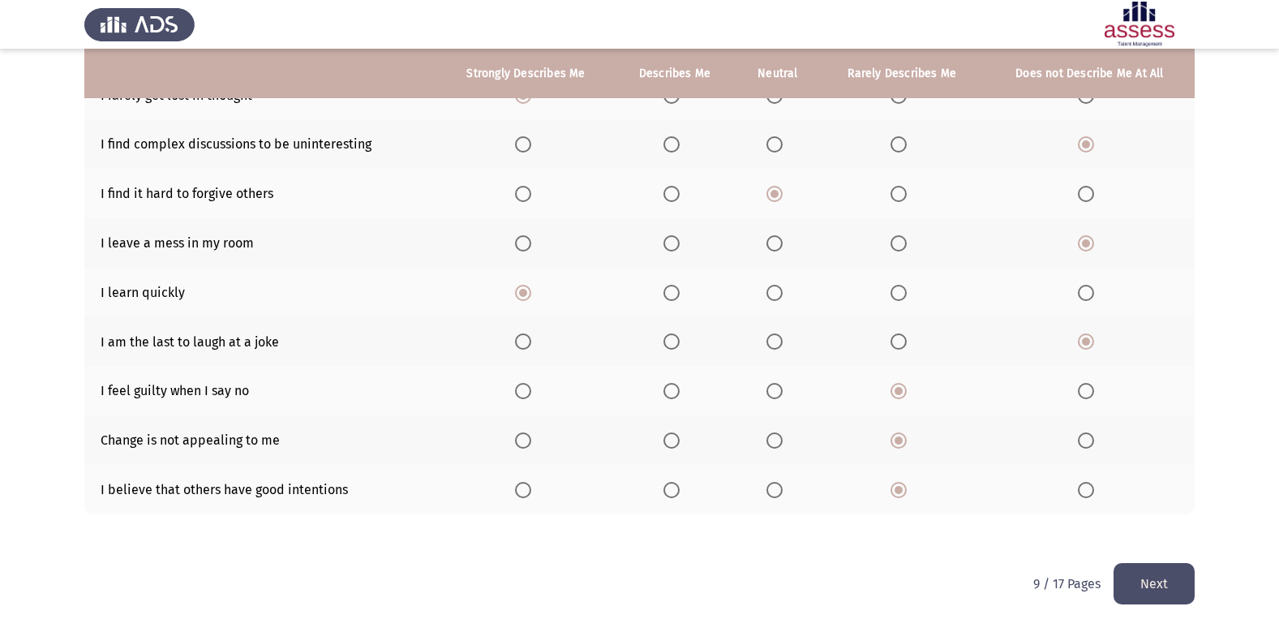
click at [778, 486] on span "Select an option" at bounding box center [774, 490] width 16 height 16
click at [778, 486] on input "Select an option" at bounding box center [774, 490] width 16 height 16
click at [1122, 573] on button "Next" at bounding box center [1153, 583] width 81 height 41
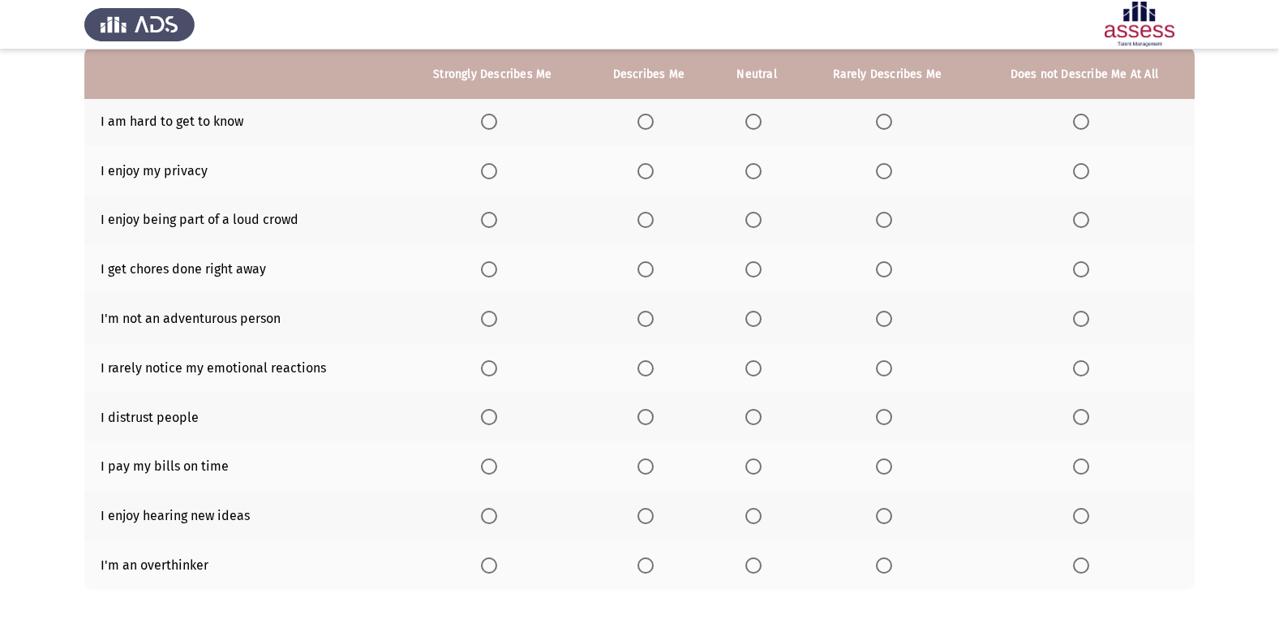
scroll to position [162, 0]
click at [1083, 126] on span "Select an option" at bounding box center [1081, 121] width 16 height 16
click at [1083, 126] on input "Select an option" at bounding box center [1081, 121] width 16 height 16
click at [489, 178] on th at bounding box center [492, 169] width 185 height 49
click at [487, 167] on span "Select an option" at bounding box center [489, 170] width 16 height 16
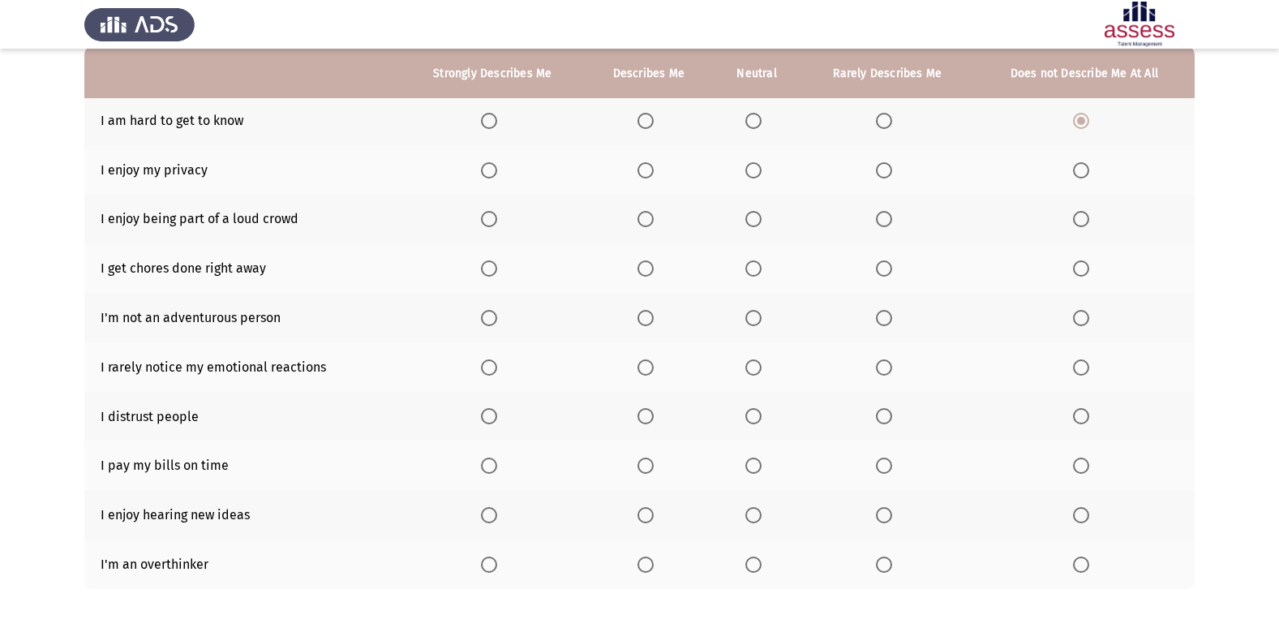
click at [487, 167] on input "Select an option" at bounding box center [489, 170] width 16 height 16
click at [751, 223] on span "Select an option" at bounding box center [753, 219] width 16 height 16
click at [751, 223] on input "Select an option" at bounding box center [753, 219] width 16 height 16
click at [646, 275] on span "Select an option" at bounding box center [645, 268] width 16 height 16
click at [646, 275] on input "Select an option" at bounding box center [645, 268] width 16 height 16
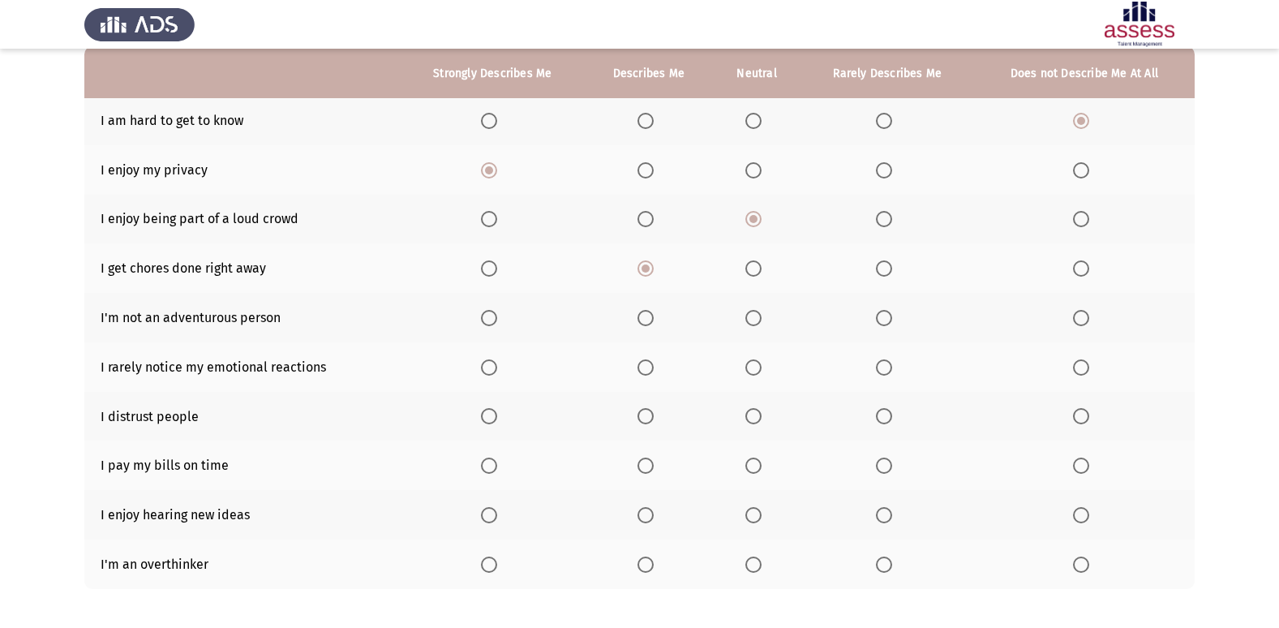
click at [1071, 320] on th at bounding box center [1084, 317] width 221 height 49
click at [1079, 320] on span "Select an option" at bounding box center [1081, 318] width 16 height 16
click at [1079, 320] on input "Select an option" at bounding box center [1081, 318] width 16 height 16
click at [653, 371] on span "Select an option" at bounding box center [645, 367] width 16 height 16
click at [653, 371] on input "Select an option" at bounding box center [645, 367] width 16 height 16
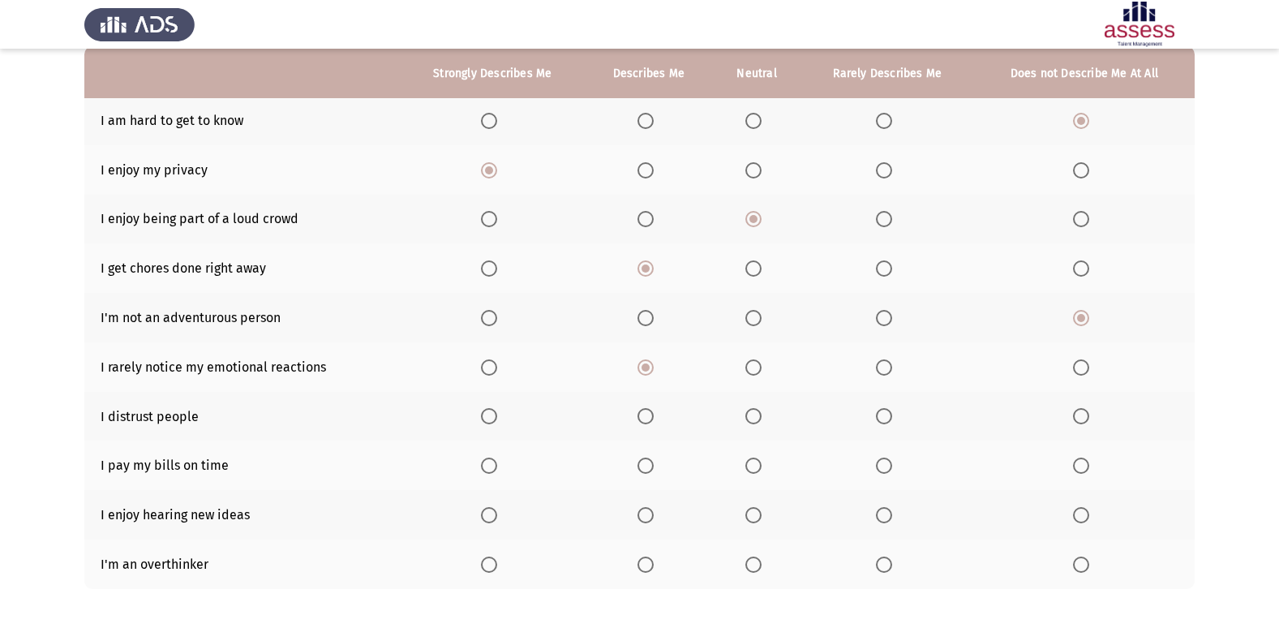
click at [751, 418] on span "Select an option" at bounding box center [753, 416] width 16 height 16
click at [751, 418] on input "Select an option" at bounding box center [753, 416] width 16 height 16
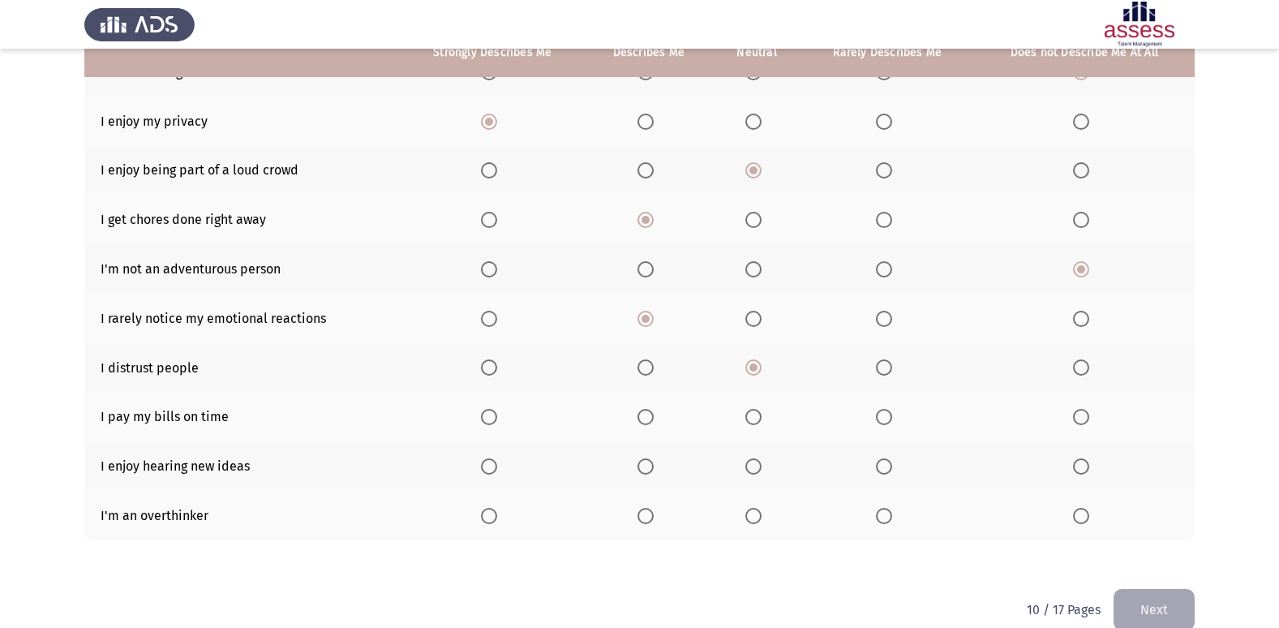
scroll to position [237, 0]
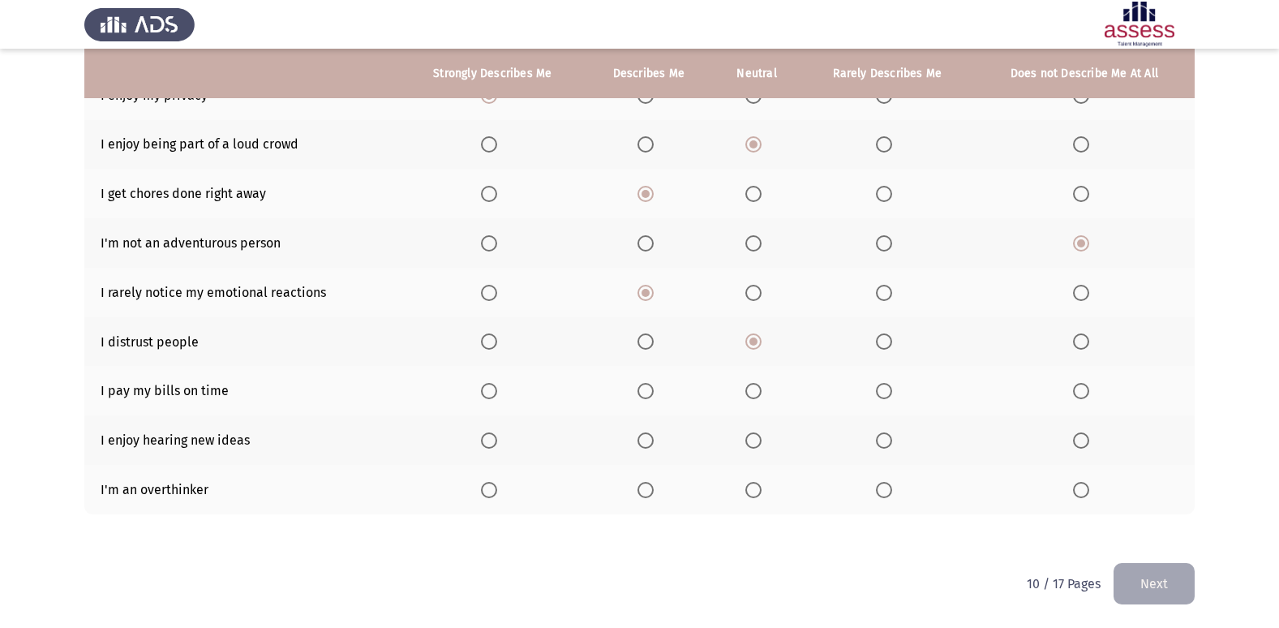
click at [489, 392] on span "Select an option" at bounding box center [489, 391] width 16 height 16
click at [489, 392] on input "Select an option" at bounding box center [489, 391] width 16 height 16
click at [484, 444] on span "Select an option" at bounding box center [489, 440] width 16 height 16
click at [484, 444] on input "Select an option" at bounding box center [489, 440] width 16 height 16
click at [650, 491] on span "Select an option" at bounding box center [645, 490] width 16 height 16
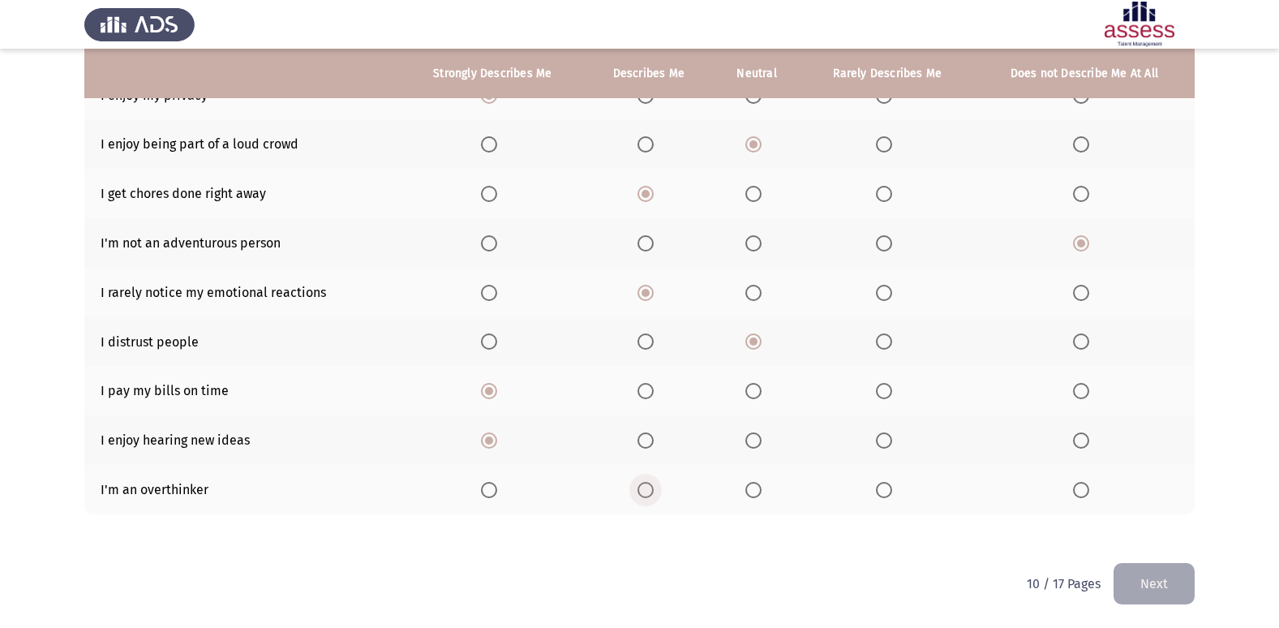
click at [650, 491] on input "Select an option" at bounding box center [645, 490] width 16 height 16
click at [1145, 592] on button "Next" at bounding box center [1153, 583] width 81 height 41
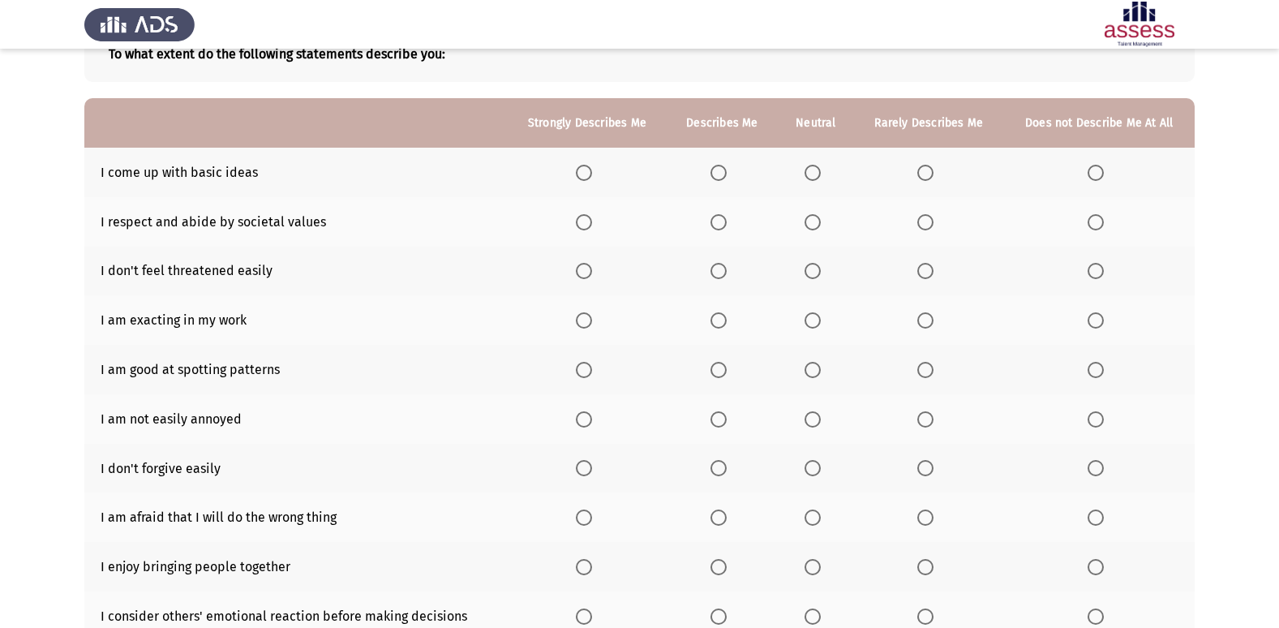
scroll to position [162, 0]
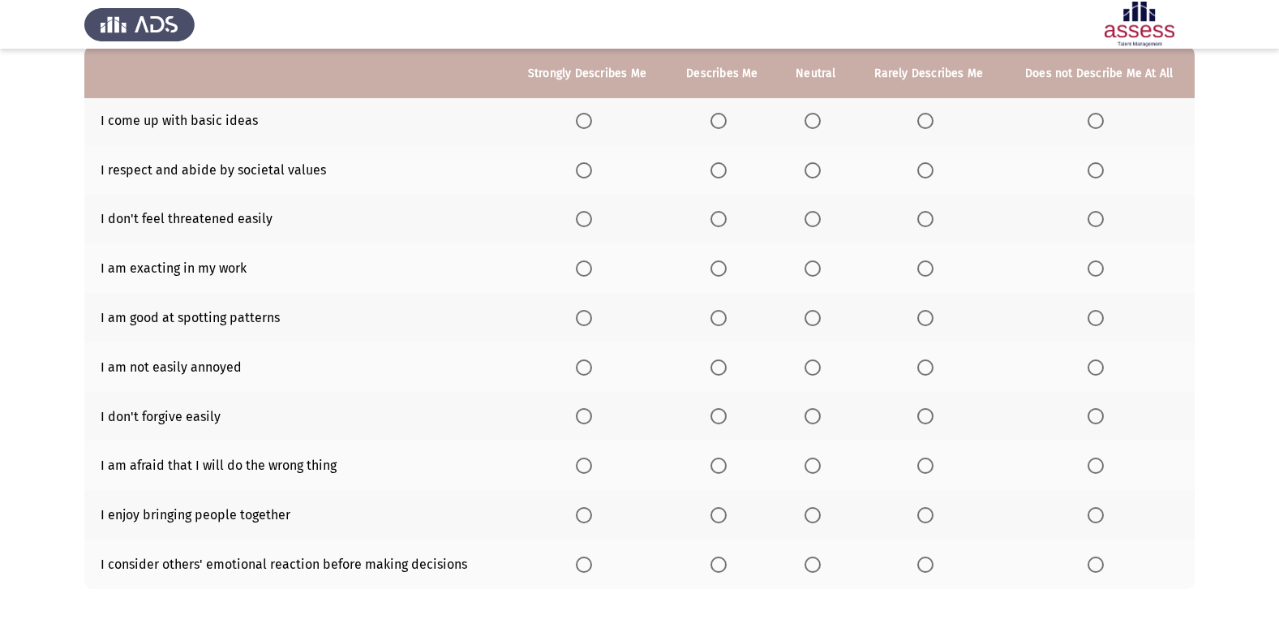
click at [809, 122] on span "Select an option" at bounding box center [812, 121] width 16 height 16
click at [809, 122] on input "Select an option" at bounding box center [812, 121] width 16 height 16
click at [724, 169] on span "Select an option" at bounding box center [718, 170] width 16 height 16
click at [724, 169] on input "Select an option" at bounding box center [718, 170] width 16 height 16
click at [716, 220] on span "Select an option" at bounding box center [718, 219] width 16 height 16
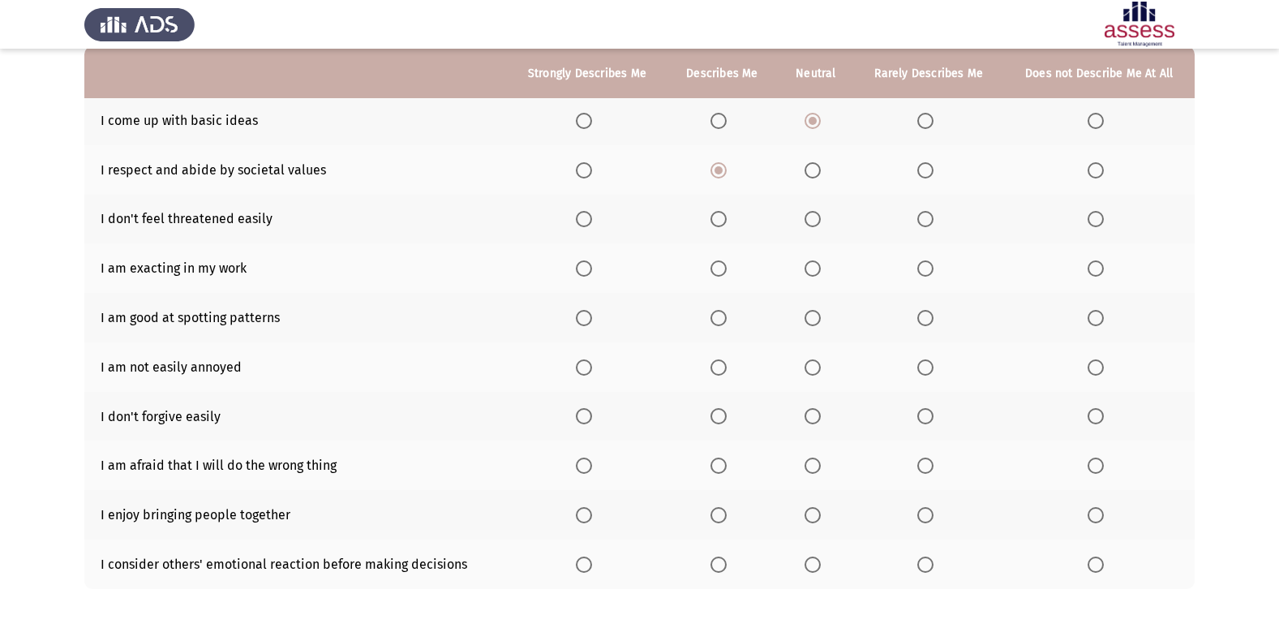
click at [716, 220] on input "Select an option" at bounding box center [718, 219] width 16 height 16
click at [590, 217] on span "Select an option" at bounding box center [584, 219] width 16 height 16
click at [590, 217] on input "Select an option" at bounding box center [584, 219] width 16 height 16
click at [581, 271] on span "Select an option" at bounding box center [584, 268] width 16 height 16
click at [581, 271] on input "Select an option" at bounding box center [584, 268] width 16 height 16
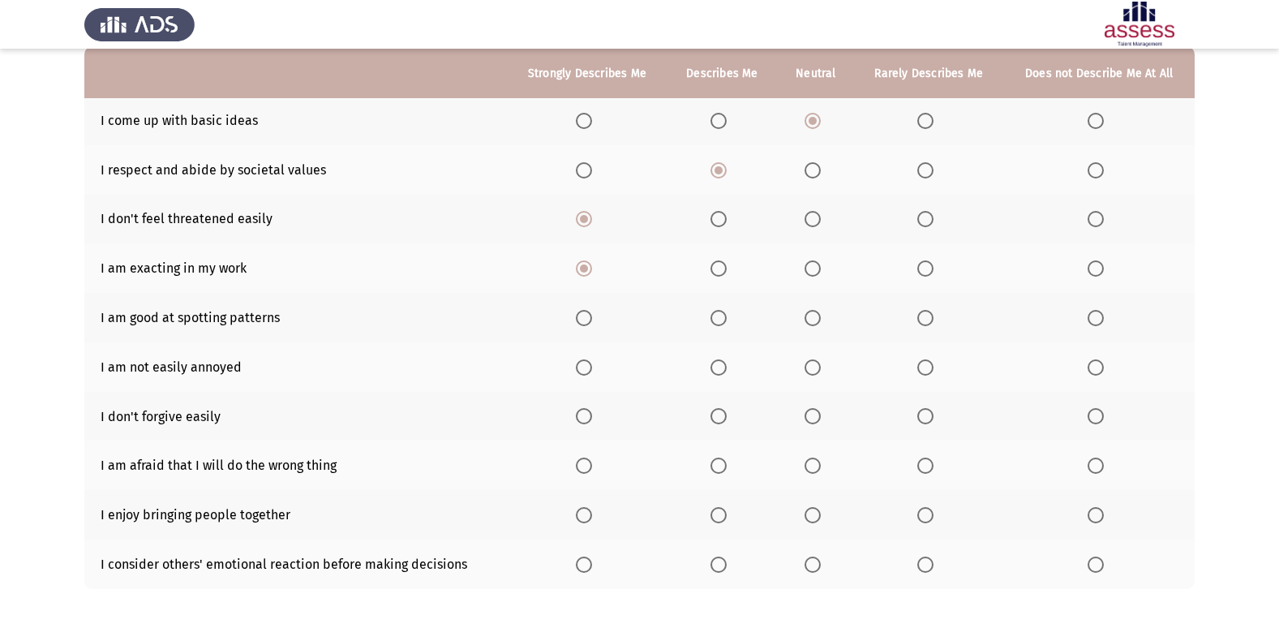
click at [726, 271] on span "Select an option" at bounding box center [718, 268] width 16 height 16
click at [726, 271] on input "Select an option" at bounding box center [718, 268] width 16 height 16
click at [586, 323] on span "Select an option" at bounding box center [584, 318] width 16 height 16
click at [586, 323] on input "Select an option" at bounding box center [584, 318] width 16 height 16
click at [719, 372] on span "Select an option" at bounding box center [718, 367] width 16 height 16
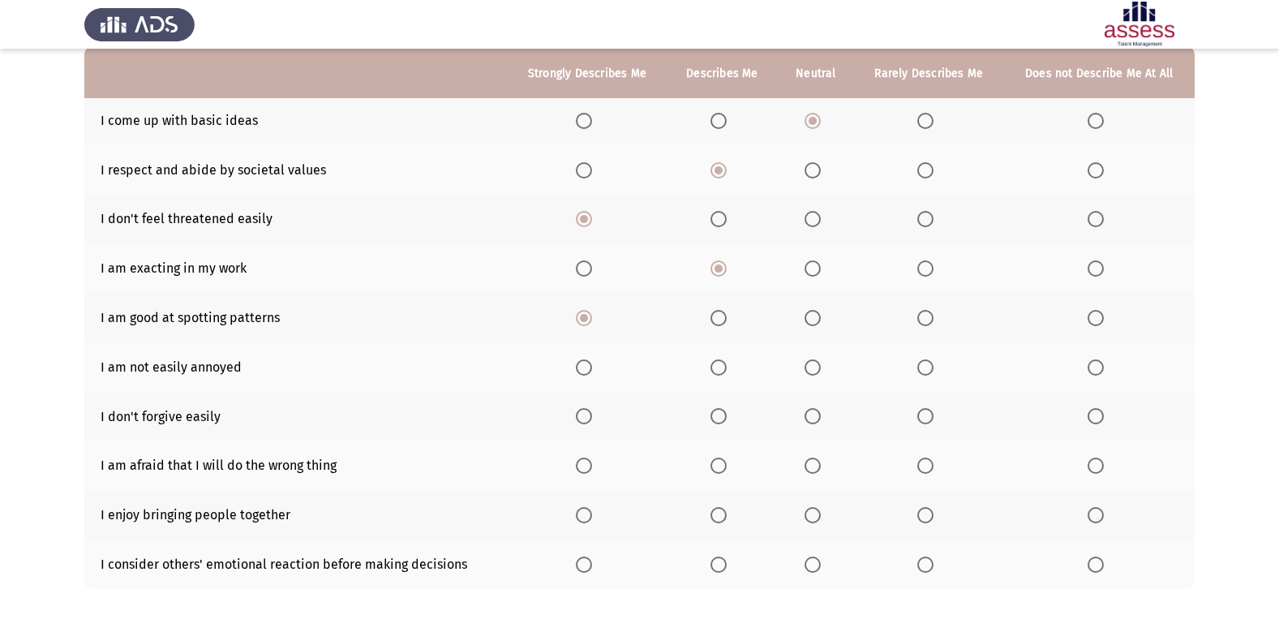
click at [719, 372] on input "Select an option" at bounding box center [718, 367] width 16 height 16
click at [721, 414] on span "Select an option" at bounding box center [718, 416] width 16 height 16
click at [721, 414] on input "Select an option" at bounding box center [718, 416] width 16 height 16
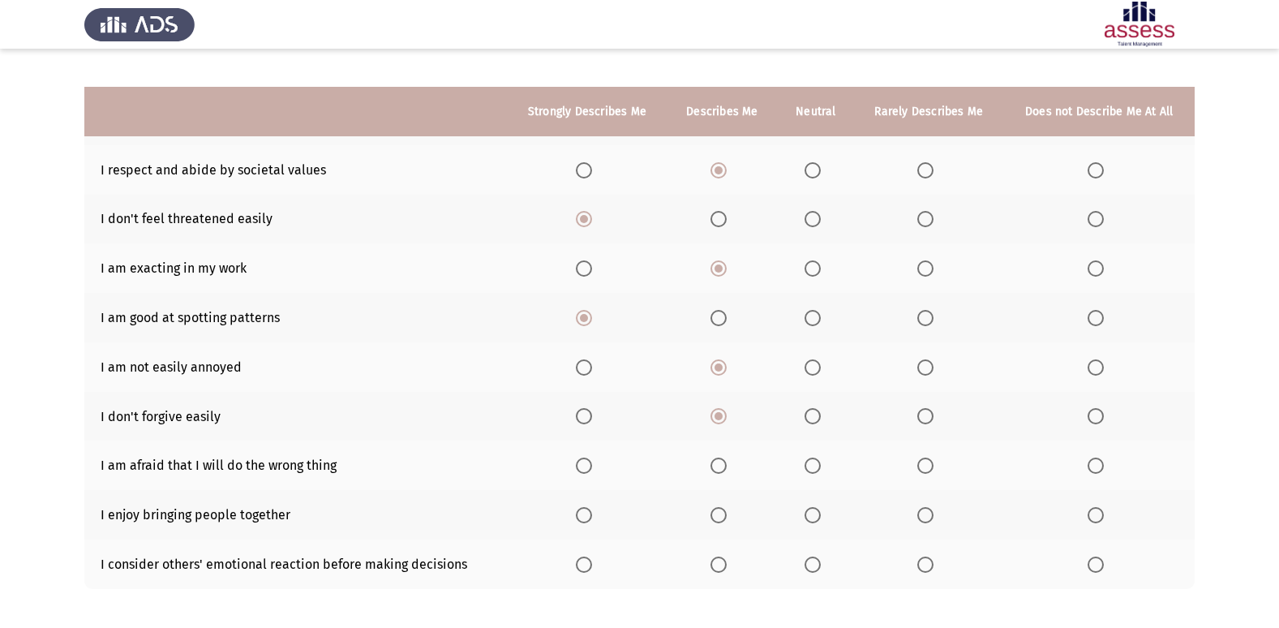
scroll to position [237, 0]
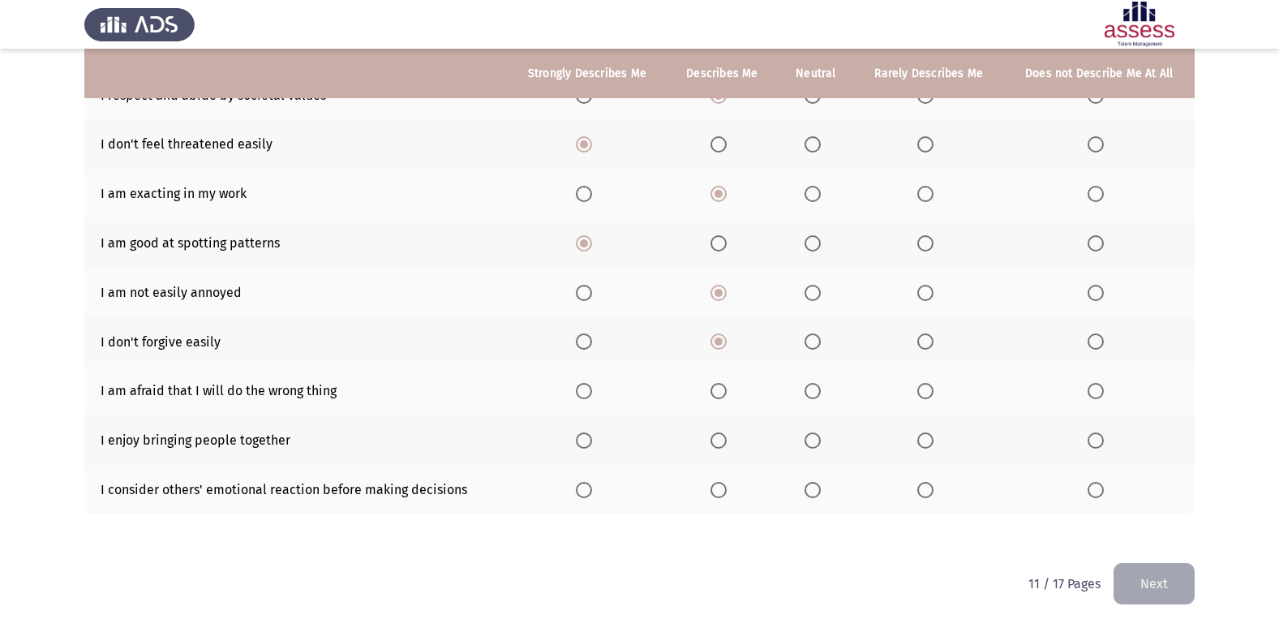
click at [815, 337] on span "Select an option" at bounding box center [812, 341] width 16 height 16
click at [815, 337] on input "Select an option" at bounding box center [812, 341] width 16 height 16
click at [817, 392] on span "Select an option" at bounding box center [812, 391] width 16 height 16
click at [817, 392] on input "Select an option" at bounding box center [812, 391] width 16 height 16
click at [592, 432] on span "Select an option" at bounding box center [584, 440] width 16 height 16
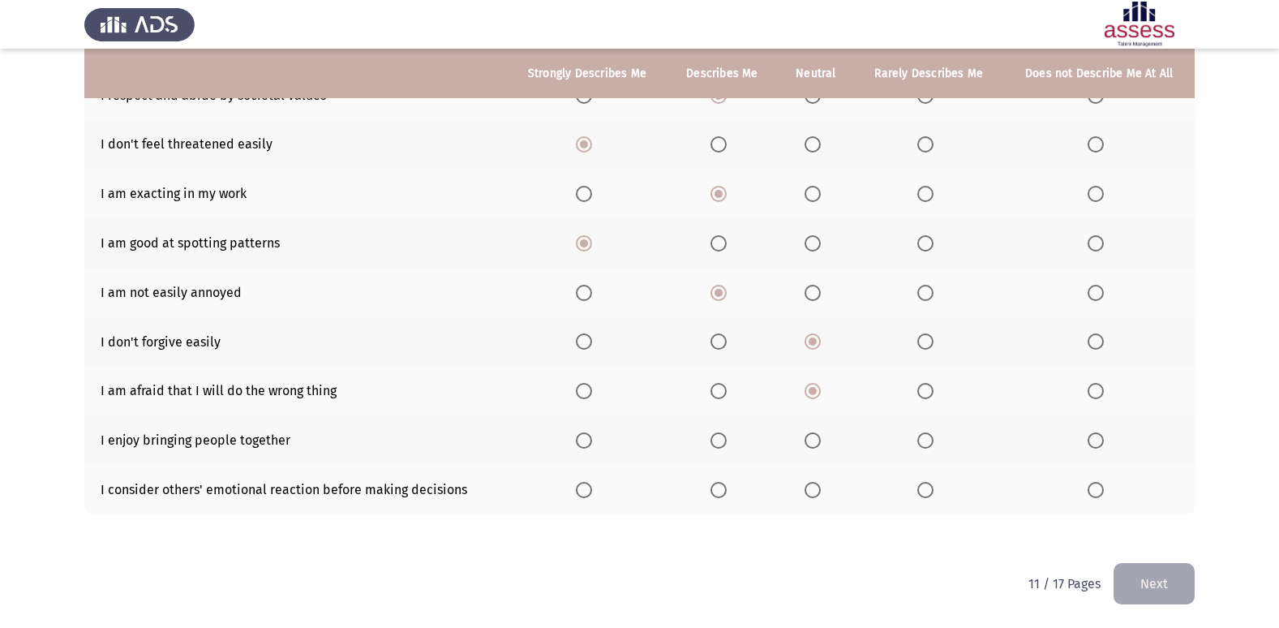
click at [592, 432] on input "Select an option" at bounding box center [584, 440] width 16 height 16
click at [809, 493] on span "Select an option" at bounding box center [812, 490] width 16 height 16
click at [809, 493] on input "Select an option" at bounding box center [812, 490] width 16 height 16
click at [1139, 589] on button "Next" at bounding box center [1153, 583] width 81 height 41
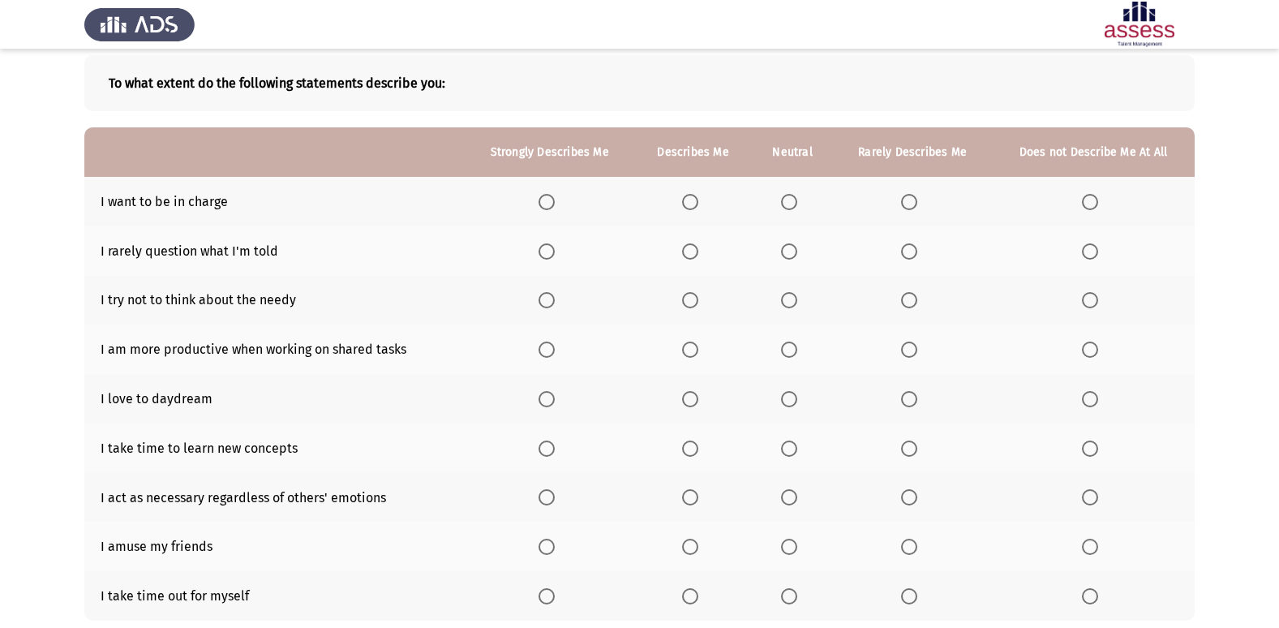
scroll to position [162, 0]
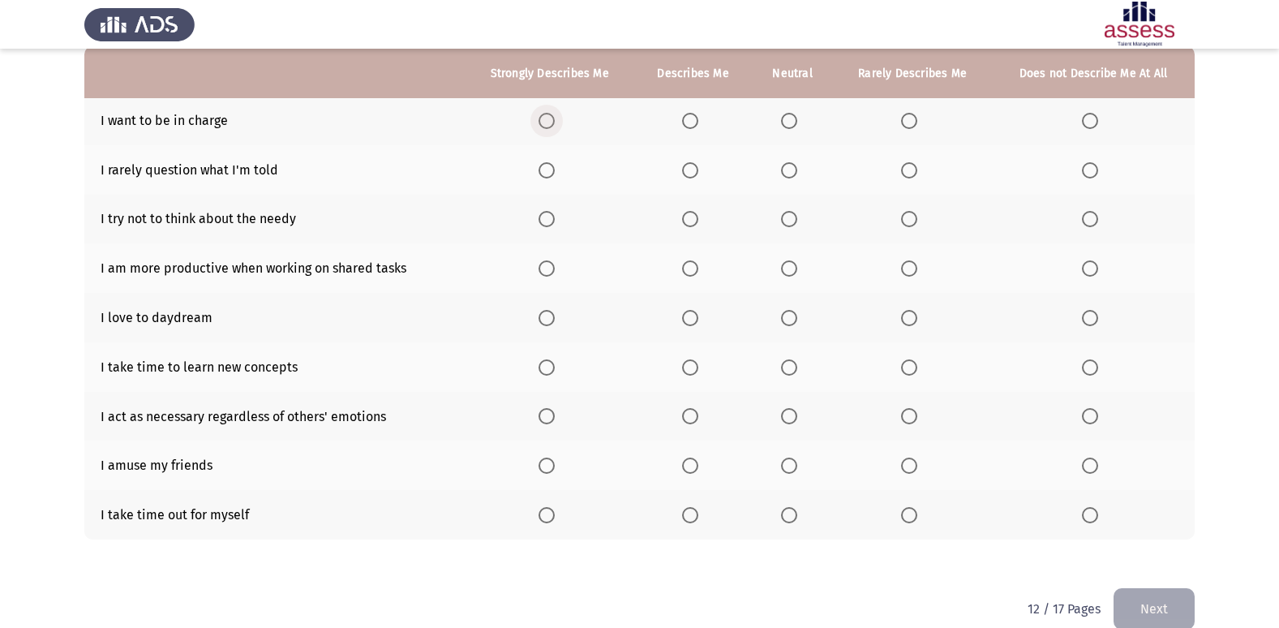
click at [551, 125] on span "Select an option" at bounding box center [546, 121] width 16 height 16
click at [551, 125] on input "Select an option" at bounding box center [546, 121] width 16 height 16
click at [698, 172] on span "Select an option" at bounding box center [690, 170] width 16 height 16
click at [698, 172] on input "Select an option" at bounding box center [690, 170] width 16 height 16
click at [697, 226] on span "Select an option" at bounding box center [690, 219] width 16 height 16
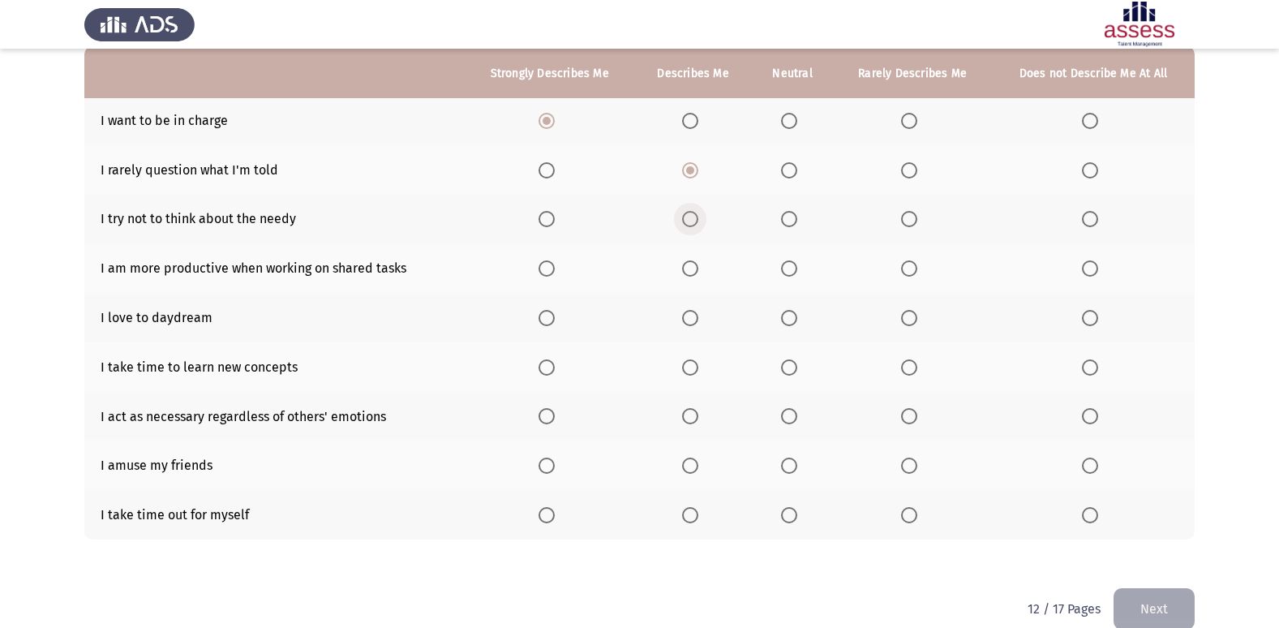
click at [697, 226] on input "Select an option" at bounding box center [690, 219] width 16 height 16
click at [547, 274] on span "Select an option" at bounding box center [546, 268] width 16 height 16
click at [547, 274] on input "Select an option" at bounding box center [546, 268] width 16 height 16
click at [789, 318] on span "Select an option" at bounding box center [789, 318] width 16 height 16
click at [789, 318] on input "Select an option" at bounding box center [789, 318] width 16 height 16
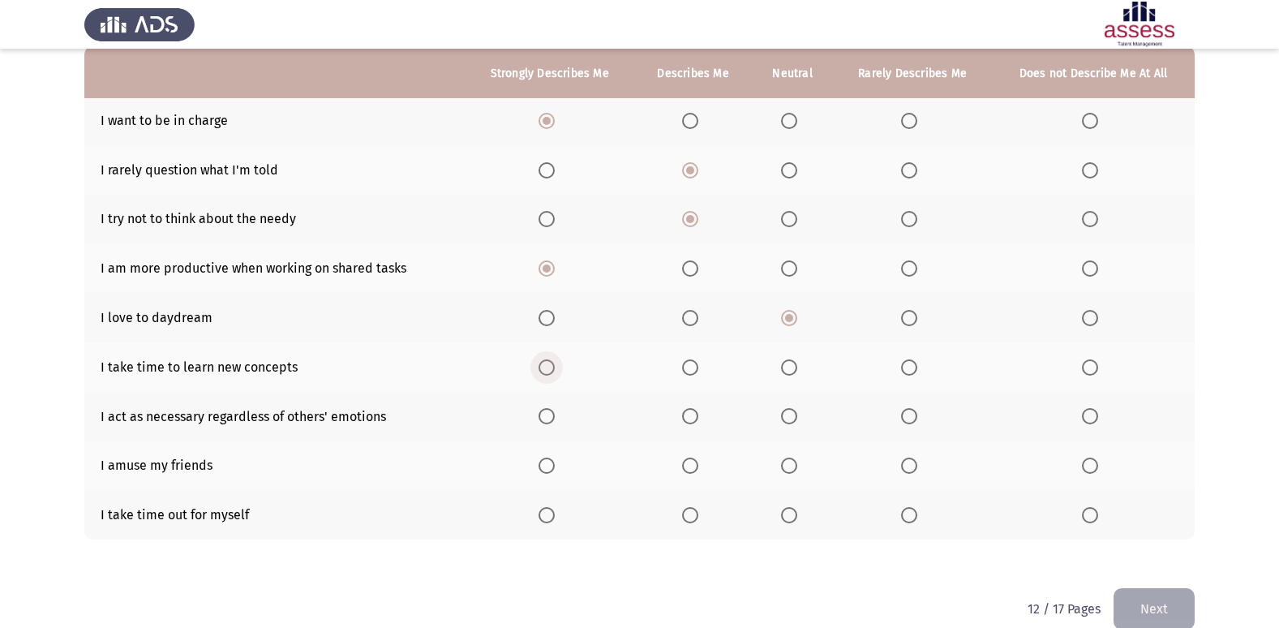
click at [548, 374] on span "Select an option" at bounding box center [546, 367] width 16 height 16
click at [548, 374] on input "Select an option" at bounding box center [546, 367] width 16 height 16
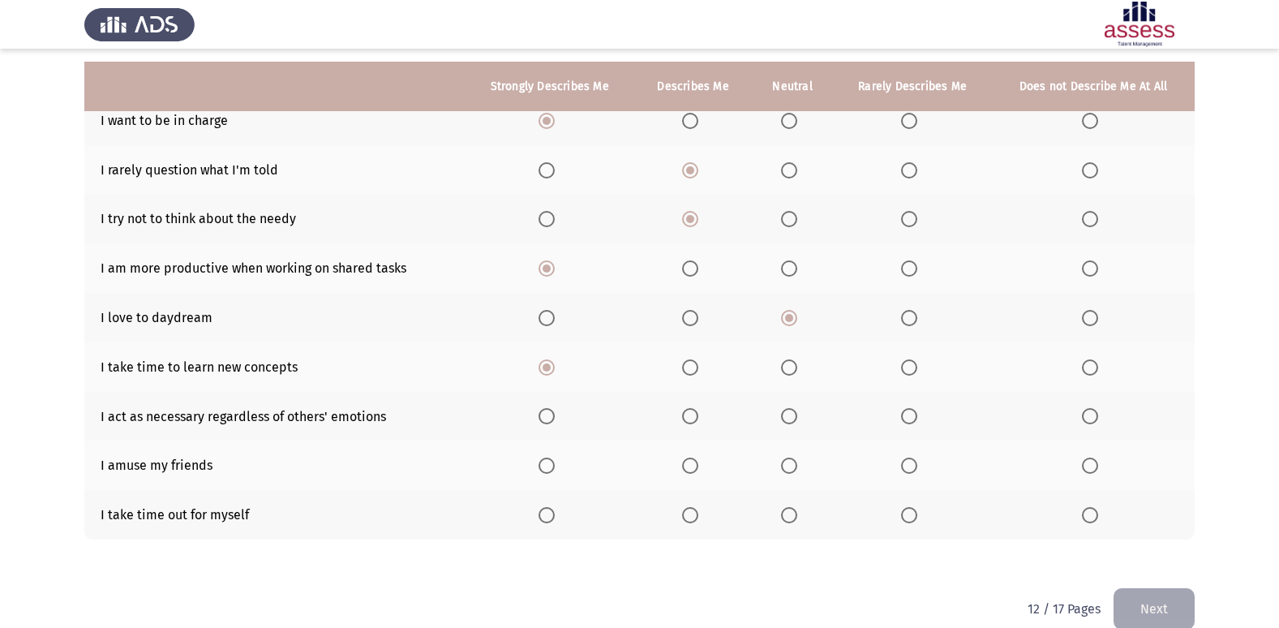
scroll to position [187, 0]
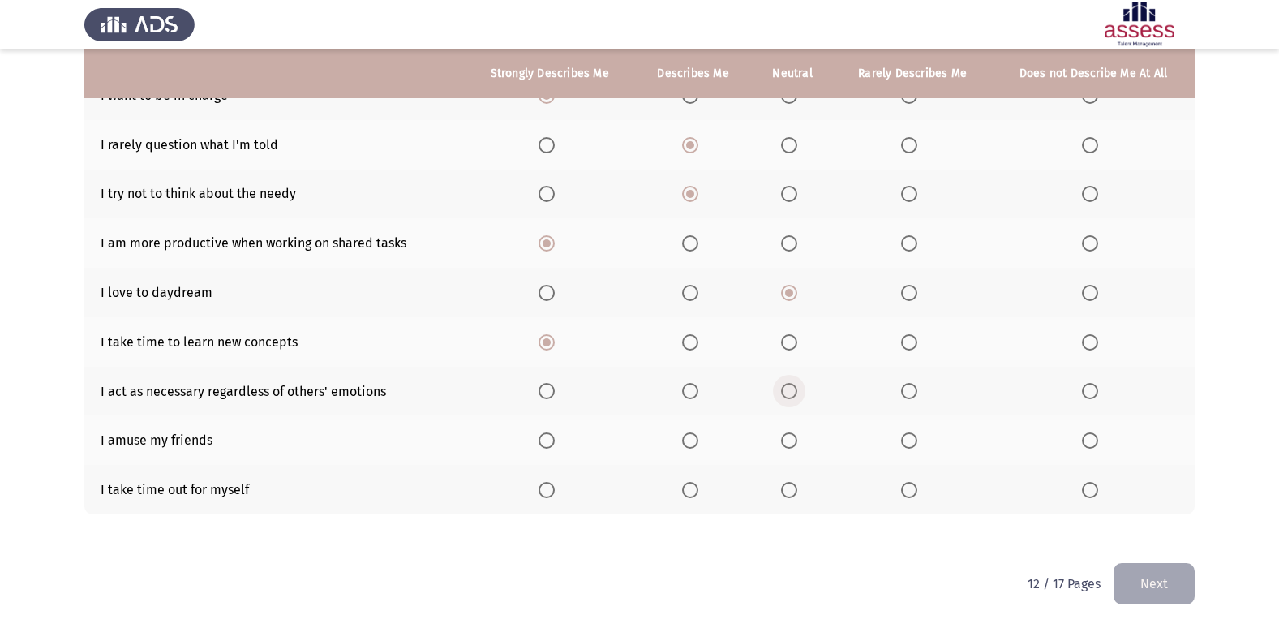
click at [797, 393] on span "Select an option" at bounding box center [789, 391] width 16 height 16
click at [797, 393] on input "Select an option" at bounding box center [789, 391] width 16 height 16
click at [554, 444] on span "Select an option" at bounding box center [546, 440] width 16 height 16
click at [554, 444] on input "Select an option" at bounding box center [546, 440] width 16 height 16
click at [560, 495] on label "Select an option" at bounding box center [549, 490] width 23 height 16
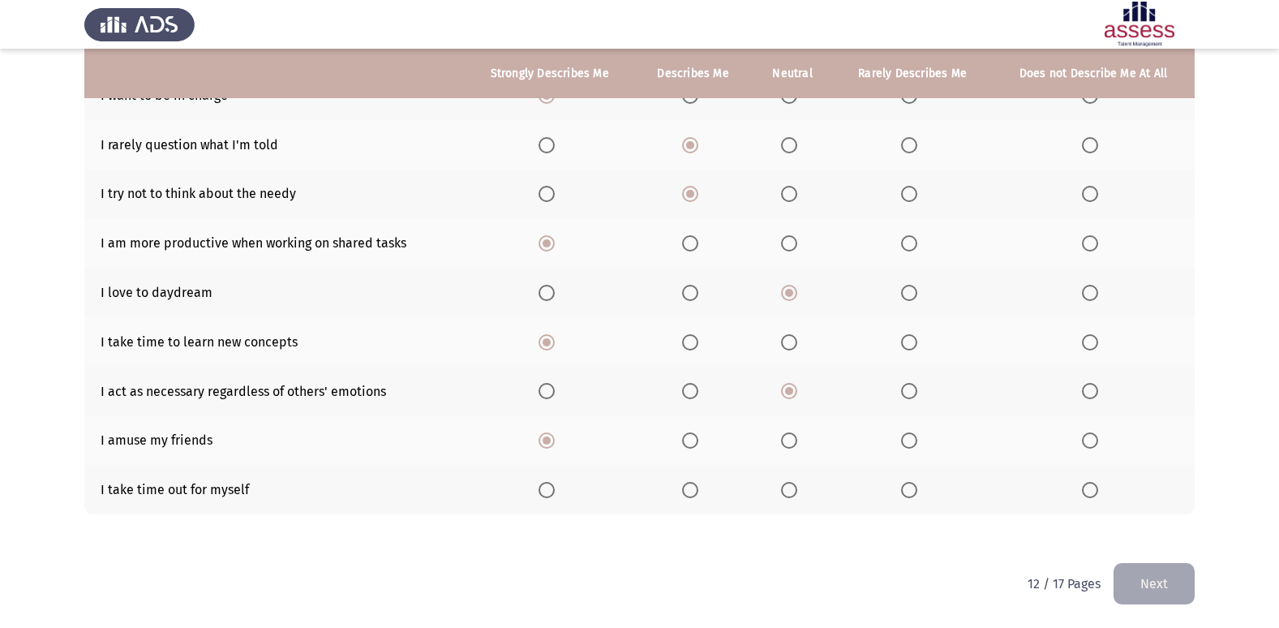
click at [555, 495] on input "Select an option" at bounding box center [546, 490] width 16 height 16
click at [1133, 596] on button "Next" at bounding box center [1153, 583] width 81 height 41
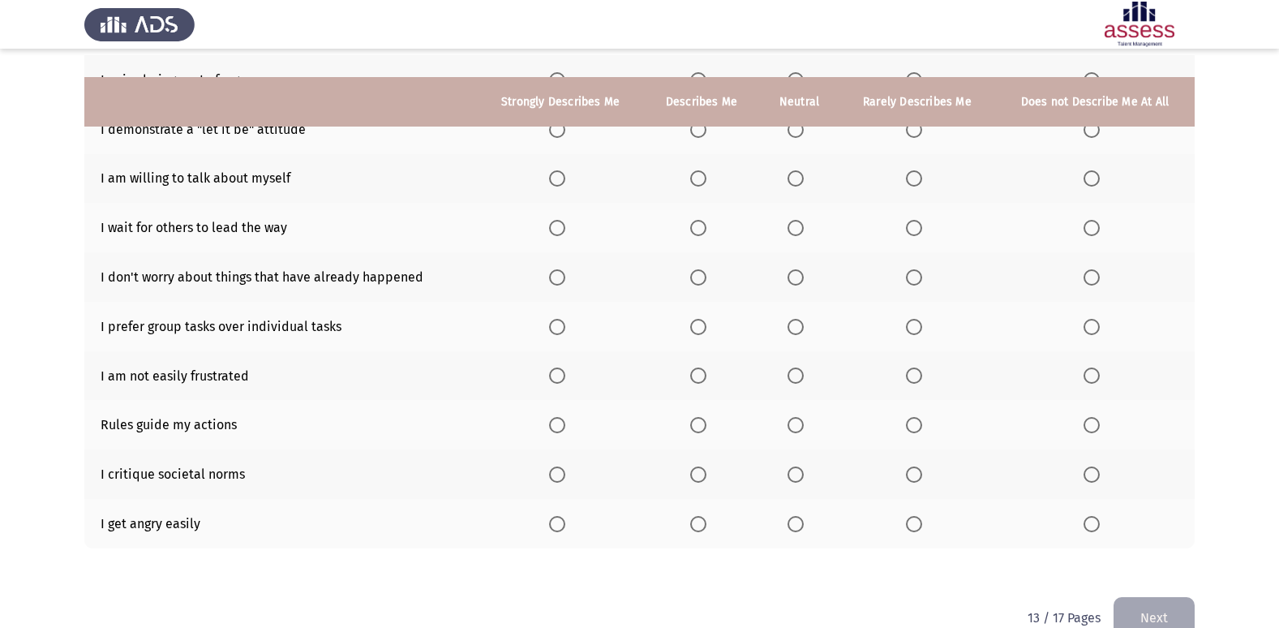
scroll to position [156, 0]
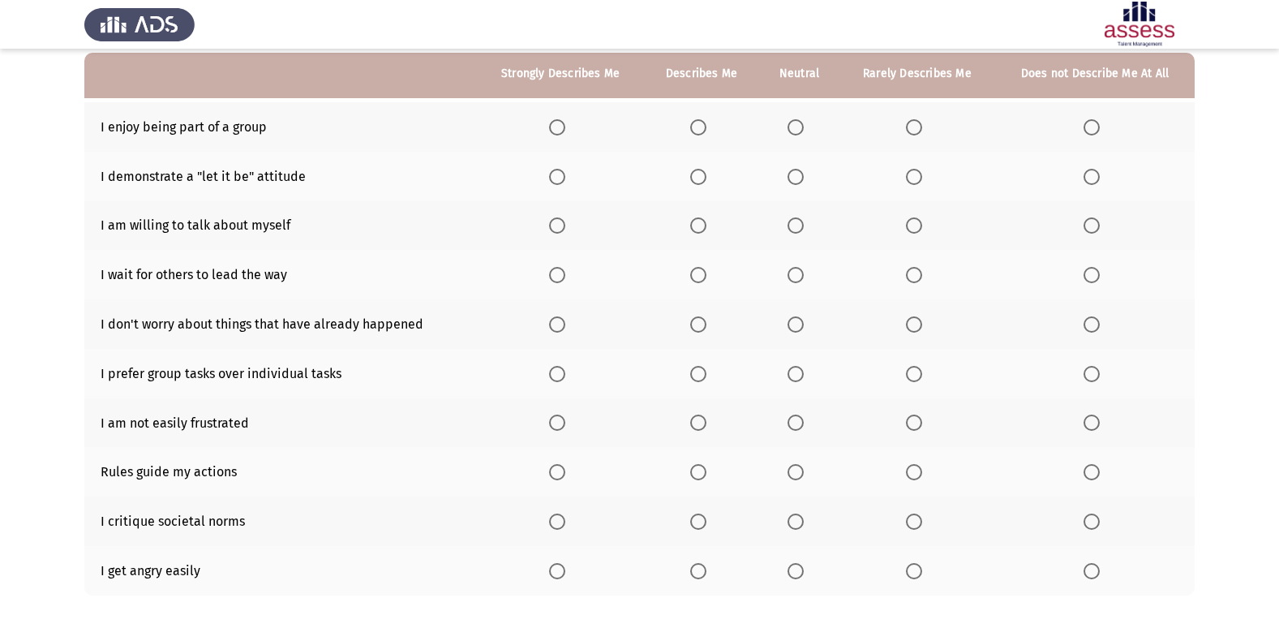
click at [558, 128] on span "Select an option" at bounding box center [557, 127] width 16 height 16
click at [558, 128] on input "Select an option" at bounding box center [557, 127] width 16 height 16
click at [796, 177] on span "Select an option" at bounding box center [796, 177] width 0 height 0
click at [797, 177] on input "Select an option" at bounding box center [795, 177] width 16 height 16
click at [699, 226] on span "Select an option" at bounding box center [698, 225] width 16 height 16
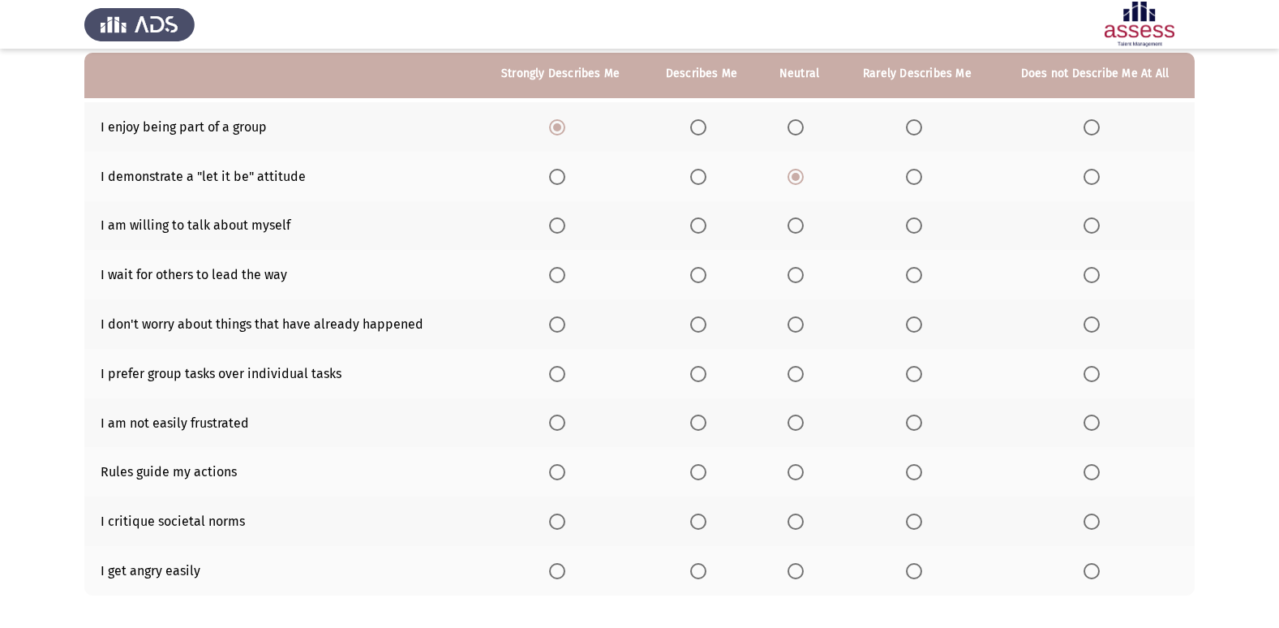
click at [699, 226] on input "Select an option" at bounding box center [698, 225] width 16 height 16
click at [911, 277] on span "Select an option" at bounding box center [914, 275] width 16 height 16
click at [911, 277] on input "Select an option" at bounding box center [914, 275] width 16 height 16
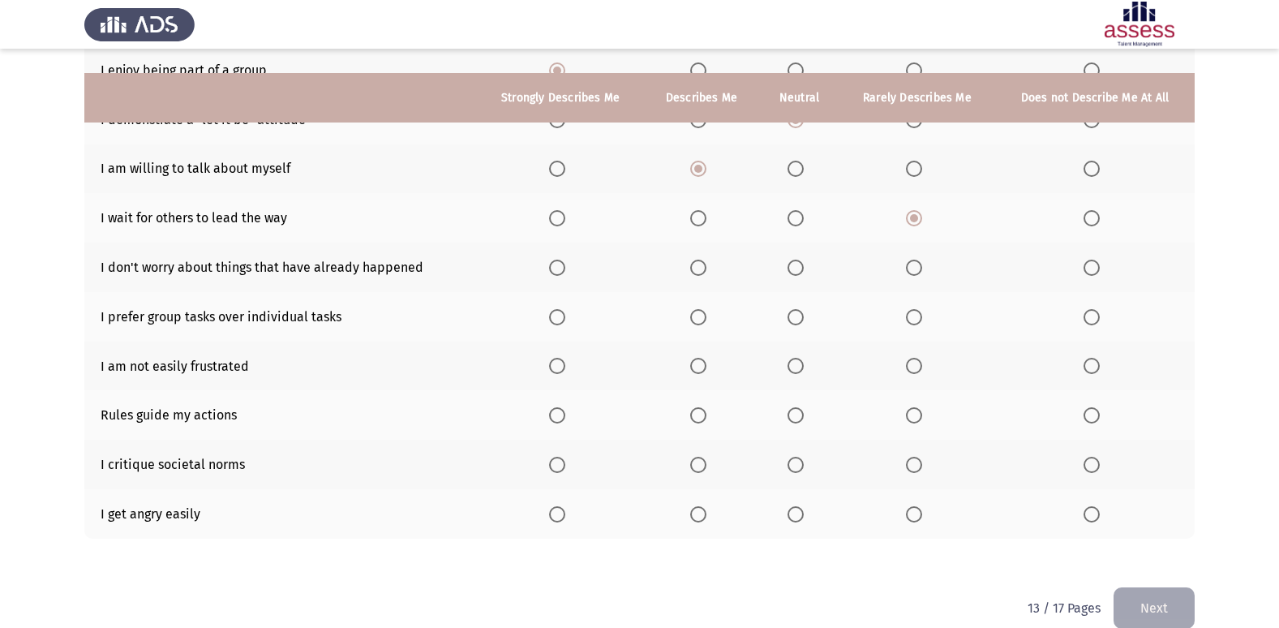
scroll to position [237, 0]
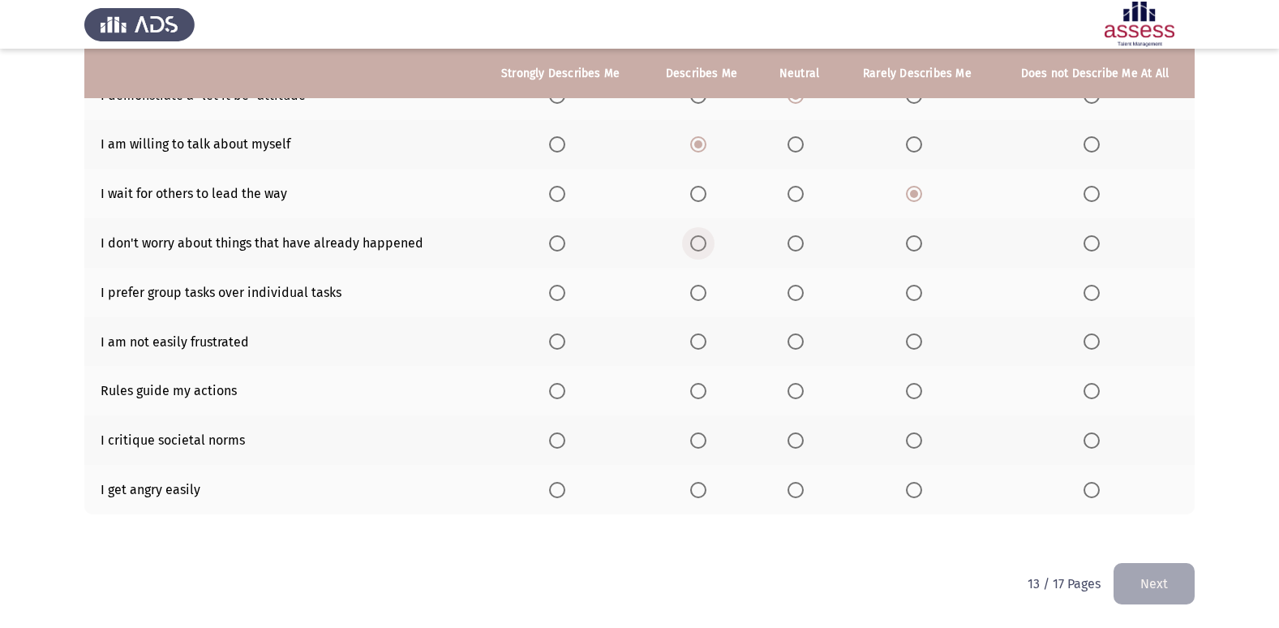
click at [702, 244] on span "Select an option" at bounding box center [698, 243] width 16 height 16
click at [702, 244] on input "Select an option" at bounding box center [698, 243] width 16 height 16
click at [557, 293] on span "Select an option" at bounding box center [557, 293] width 0 height 0
click at [559, 293] on input "Select an option" at bounding box center [557, 293] width 16 height 16
click at [701, 298] on span "Select an option" at bounding box center [698, 293] width 16 height 16
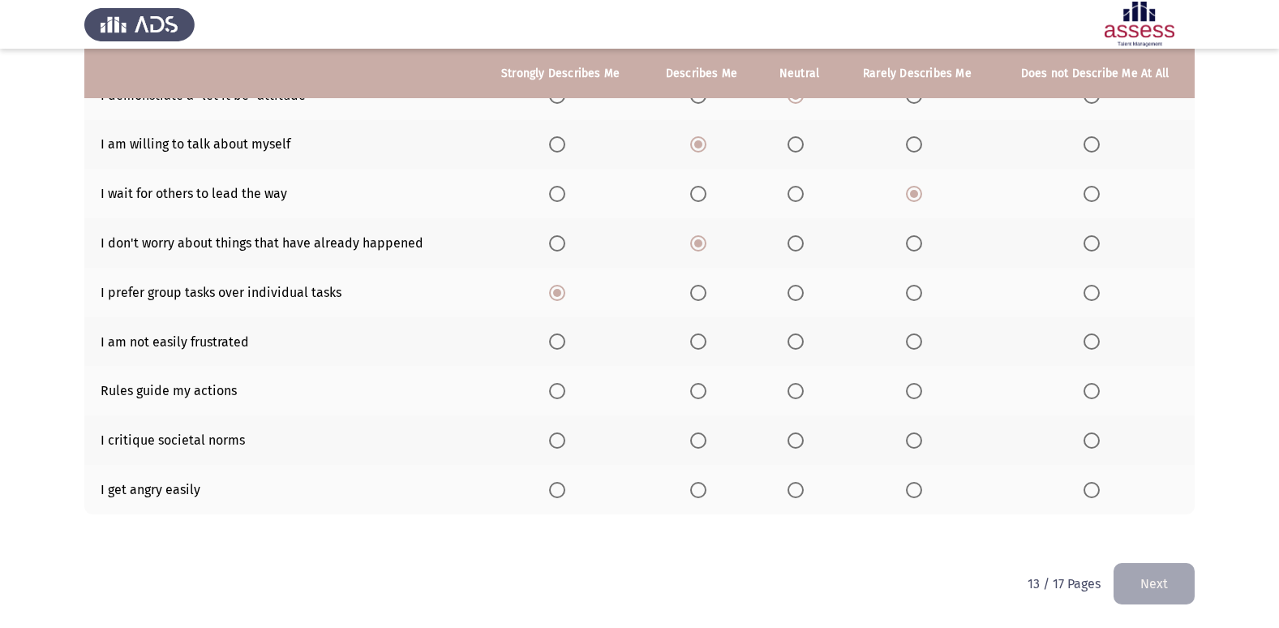
click at [701, 298] on input "Select an option" at bounding box center [698, 293] width 16 height 16
click at [695, 336] on span "Select an option" at bounding box center [698, 341] width 16 height 16
click at [695, 336] on input "Select an option" at bounding box center [698, 341] width 16 height 16
click at [697, 393] on span "Select an option" at bounding box center [698, 391] width 16 height 16
click at [697, 393] on input "Select an option" at bounding box center [698, 391] width 16 height 16
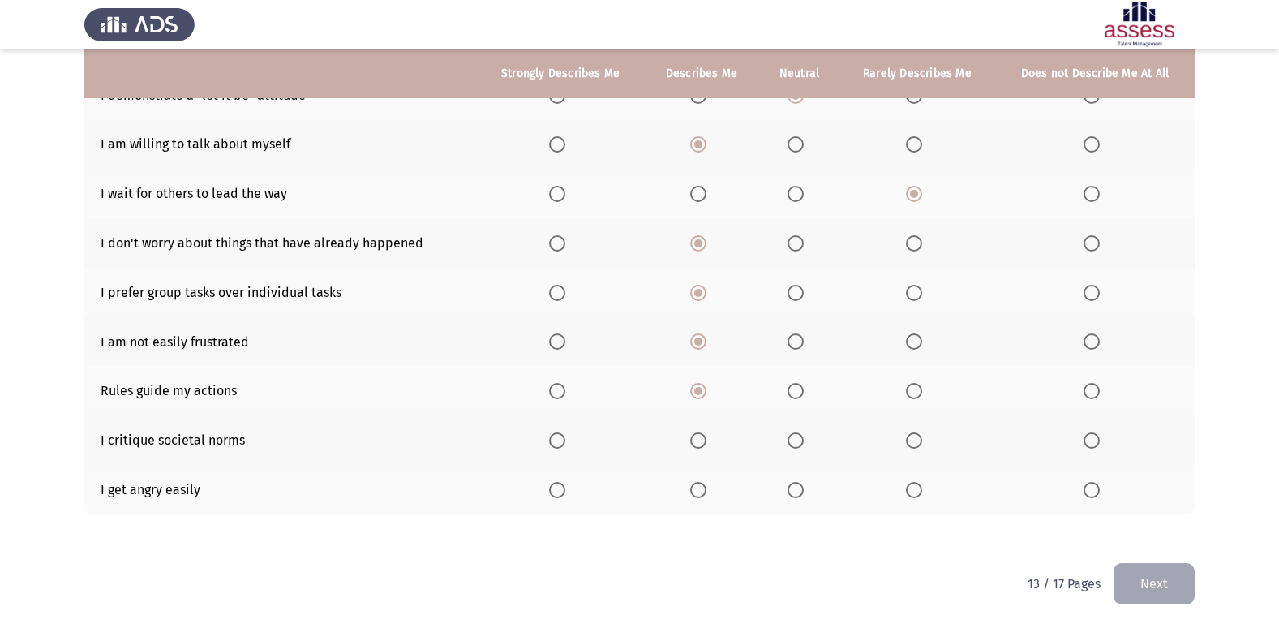
click at [799, 398] on span "Select an option" at bounding box center [795, 391] width 16 height 16
click at [799, 398] on input "Select an option" at bounding box center [795, 391] width 16 height 16
click at [796, 437] on span "Select an option" at bounding box center [795, 440] width 16 height 16
click at [796, 437] on input "Select an option" at bounding box center [795, 440] width 16 height 16
click at [913, 491] on span "Select an option" at bounding box center [914, 490] width 16 height 16
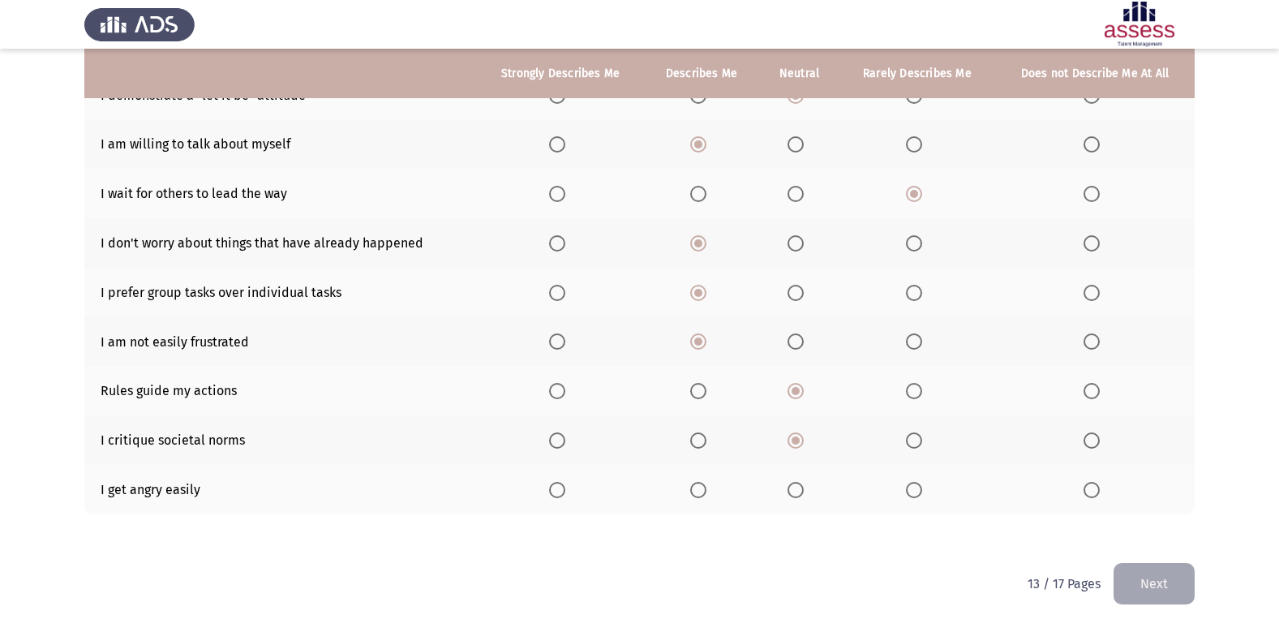
click at [913, 491] on input "Select an option" at bounding box center [914, 490] width 16 height 16
click at [1133, 573] on button "Next" at bounding box center [1153, 583] width 81 height 41
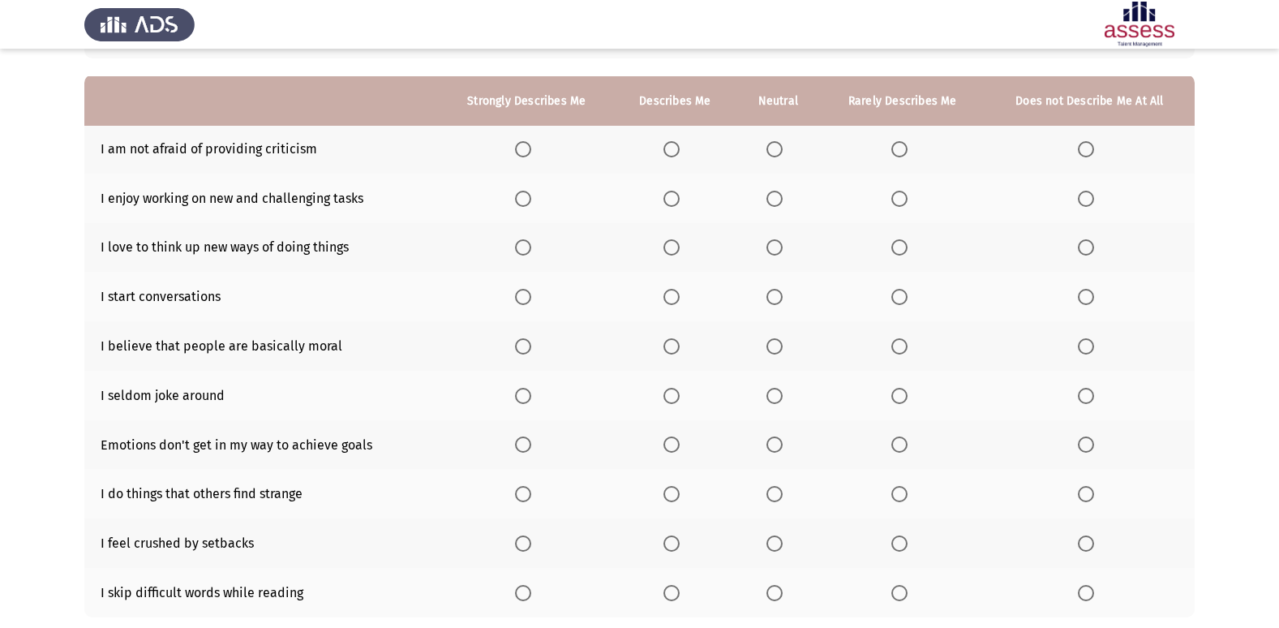
scroll to position [162, 0]
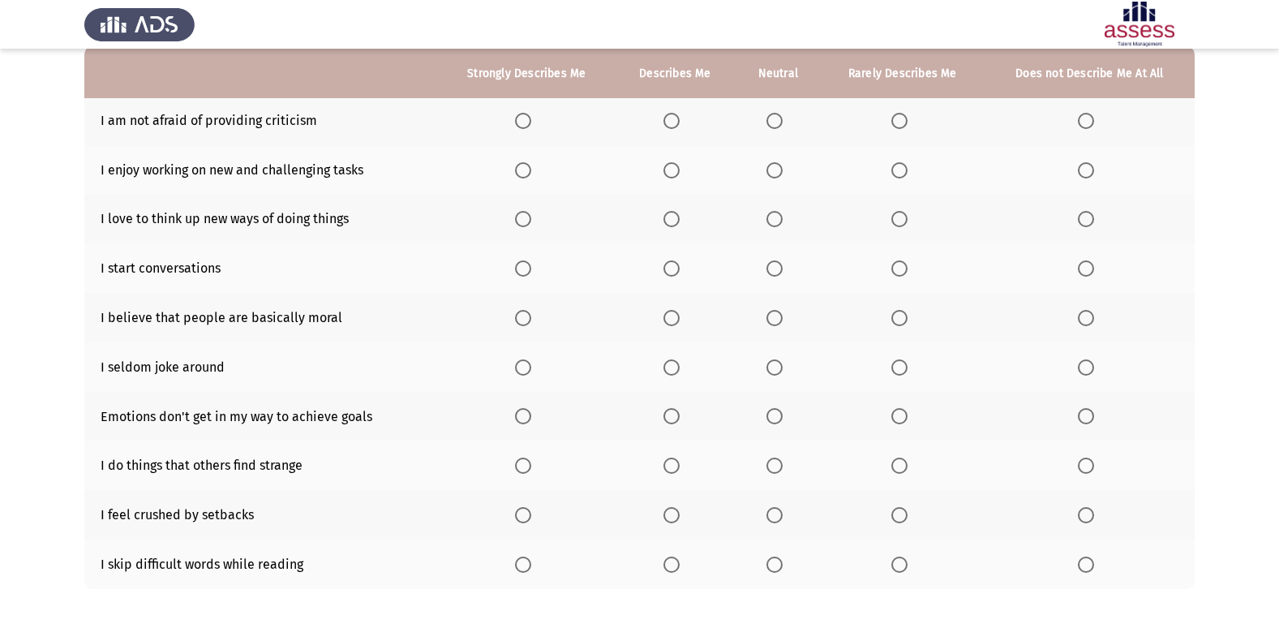
click at [671, 121] on span "Select an option" at bounding box center [671, 121] width 16 height 16
click at [671, 121] on input "Select an option" at bounding box center [671, 121] width 16 height 16
click at [521, 168] on span "Select an option" at bounding box center [523, 170] width 16 height 16
click at [521, 168] on input "Select an option" at bounding box center [523, 170] width 16 height 16
click at [522, 217] on span "Select an option" at bounding box center [523, 219] width 16 height 16
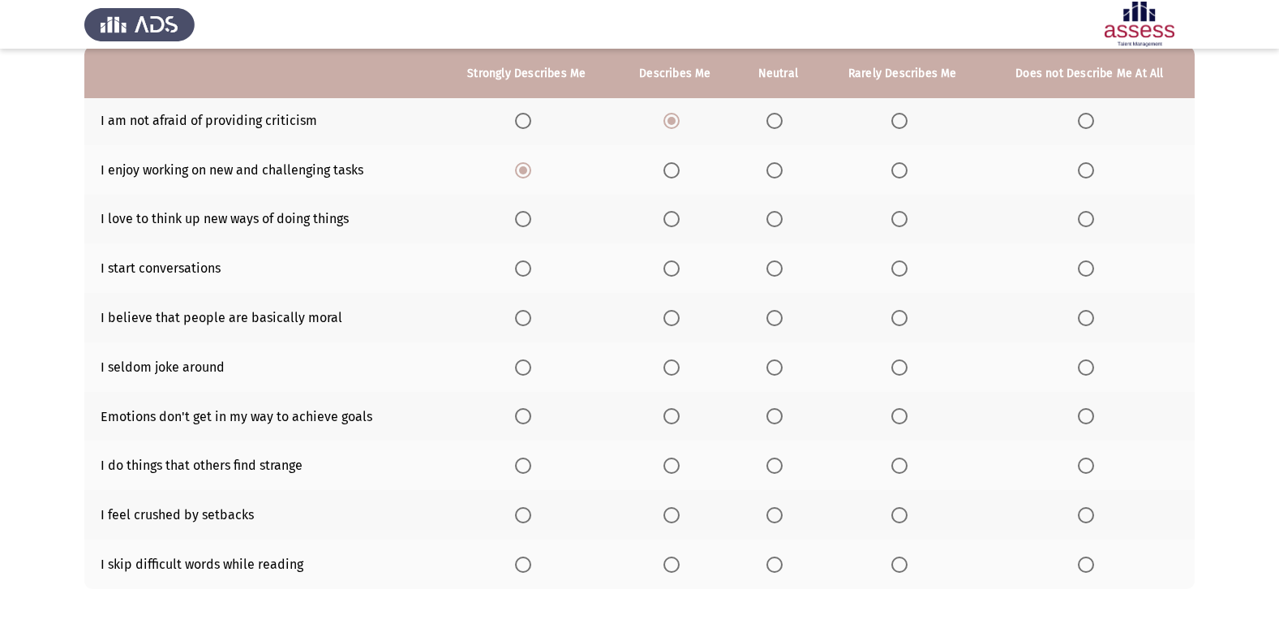
click at [522, 217] on input "Select an option" at bounding box center [523, 219] width 16 height 16
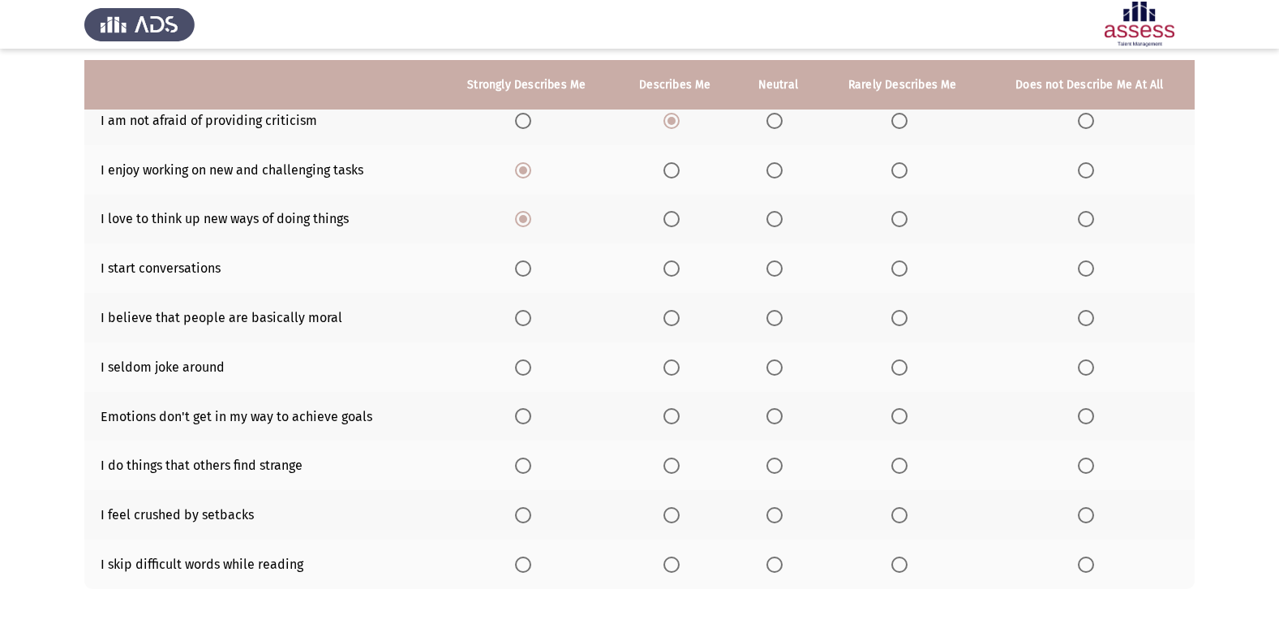
scroll to position [237, 0]
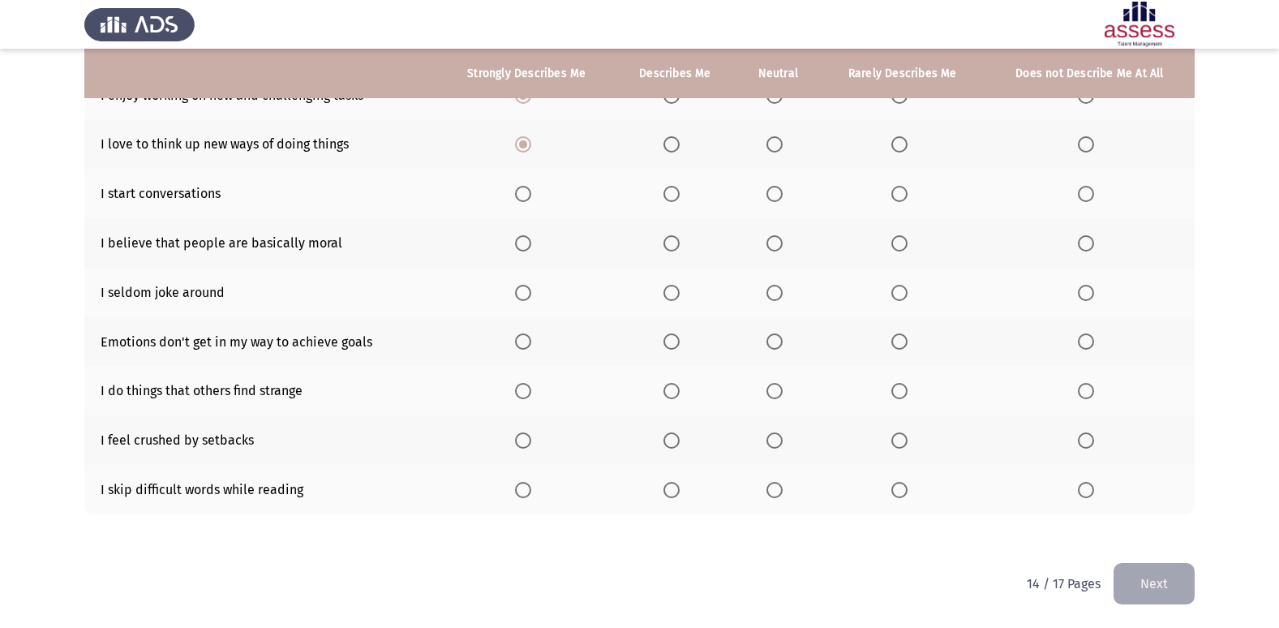
click at [521, 195] on span "Select an option" at bounding box center [523, 194] width 16 height 16
click at [521, 195] on input "Select an option" at bounding box center [523, 194] width 16 height 16
click at [676, 243] on span "Select an option" at bounding box center [671, 243] width 16 height 16
click at [676, 243] on input "Select an option" at bounding box center [671, 243] width 16 height 16
click at [526, 300] on span "Select an option" at bounding box center [523, 293] width 16 height 16
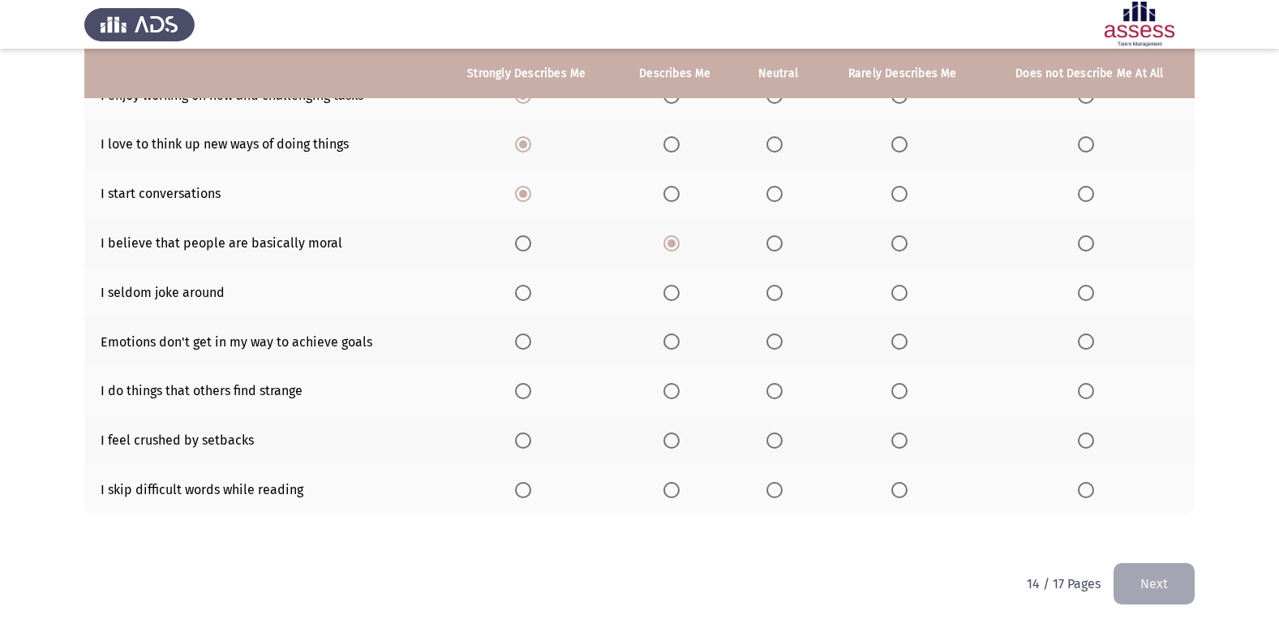
click at [526, 300] on input "Select an option" at bounding box center [523, 293] width 16 height 16
click at [518, 341] on span "Select an option" at bounding box center [523, 341] width 16 height 16
click at [518, 341] on input "Select an option" at bounding box center [523, 341] width 16 height 16
click at [667, 386] on span "Select an option" at bounding box center [671, 391] width 16 height 16
click at [667, 386] on input "Select an option" at bounding box center [671, 391] width 16 height 16
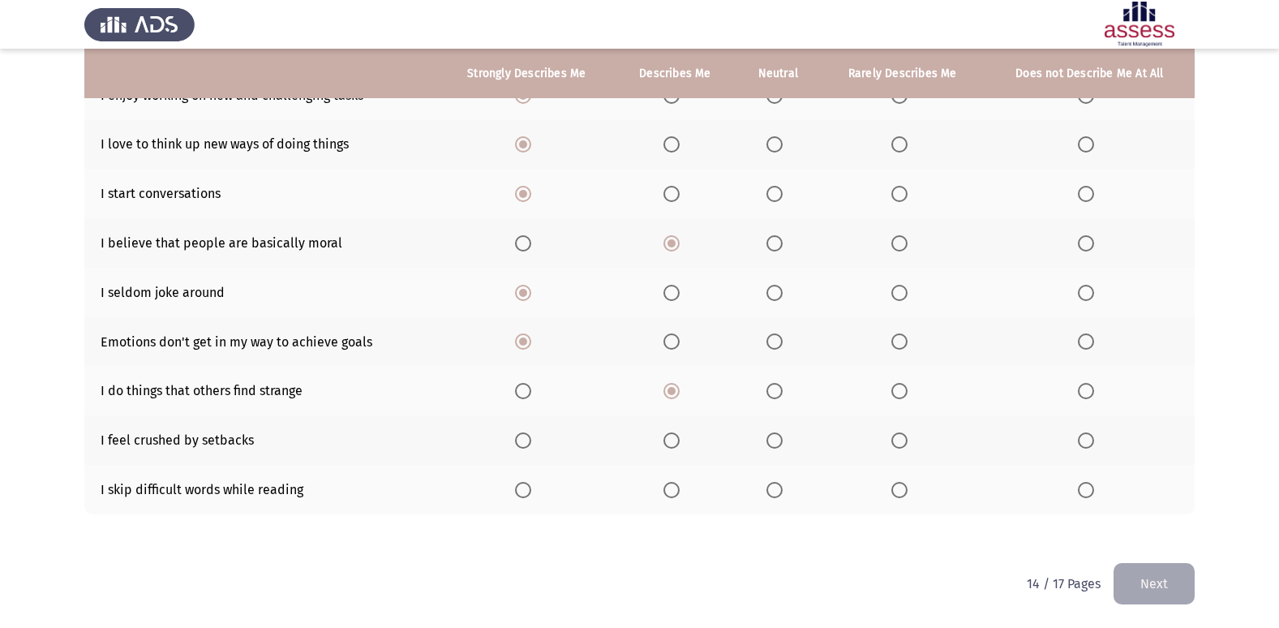
click at [775, 444] on span "Select an option" at bounding box center [774, 440] width 16 height 16
click at [775, 444] on input "Select an option" at bounding box center [774, 440] width 16 height 16
click at [1084, 497] on span "Select an option" at bounding box center [1086, 490] width 16 height 16
click at [1084, 497] on input "Select an option" at bounding box center [1086, 490] width 16 height 16
click at [1121, 581] on button "Next" at bounding box center [1153, 583] width 81 height 41
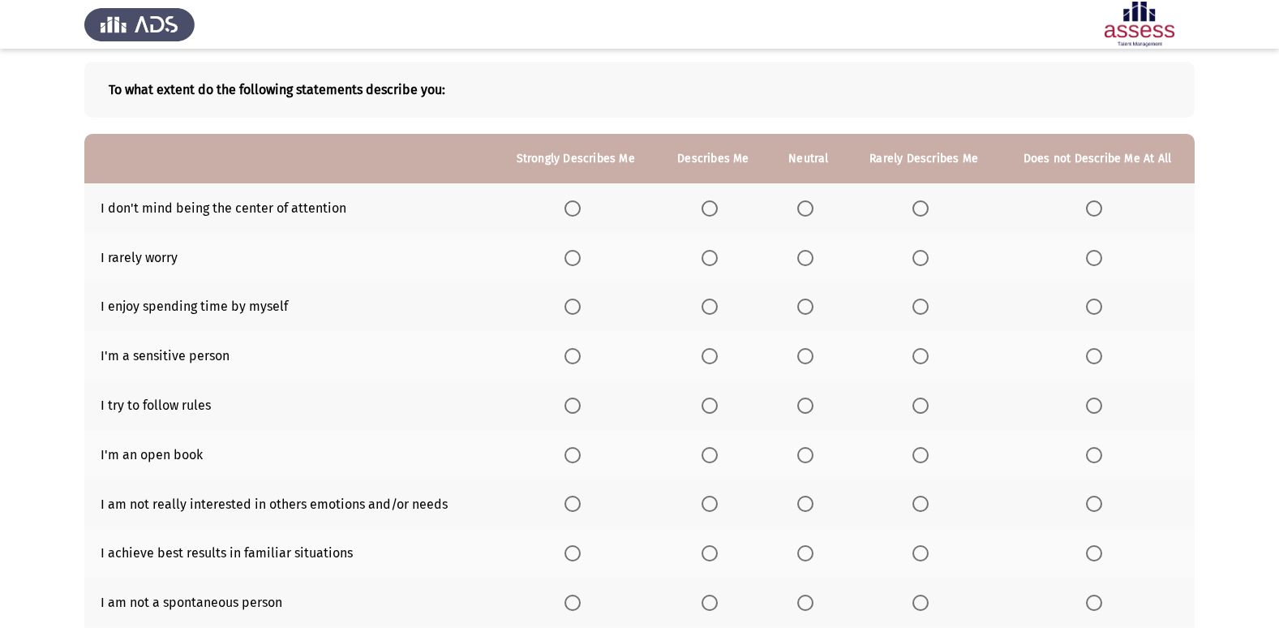
scroll to position [156, 0]
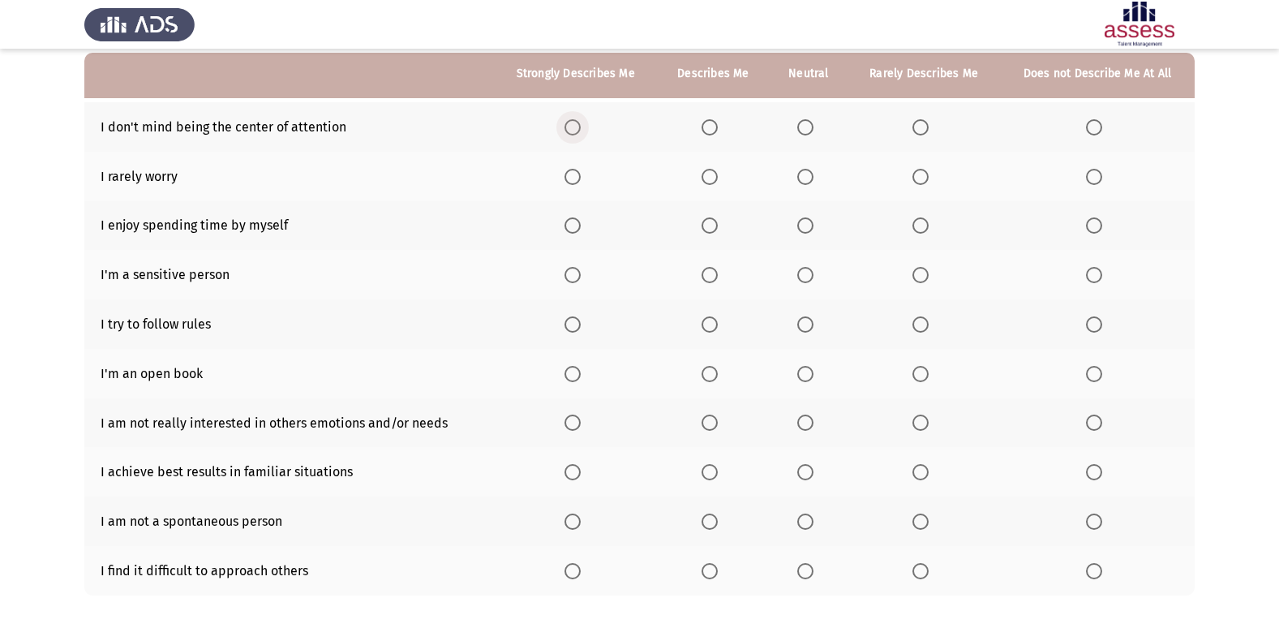
click at [578, 130] on span "Select an option" at bounding box center [572, 127] width 16 height 16
click at [578, 130] on input "Select an option" at bounding box center [572, 127] width 16 height 16
click at [706, 180] on span "Select an option" at bounding box center [709, 177] width 16 height 16
click at [706, 180] on input "Select an option" at bounding box center [709, 177] width 16 height 16
click at [581, 221] on span "Select an option" at bounding box center [572, 225] width 16 height 16
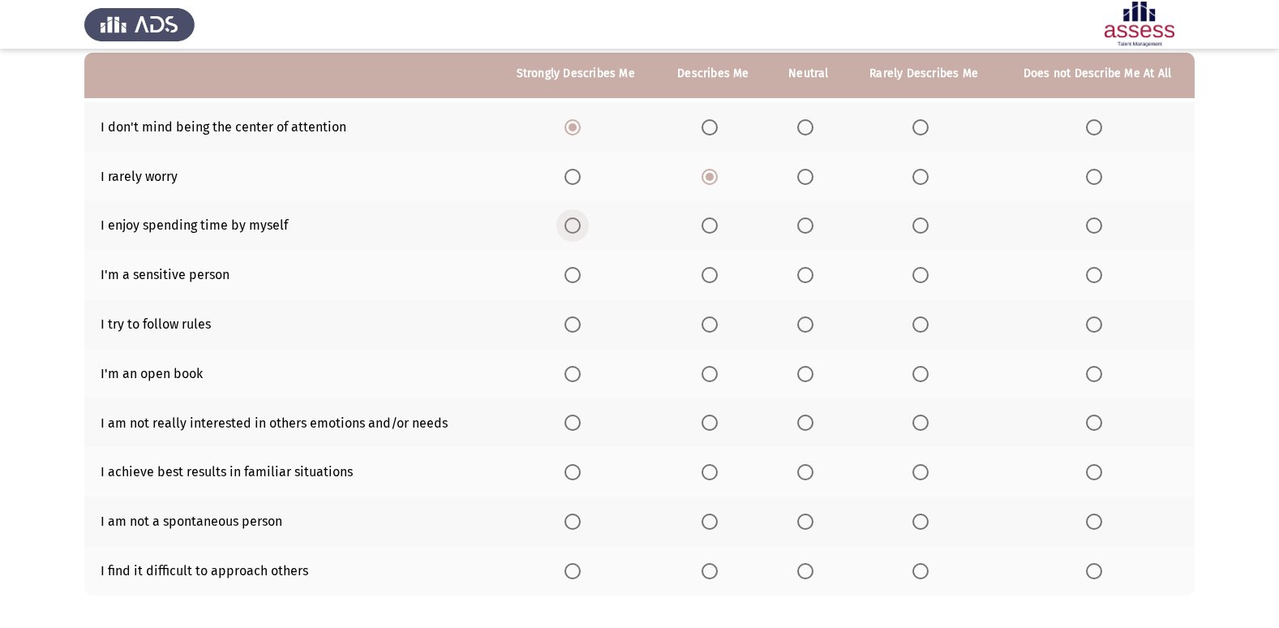
click at [581, 221] on input "Select an option" at bounding box center [572, 225] width 16 height 16
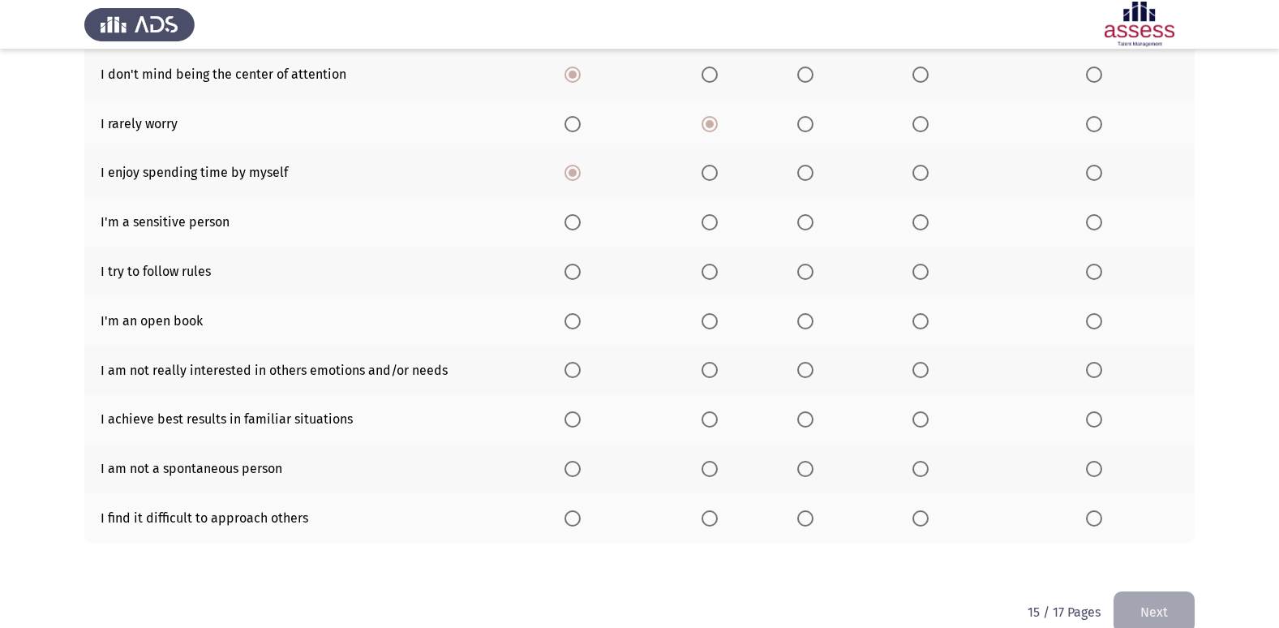
scroll to position [237, 0]
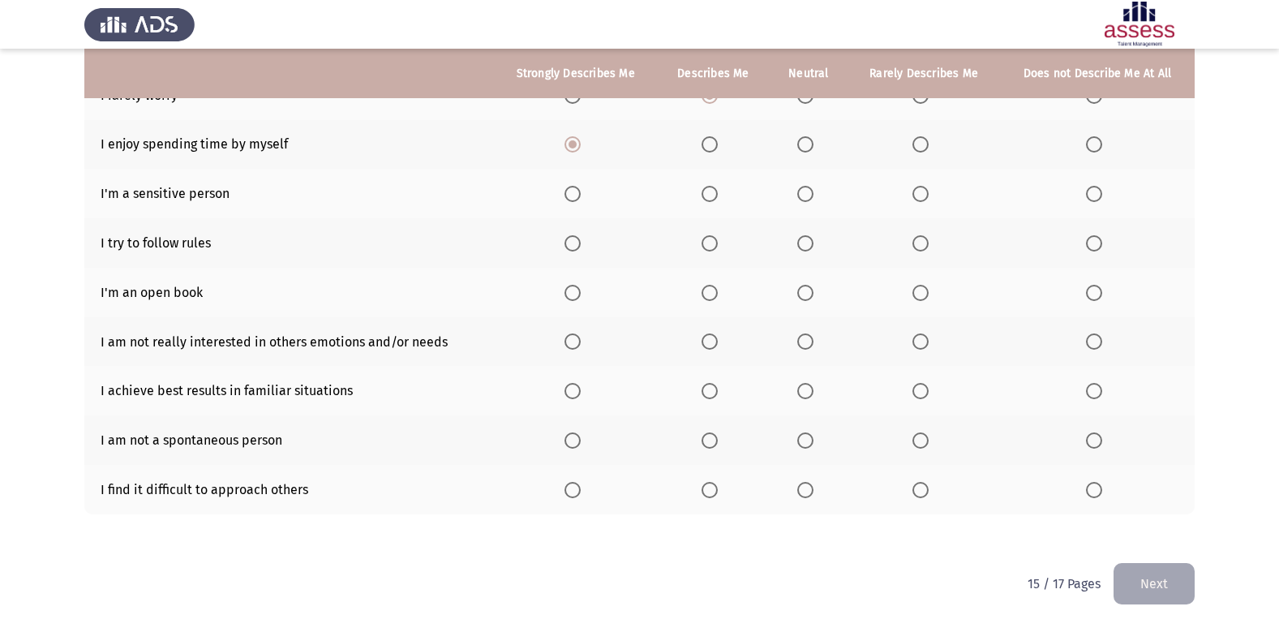
click at [804, 192] on span "Select an option" at bounding box center [805, 194] width 16 height 16
click at [804, 192] on input "Select an option" at bounding box center [805, 194] width 16 height 16
click at [587, 246] on label "Select an option" at bounding box center [575, 243] width 23 height 16
click at [581, 246] on input "Select an option" at bounding box center [572, 243] width 16 height 16
click at [704, 293] on span "Select an option" at bounding box center [709, 293] width 16 height 16
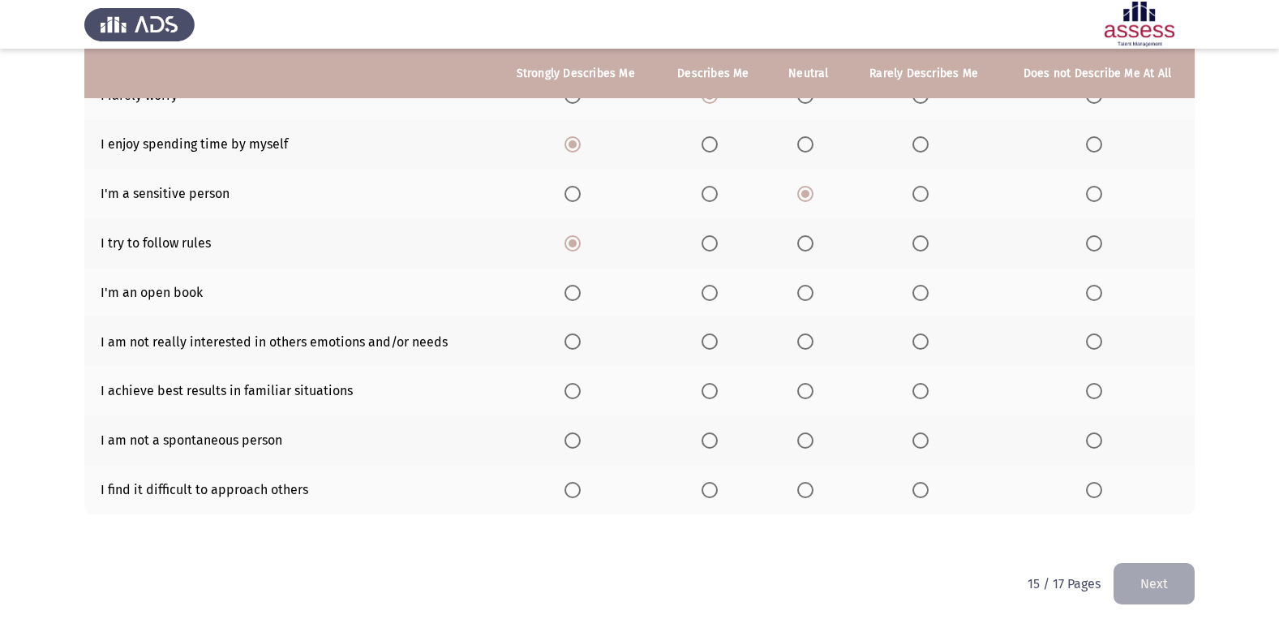
click at [704, 293] on input "Select an option" at bounding box center [709, 293] width 16 height 16
click at [806, 299] on span "Select an option" at bounding box center [805, 293] width 16 height 16
click at [806, 299] on input "Select an option" at bounding box center [805, 293] width 16 height 16
click at [919, 340] on span "Select an option" at bounding box center [920, 341] width 16 height 16
click at [919, 340] on input "Select an option" at bounding box center [920, 341] width 16 height 16
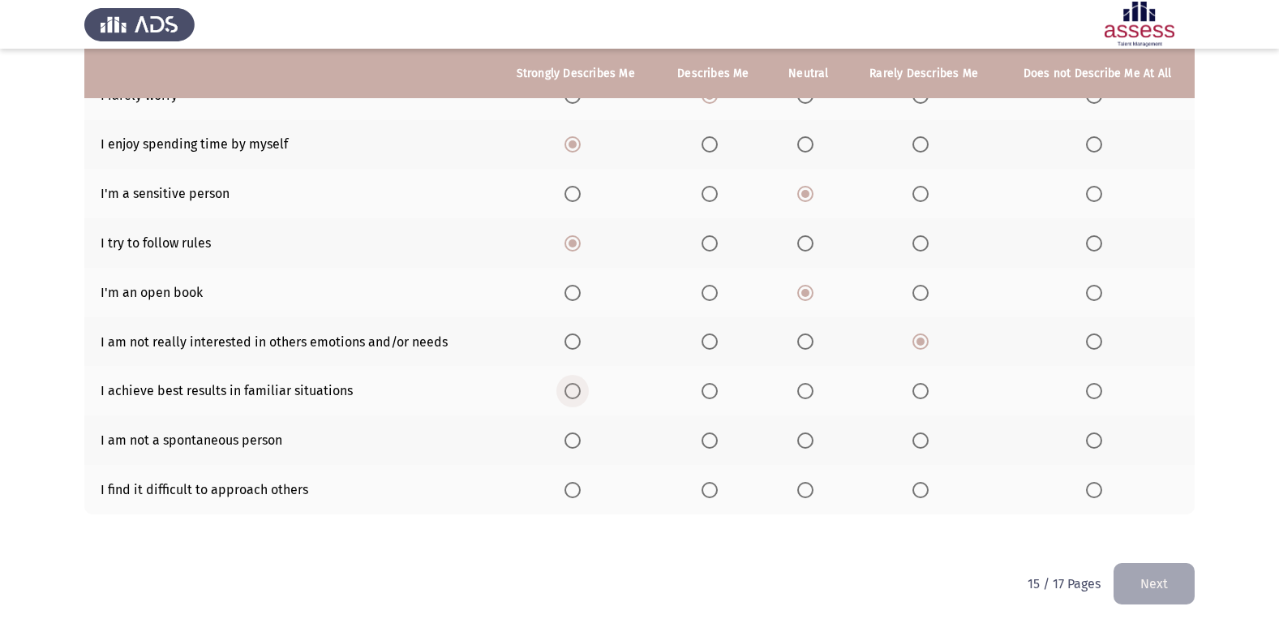
click at [577, 395] on span "Select an option" at bounding box center [572, 391] width 16 height 16
click at [577, 395] on input "Select an option" at bounding box center [572, 391] width 16 height 16
click at [807, 448] on span "Select an option" at bounding box center [805, 440] width 16 height 16
click at [807, 448] on input "Select an option" at bounding box center [805, 440] width 16 height 16
click at [1094, 496] on span "Select an option" at bounding box center [1094, 490] width 16 height 16
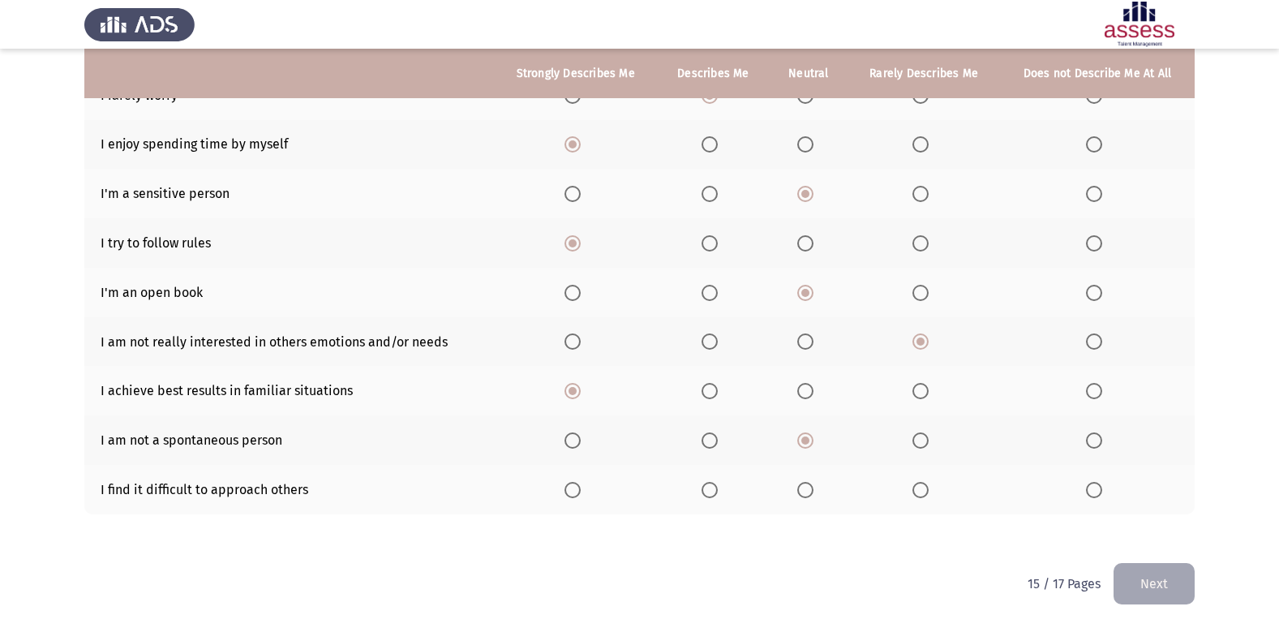
click at [1094, 496] on input "Select an option" at bounding box center [1094, 490] width 16 height 16
click at [1122, 571] on button "Next" at bounding box center [1153, 583] width 81 height 41
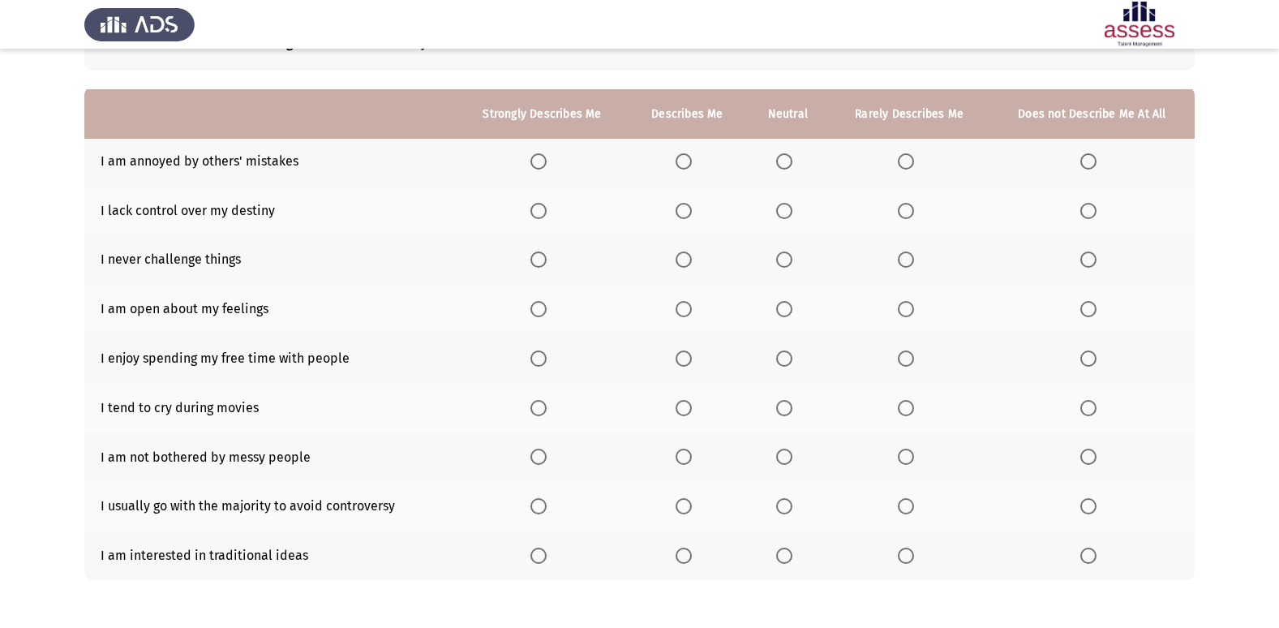
scroll to position [162, 0]
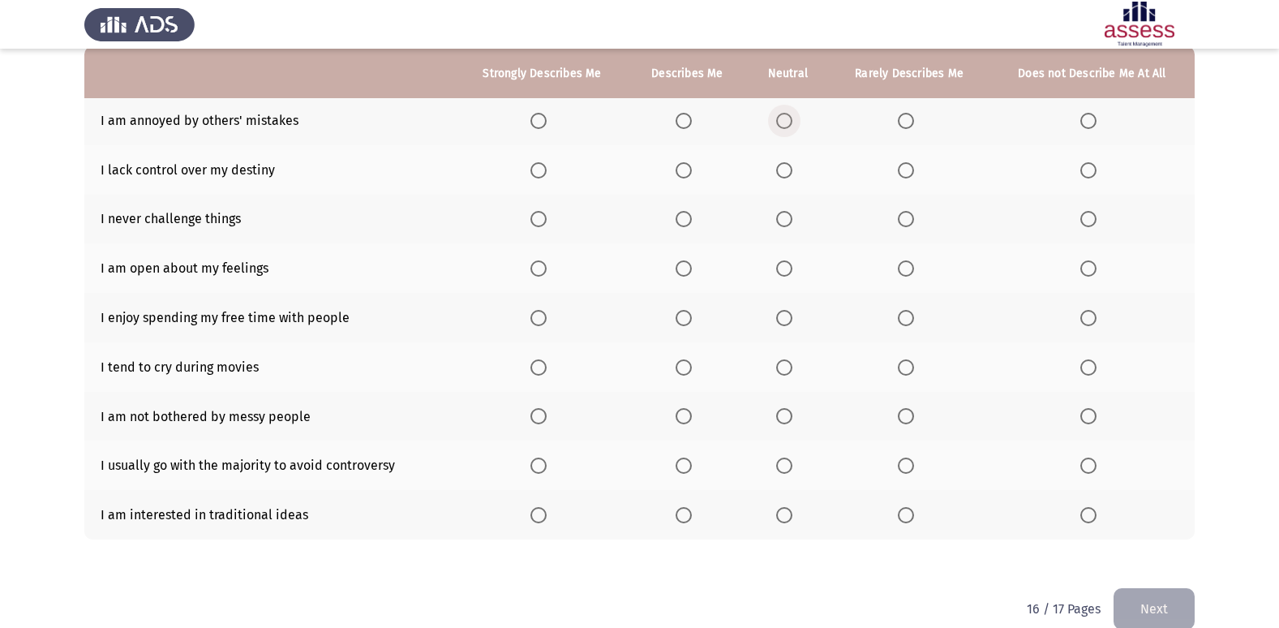
click at [783, 118] on span "Select an option" at bounding box center [784, 121] width 16 height 16
click at [783, 118] on input "Select an option" at bounding box center [784, 121] width 16 height 16
click at [792, 173] on span "Select an option" at bounding box center [784, 170] width 16 height 16
click at [792, 173] on input "Select an option" at bounding box center [784, 170] width 16 height 16
click at [903, 214] on span "Select an option" at bounding box center [906, 219] width 16 height 16
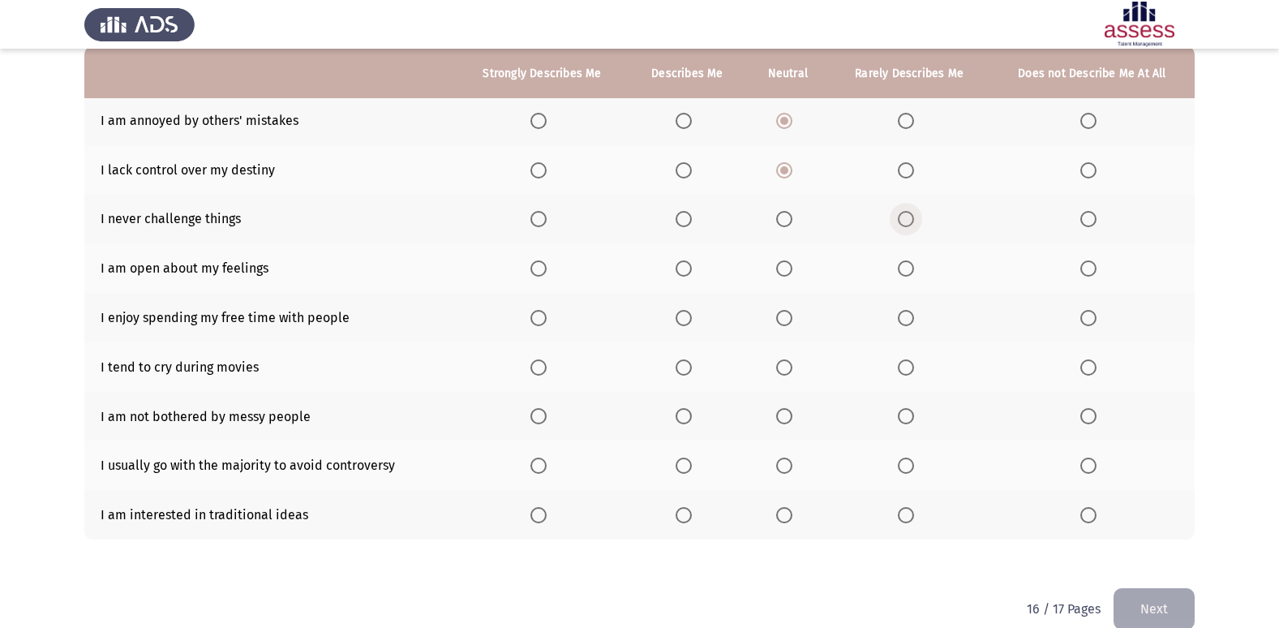
click at [903, 214] on input "Select an option" at bounding box center [906, 219] width 16 height 16
click at [791, 269] on span "Select an option" at bounding box center [784, 268] width 16 height 16
click at [791, 269] on input "Select an option" at bounding box center [784, 268] width 16 height 16
click at [778, 319] on span "Select an option" at bounding box center [784, 318] width 16 height 16
click at [778, 319] on input "Select an option" at bounding box center [784, 318] width 16 height 16
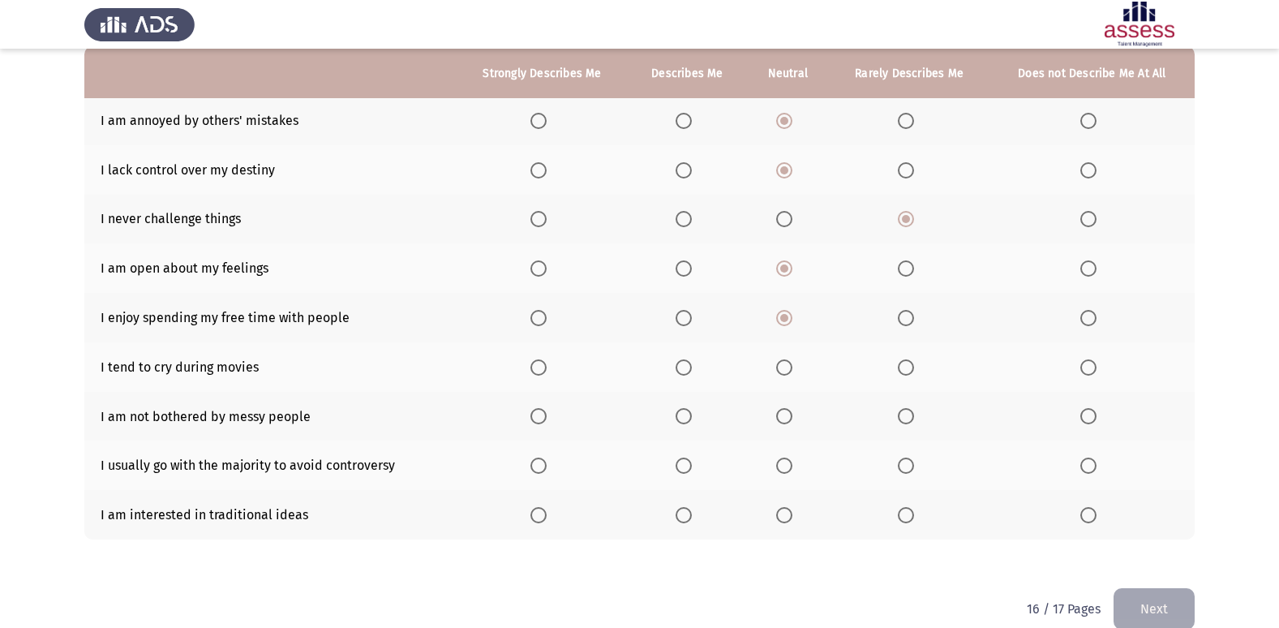
click at [903, 368] on span "Select an option" at bounding box center [906, 367] width 16 height 16
click at [903, 368] on input "Select an option" at bounding box center [906, 367] width 16 height 16
click at [1096, 419] on span "Select an option" at bounding box center [1088, 416] width 16 height 16
click at [1096, 419] on input "Select an option" at bounding box center [1088, 416] width 16 height 16
click at [1088, 474] on span "Select an option" at bounding box center [1088, 465] width 16 height 16
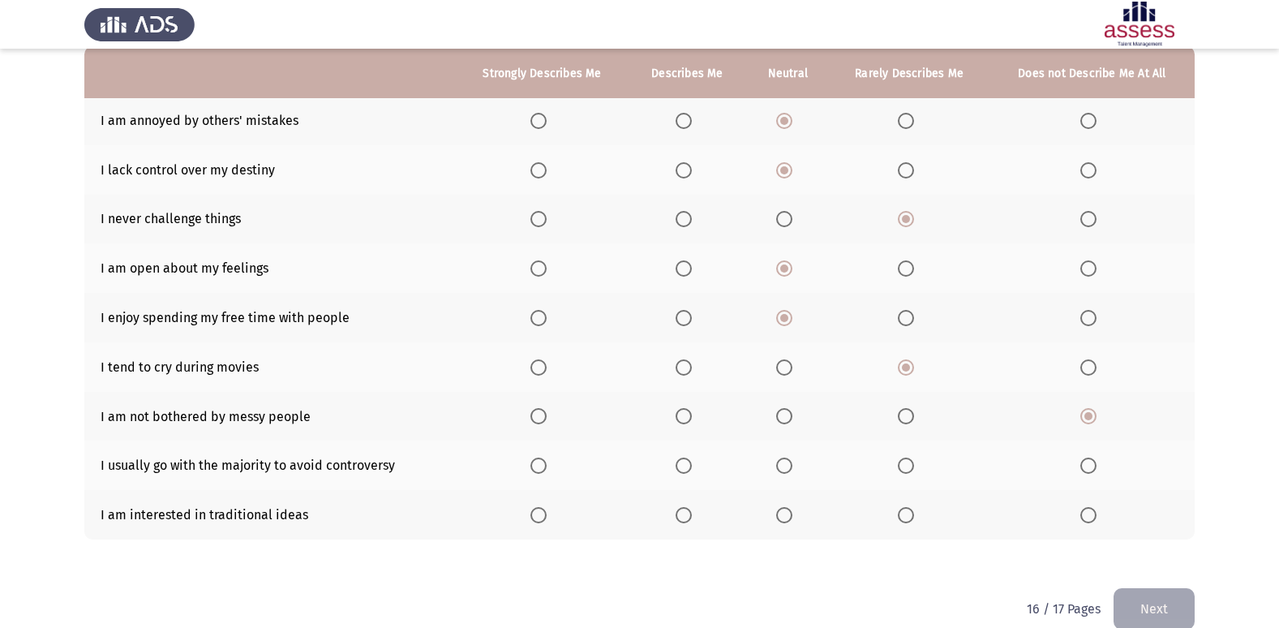
click at [1088, 474] on input "Select an option" at bounding box center [1088, 465] width 16 height 16
click at [911, 514] on span "Select an option" at bounding box center [906, 515] width 16 height 16
click at [911, 514] on input "Select an option" at bounding box center [906, 515] width 16 height 16
click at [1135, 615] on button "Next" at bounding box center [1153, 608] width 81 height 41
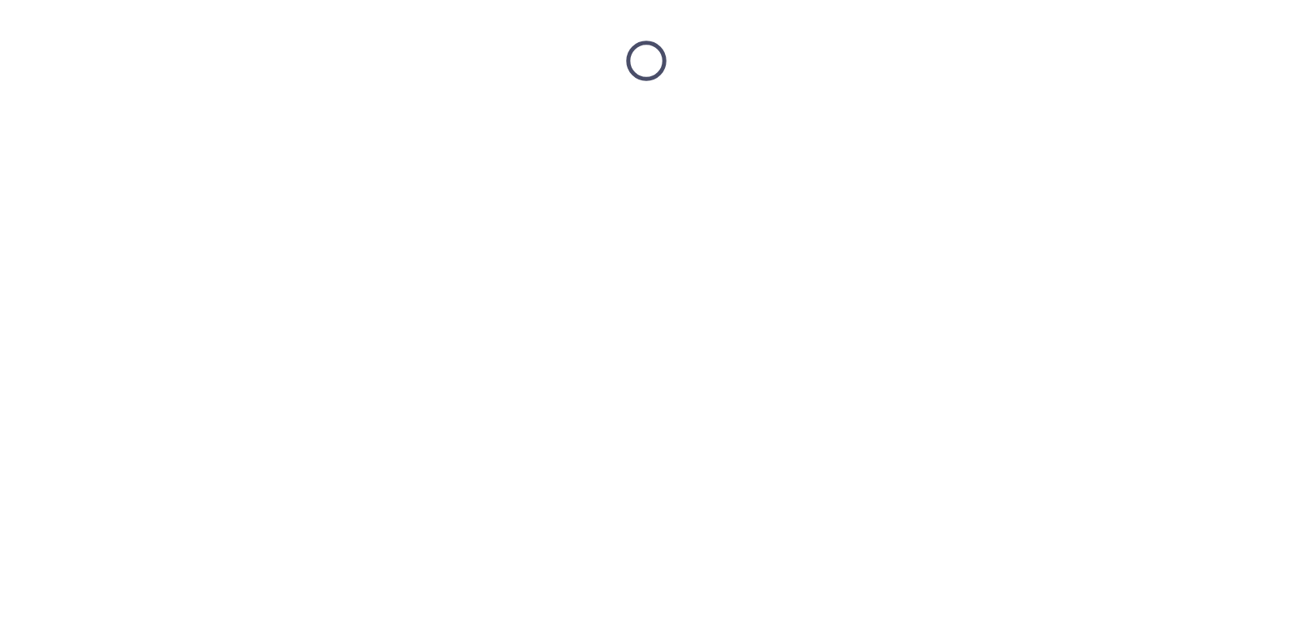
scroll to position [0, 0]
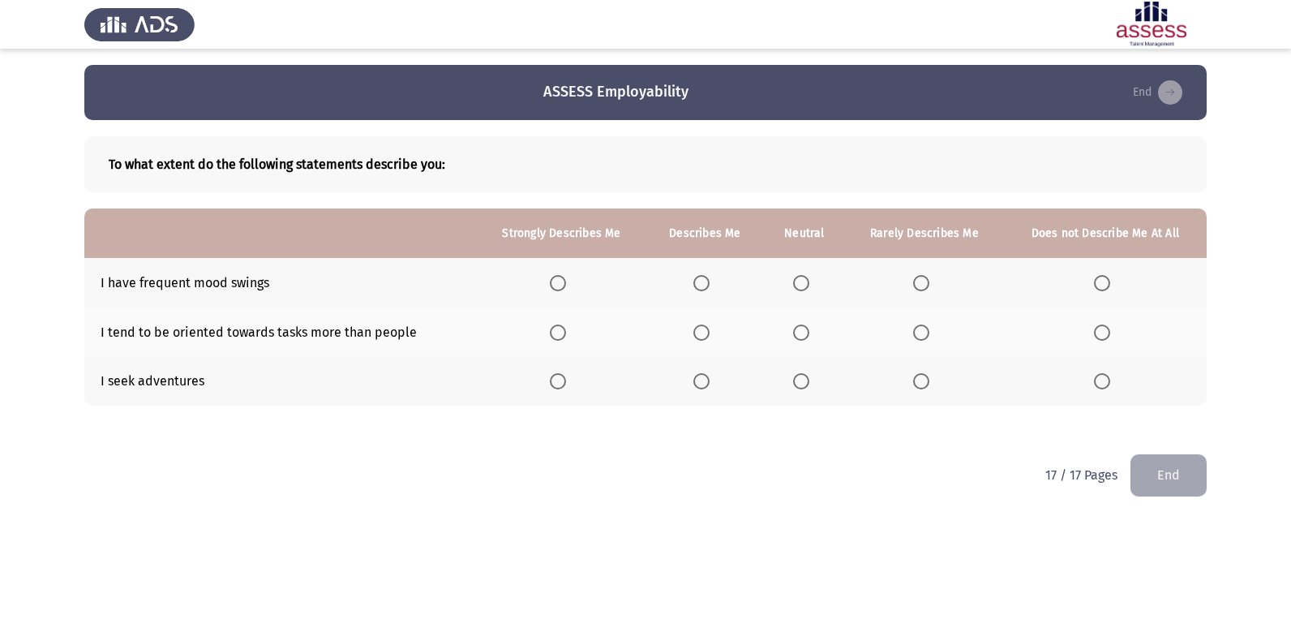
click at [926, 281] on span "Select an option" at bounding box center [921, 283] width 16 height 16
click at [926, 281] on input "Select an option" at bounding box center [921, 283] width 16 height 16
click at [801, 328] on span "Select an option" at bounding box center [801, 332] width 16 height 16
click at [801, 328] on input "Select an option" at bounding box center [801, 332] width 16 height 16
click at [556, 388] on span "Select an option" at bounding box center [558, 381] width 16 height 16
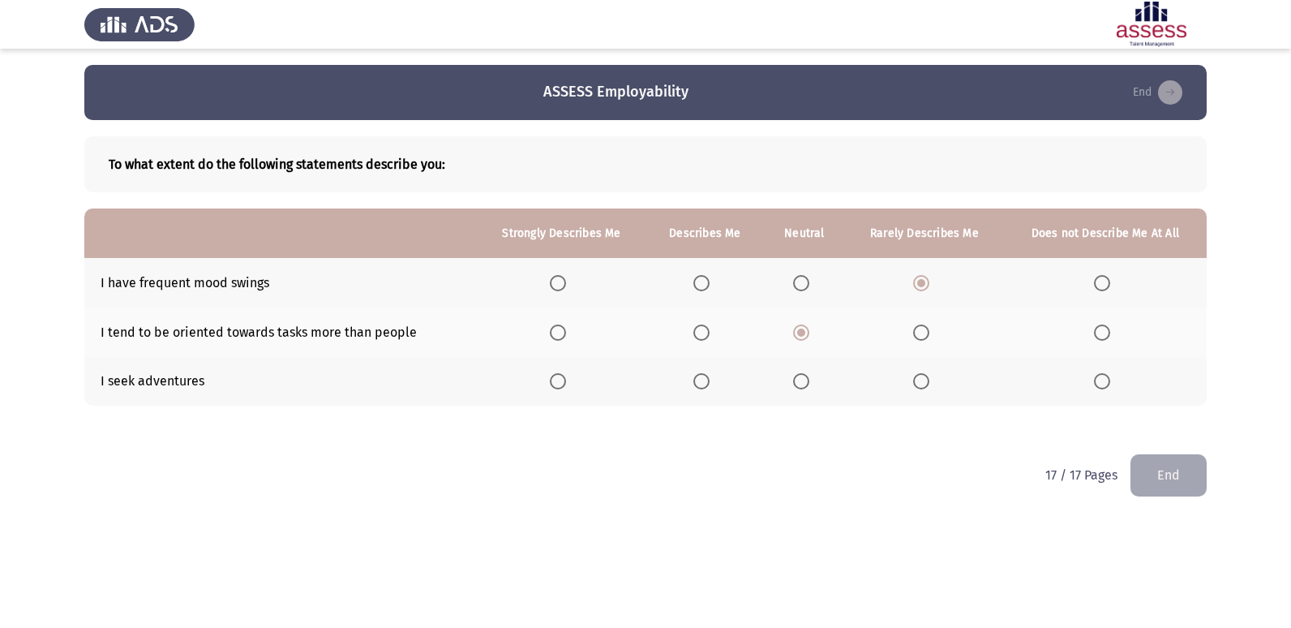
click at [556, 388] on input "Select an option" at bounding box center [558, 381] width 16 height 16
click at [1143, 487] on button "End" at bounding box center [1168, 474] width 76 height 41
